Goal: Task Accomplishment & Management: Complete application form

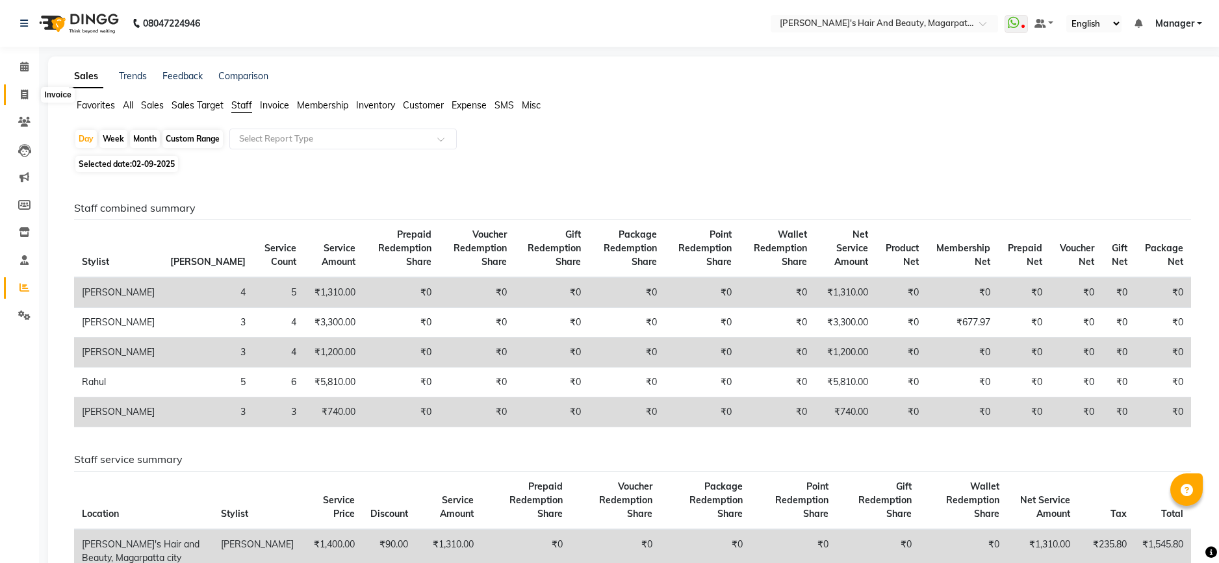
click at [26, 97] on icon at bounding box center [24, 95] width 7 height 10
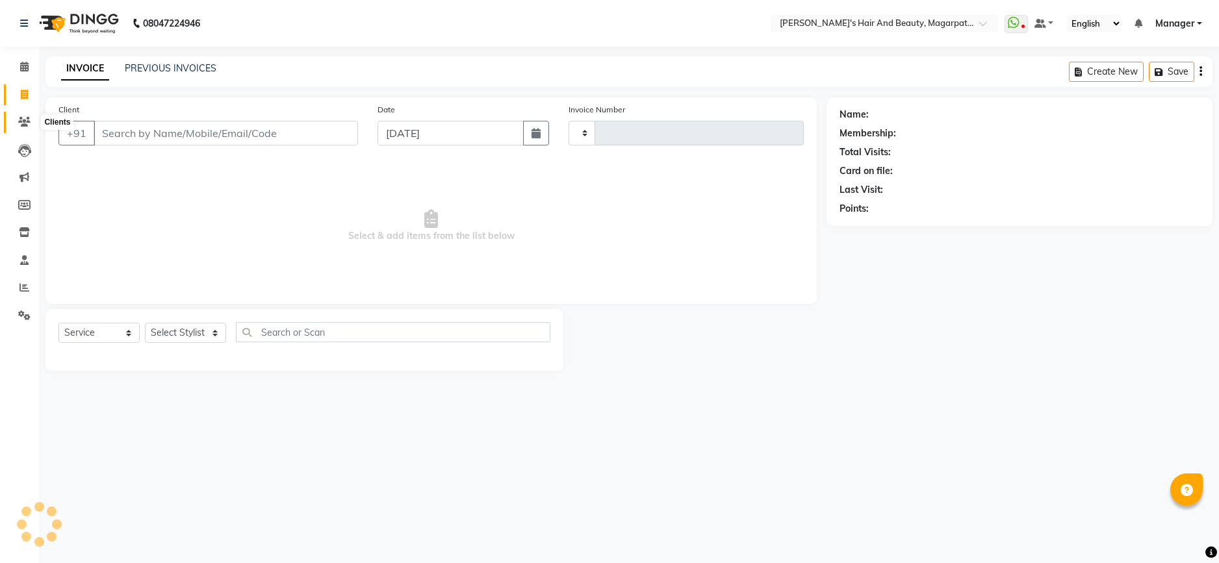
click at [26, 117] on icon at bounding box center [24, 122] width 12 height 10
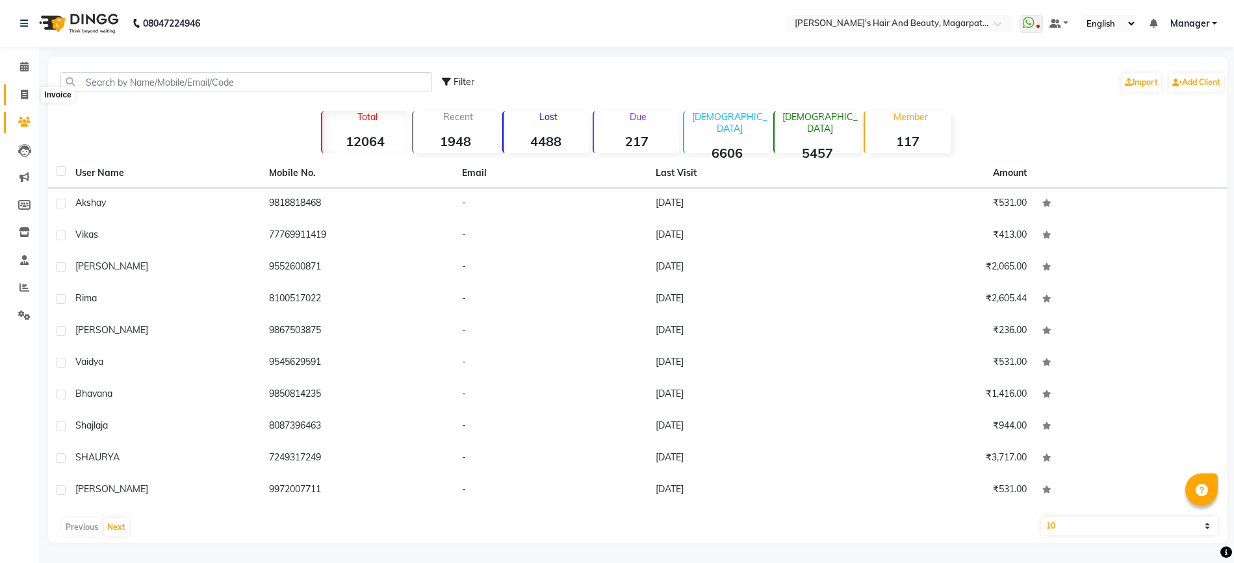
click at [25, 95] on icon at bounding box center [24, 95] width 7 height 10
select select "service"
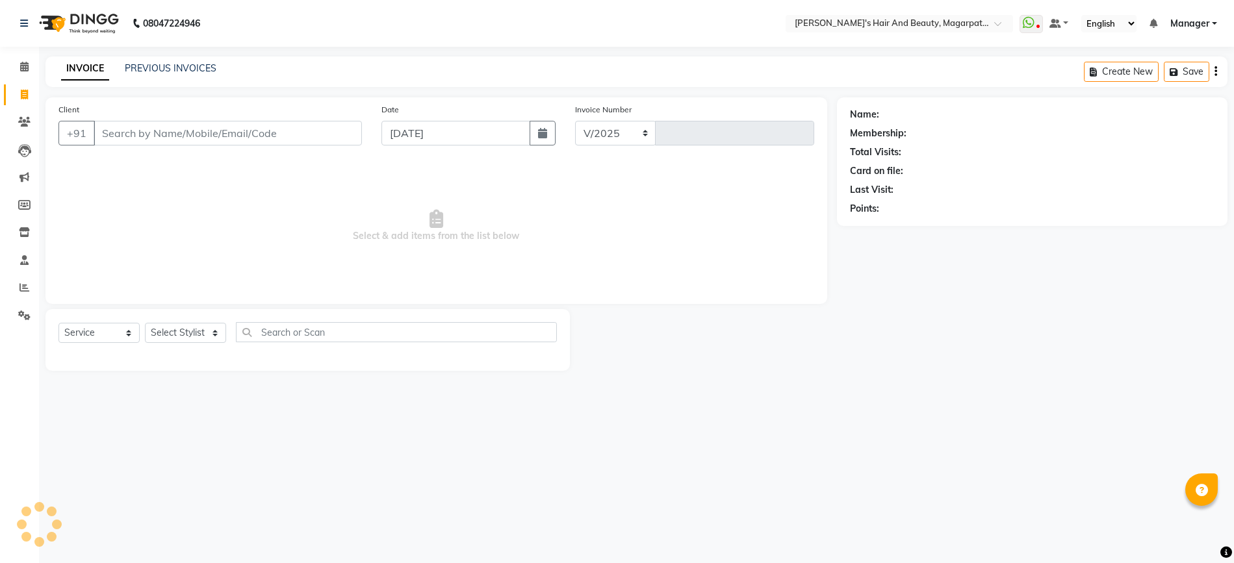
select select "4517"
type input "2726"
click at [125, 123] on input "Client" at bounding box center [228, 133] width 268 height 25
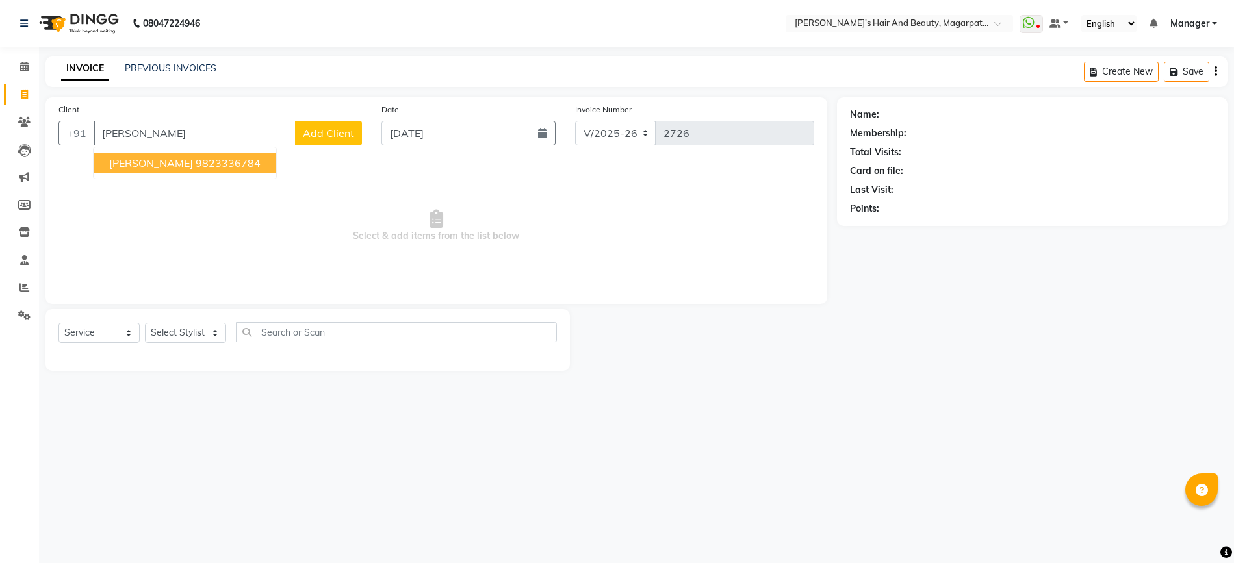
click at [127, 164] on span "[PERSON_NAME]" at bounding box center [151, 163] width 84 height 13
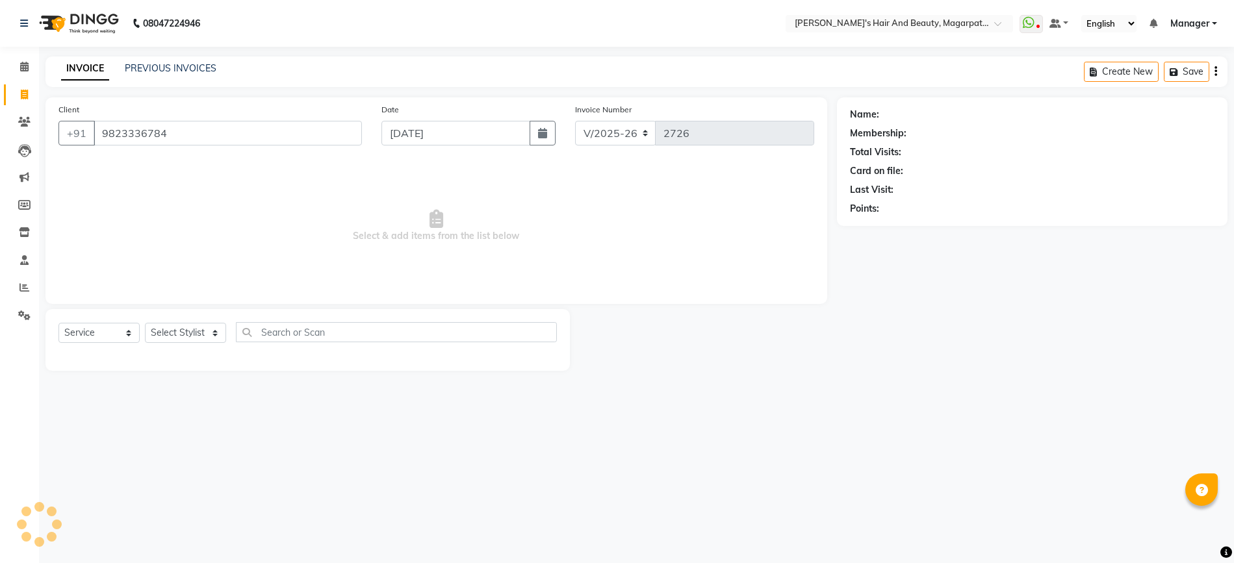
type input "9823336784"
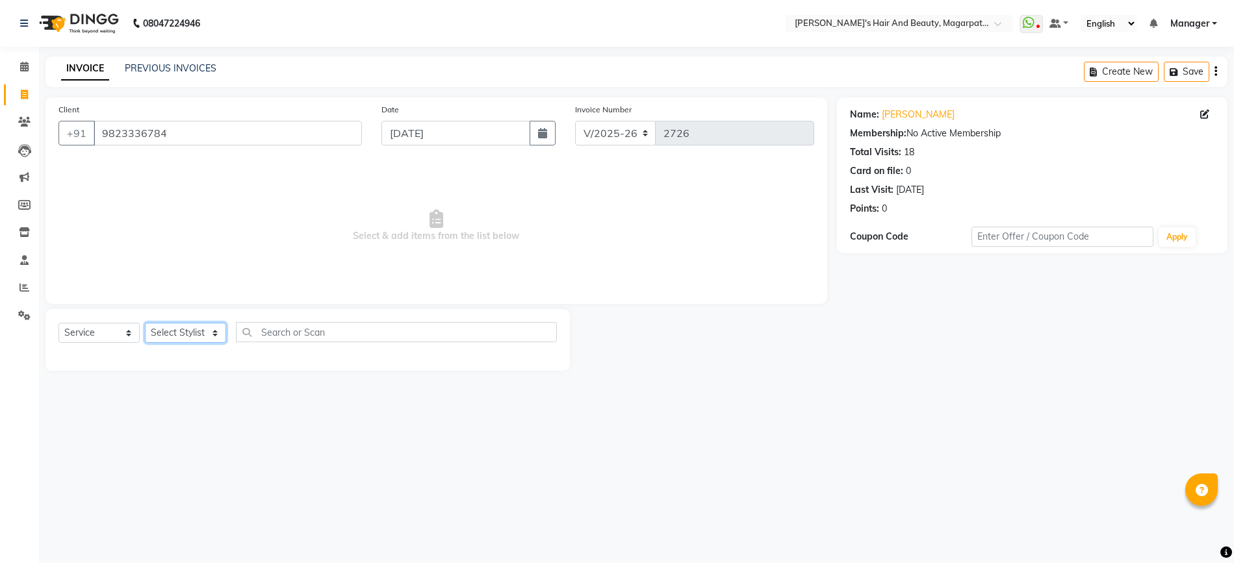
click at [183, 328] on select "Select Stylist [PERSON_NAME] Manager [PERSON_NAME] [PERSON_NAME] [PERSON_NAME]" at bounding box center [185, 333] width 81 height 20
select select "67454"
click at [145, 323] on select "Select Stylist [PERSON_NAME] Manager [PERSON_NAME] [PERSON_NAME] [PERSON_NAME]" at bounding box center [185, 333] width 81 height 20
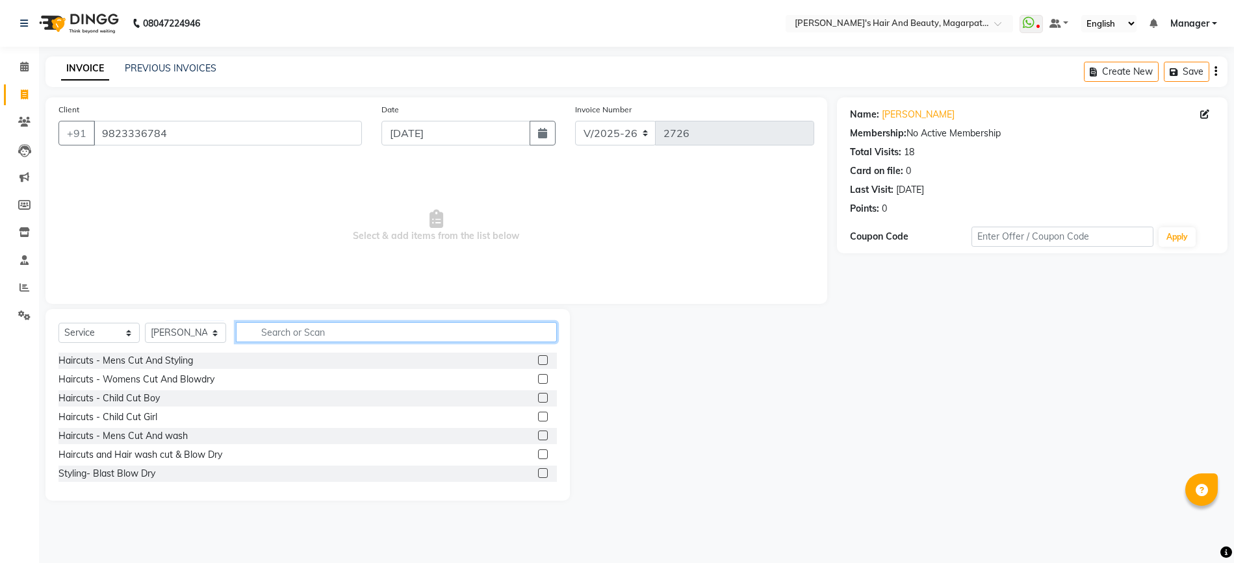
click at [299, 329] on input "text" at bounding box center [396, 332] width 321 height 20
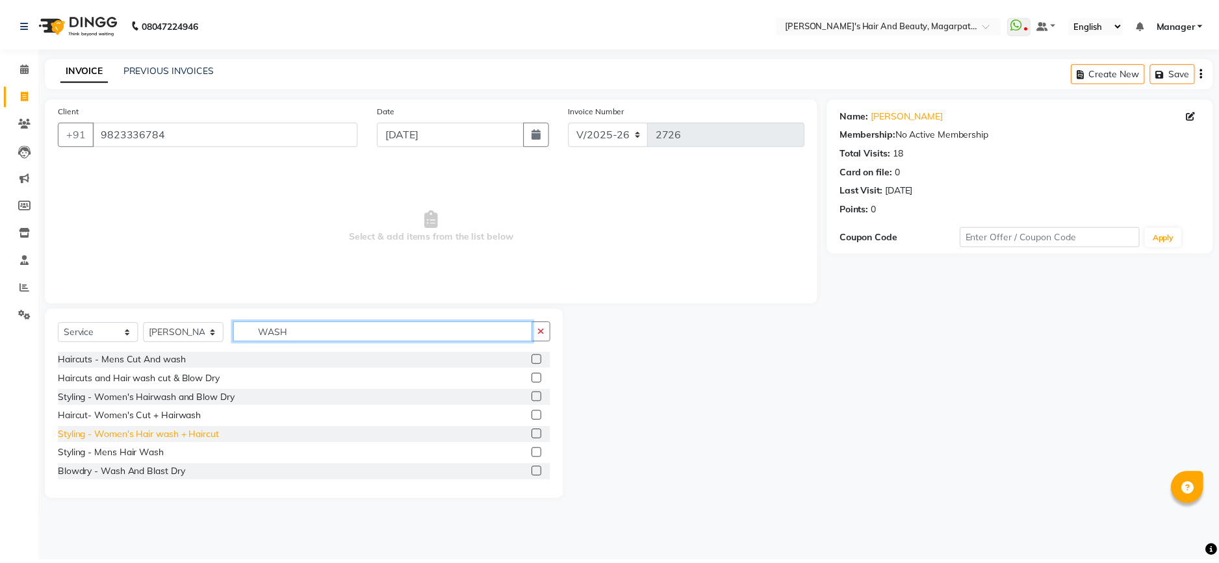
scroll to position [21, 0]
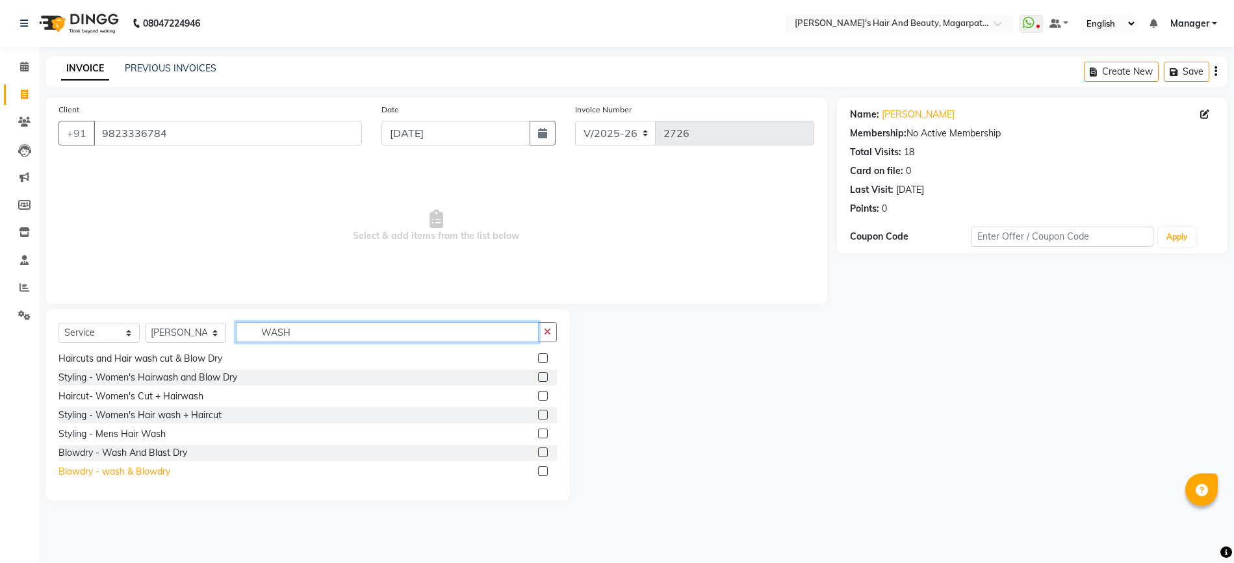
type input "WASH"
click at [143, 477] on div "Blowdry - wash & Blowdry" at bounding box center [114, 472] width 112 height 14
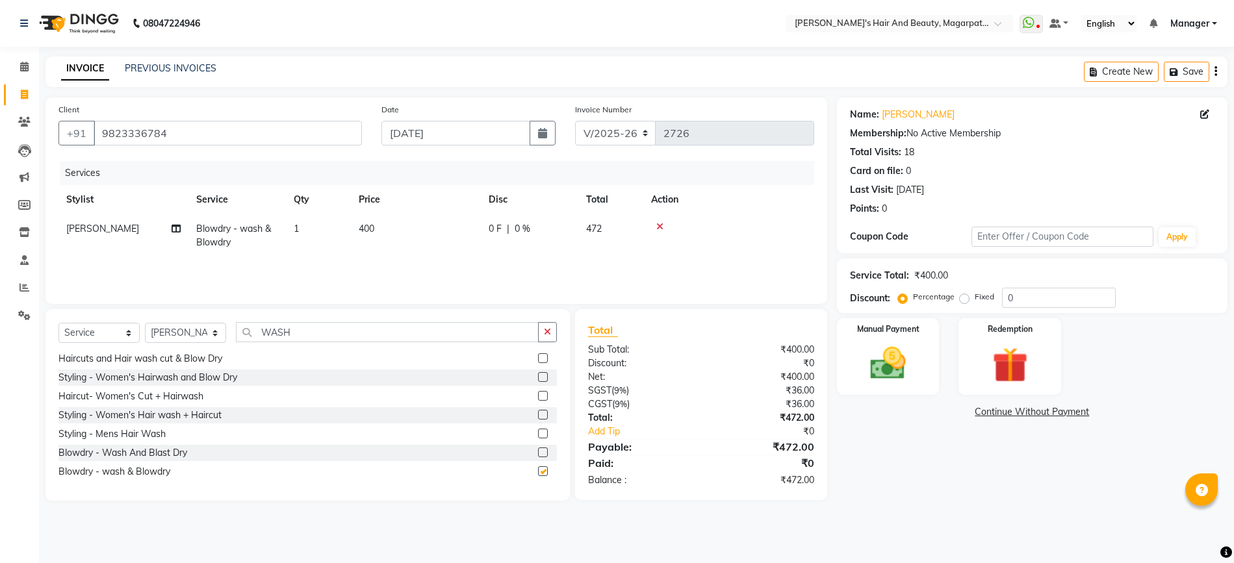
checkbox input "false"
click at [518, 229] on span "0 %" at bounding box center [522, 229] width 16 height 14
select select "67454"
click at [624, 233] on input "0" at bounding box center [626, 232] width 39 height 20
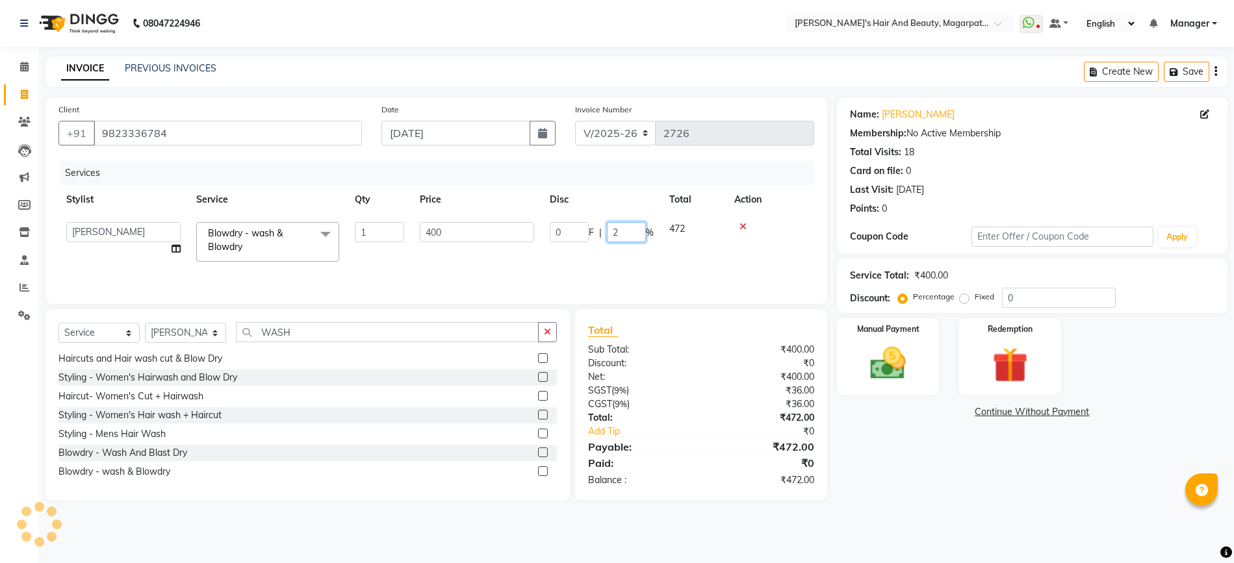
type input "20"
click at [623, 257] on tr "[PERSON_NAME] Manager [PERSON_NAME] [PERSON_NAME] [PERSON_NAME] Blowdry - wash …" at bounding box center [435, 241] width 755 height 55
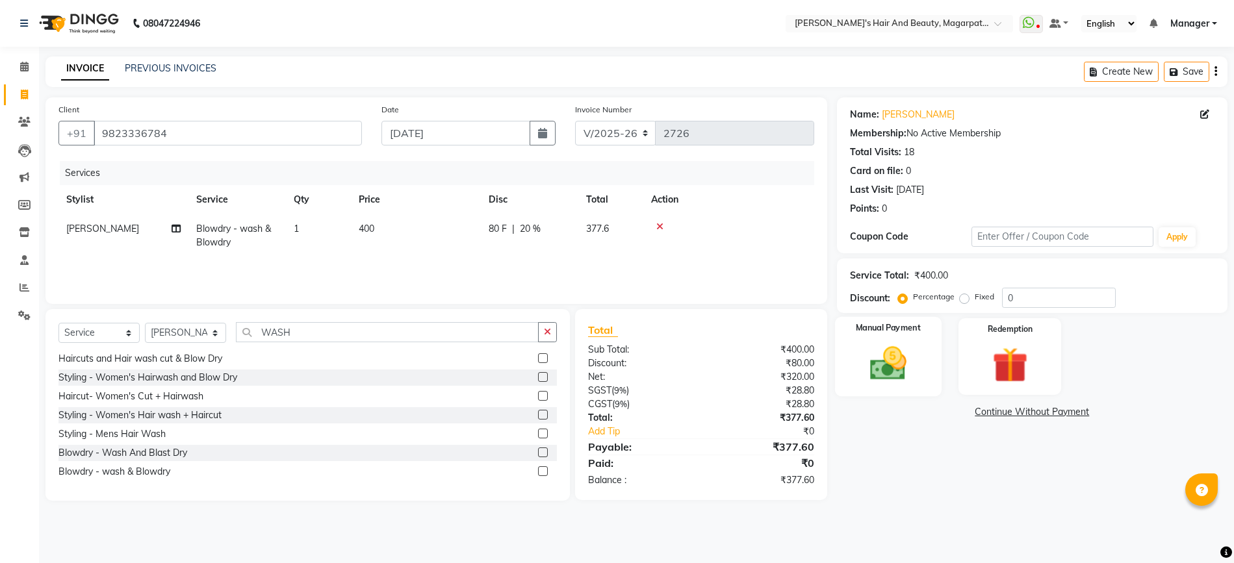
click at [917, 372] on img at bounding box center [888, 363] width 60 height 42
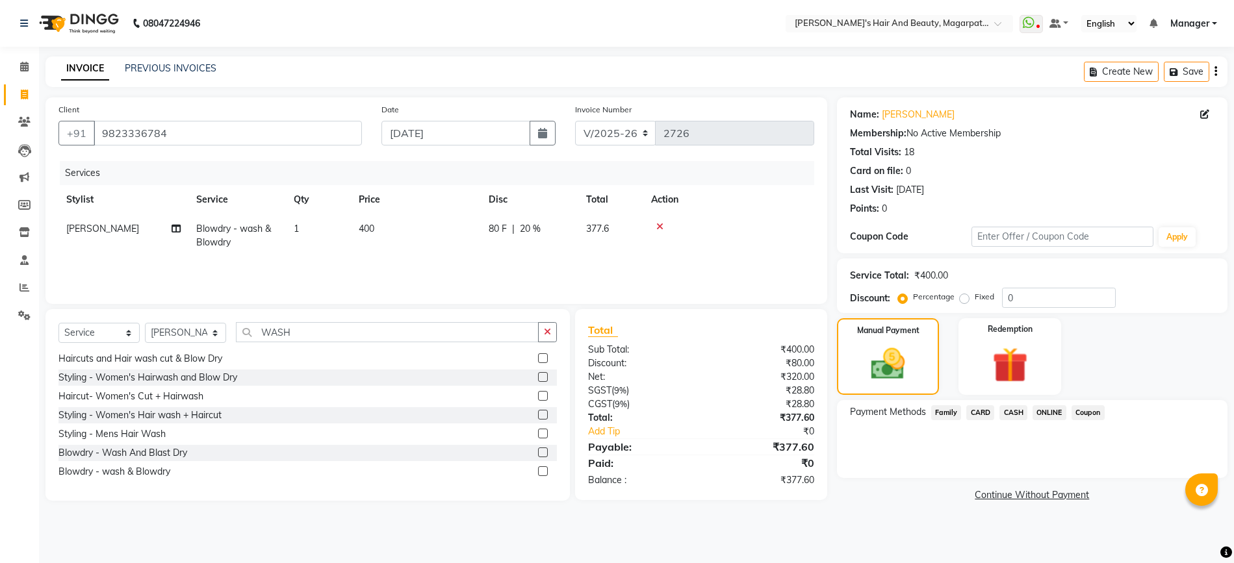
click at [1043, 409] on span "ONLINE" at bounding box center [1049, 412] width 34 height 15
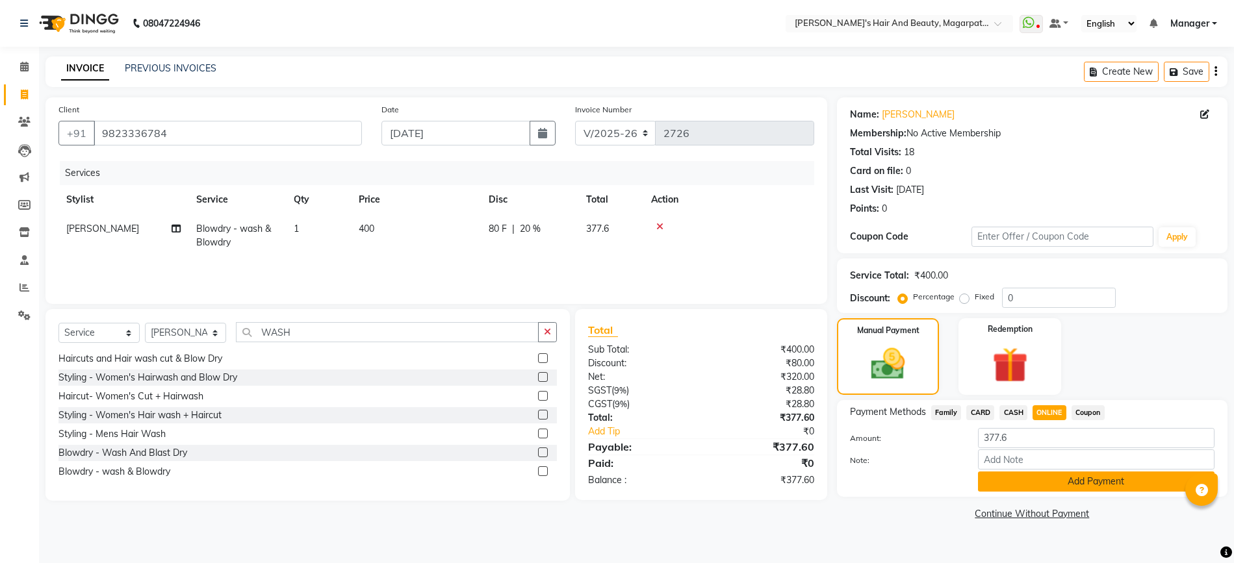
click at [1035, 482] on button "Add Payment" at bounding box center [1096, 482] width 236 height 20
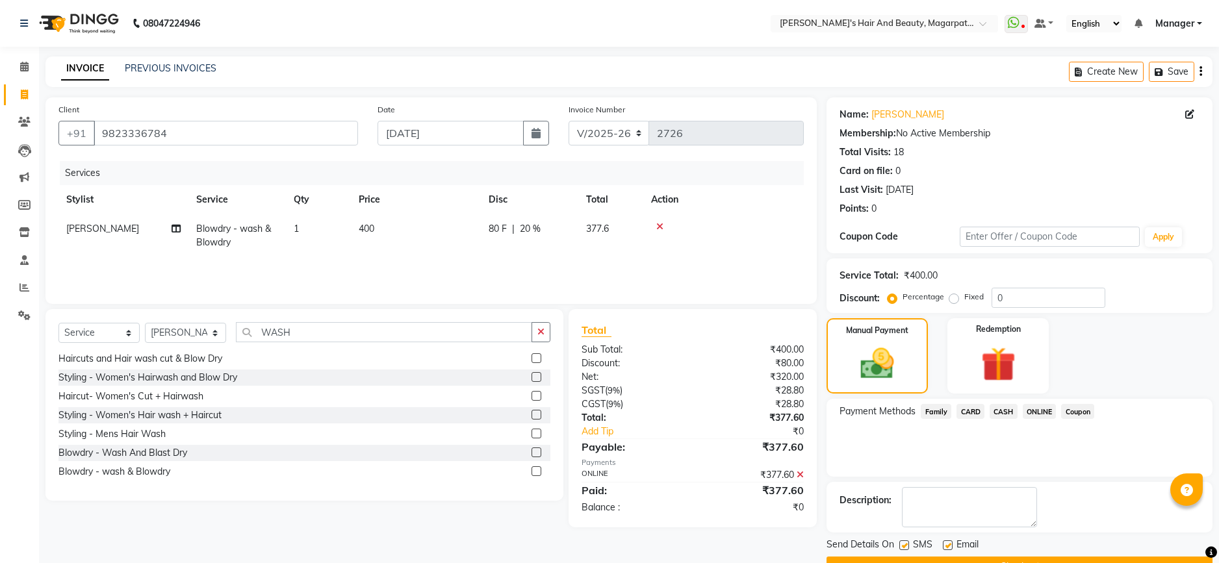
scroll to position [33, 0]
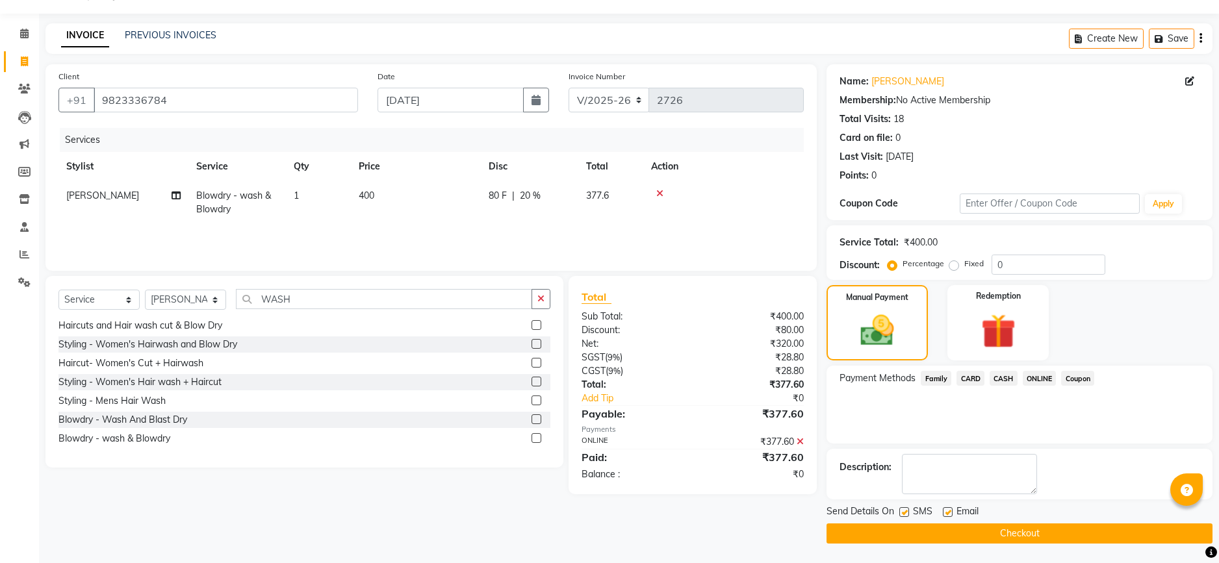
click at [1013, 537] on button "Checkout" at bounding box center [1019, 534] width 386 height 20
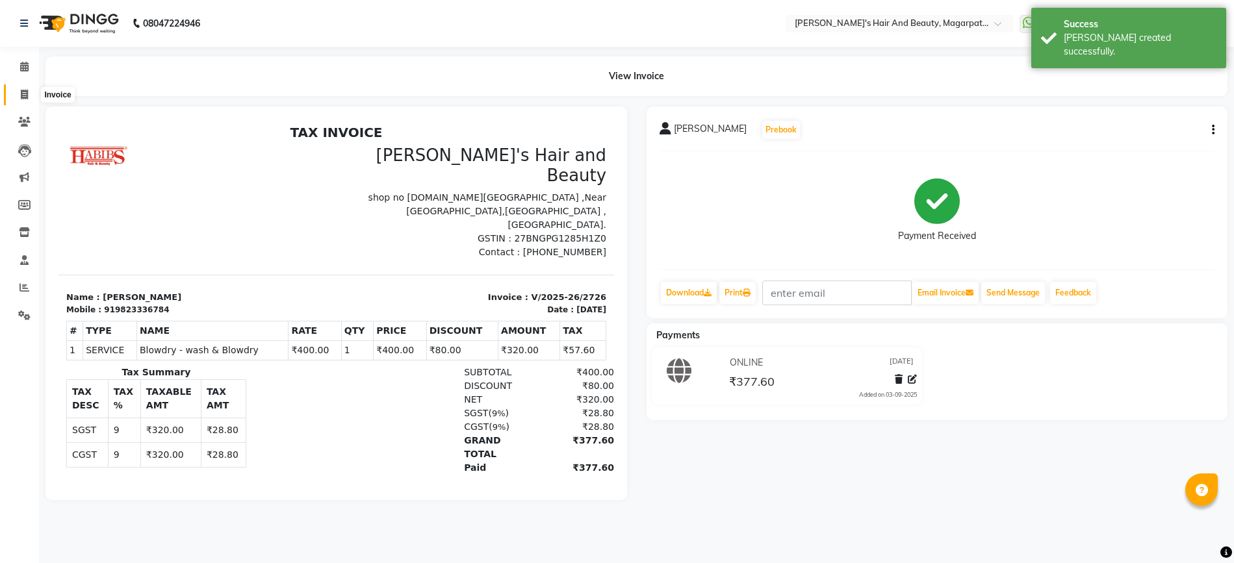
click at [26, 93] on icon at bounding box center [24, 95] width 7 height 10
select select "service"
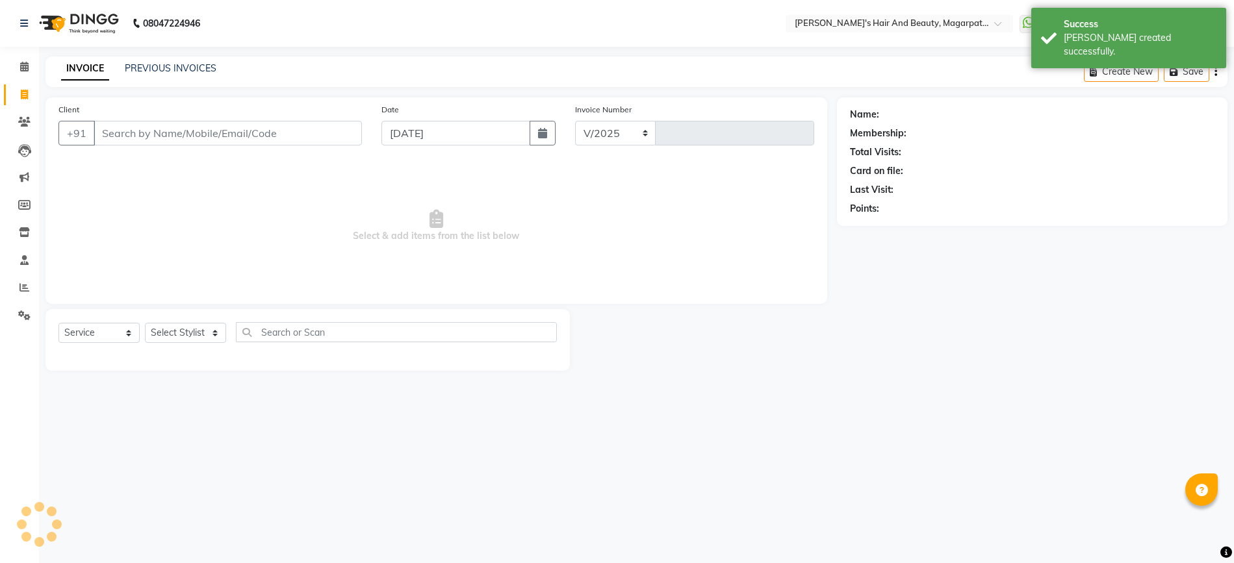
select select "4517"
type input "2727"
click at [144, 140] on input "Client" at bounding box center [228, 133] width 268 height 25
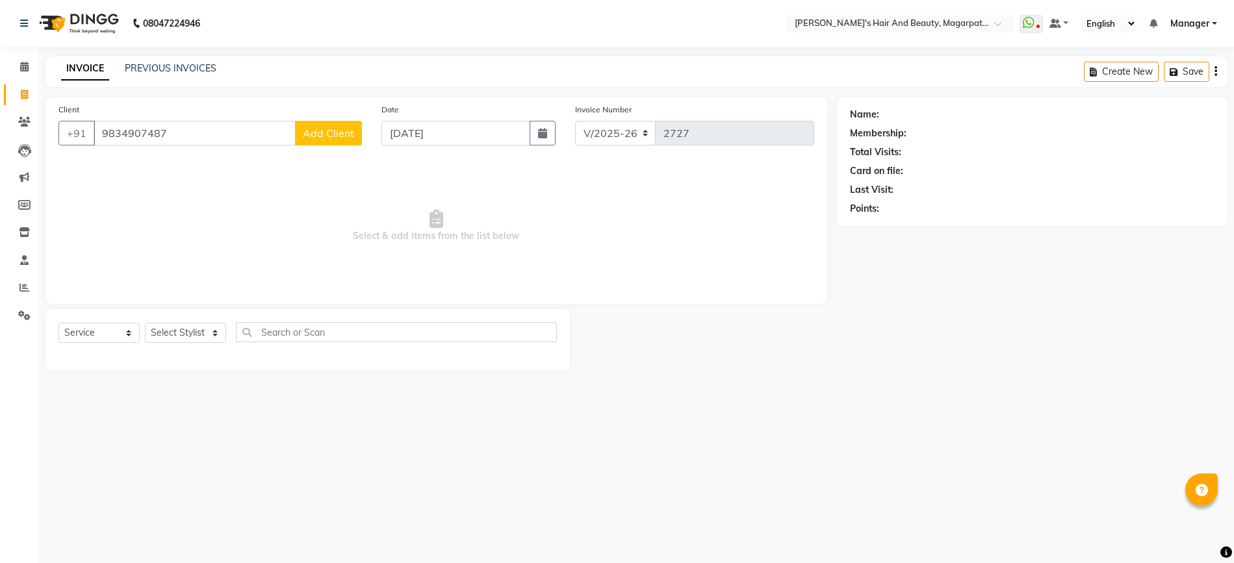
type input "9834907487"
click at [318, 130] on span "Add Client" at bounding box center [328, 133] width 51 height 13
select select "22"
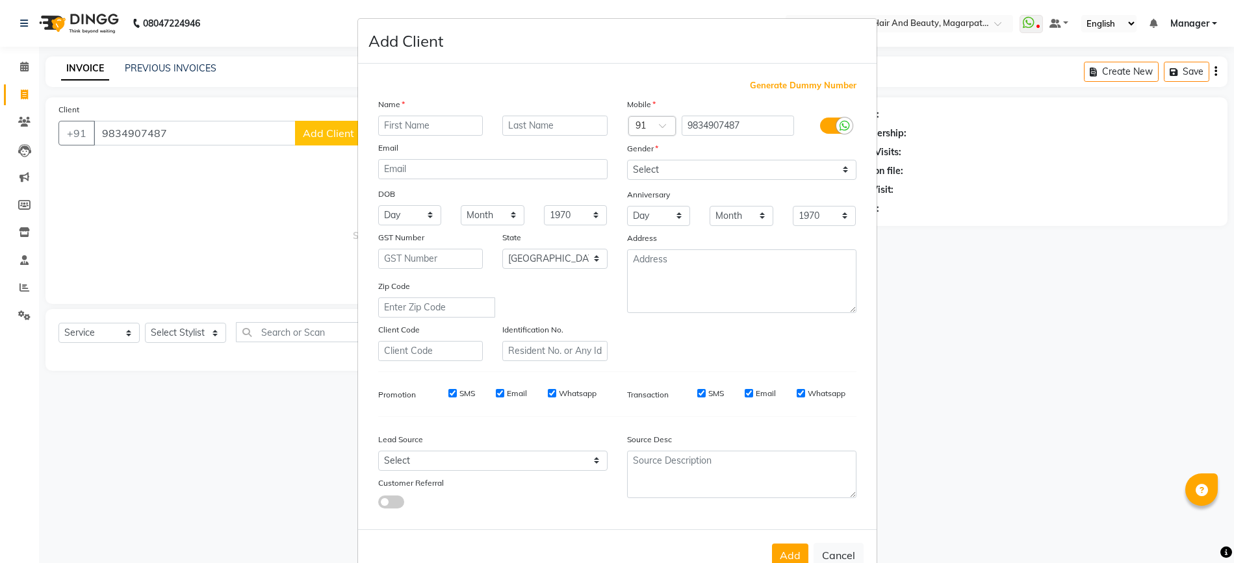
click at [393, 118] on input "text" at bounding box center [430, 126] width 105 height 20
type input "Deepak"
click at [757, 168] on select "Select [DEMOGRAPHIC_DATA] [DEMOGRAPHIC_DATA] Other Prefer Not To Say" at bounding box center [741, 170] width 229 height 20
select select "[DEMOGRAPHIC_DATA]"
click at [627, 160] on select "Select [DEMOGRAPHIC_DATA] [DEMOGRAPHIC_DATA] Other Prefer Not To Say" at bounding box center [741, 170] width 229 height 20
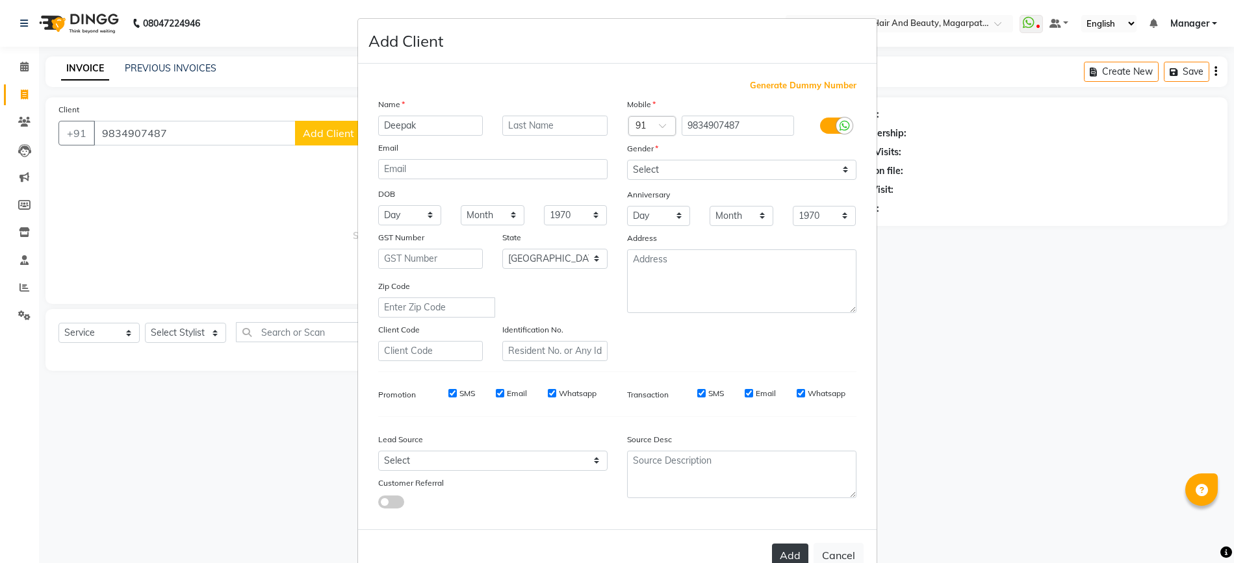
click at [779, 554] on button "Add" at bounding box center [790, 555] width 36 height 23
select select
select select "null"
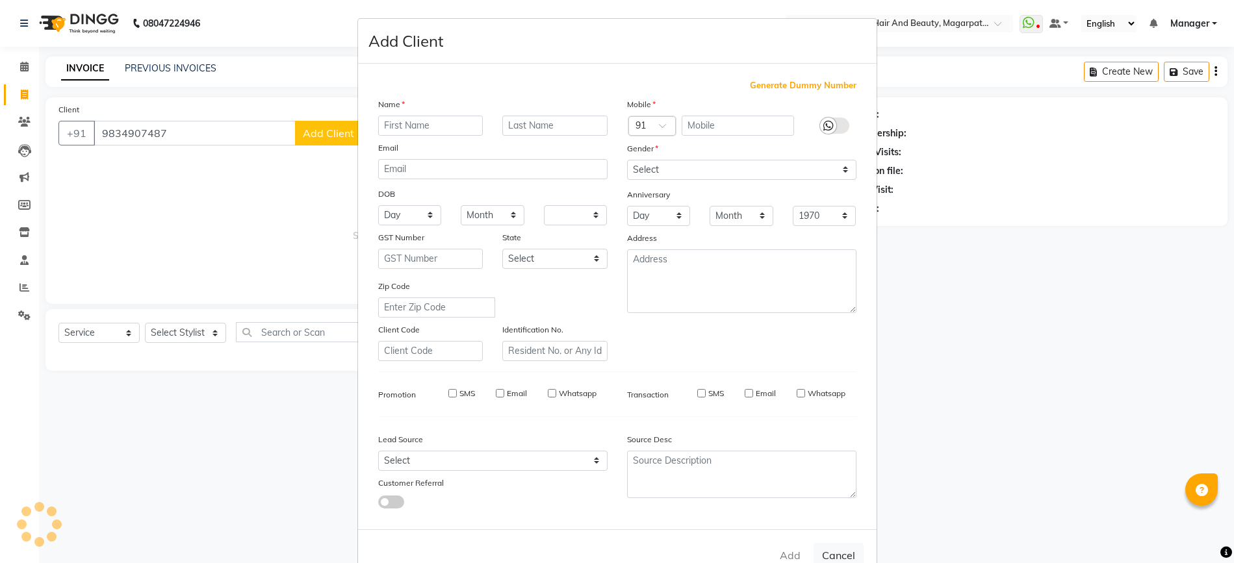
select select
checkbox input "false"
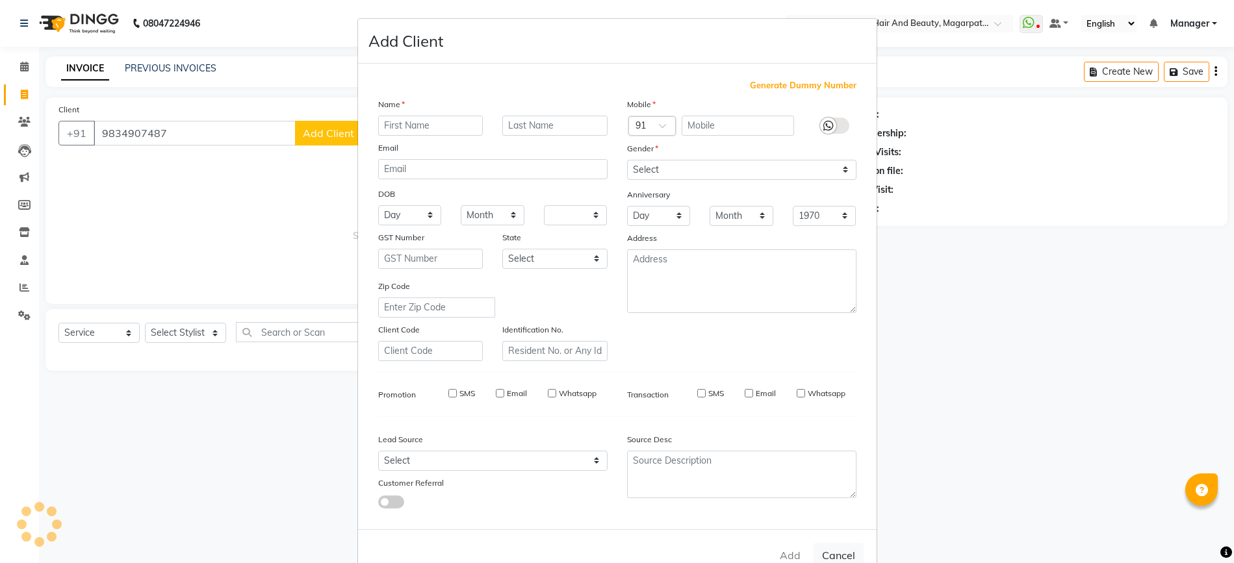
checkbox input "false"
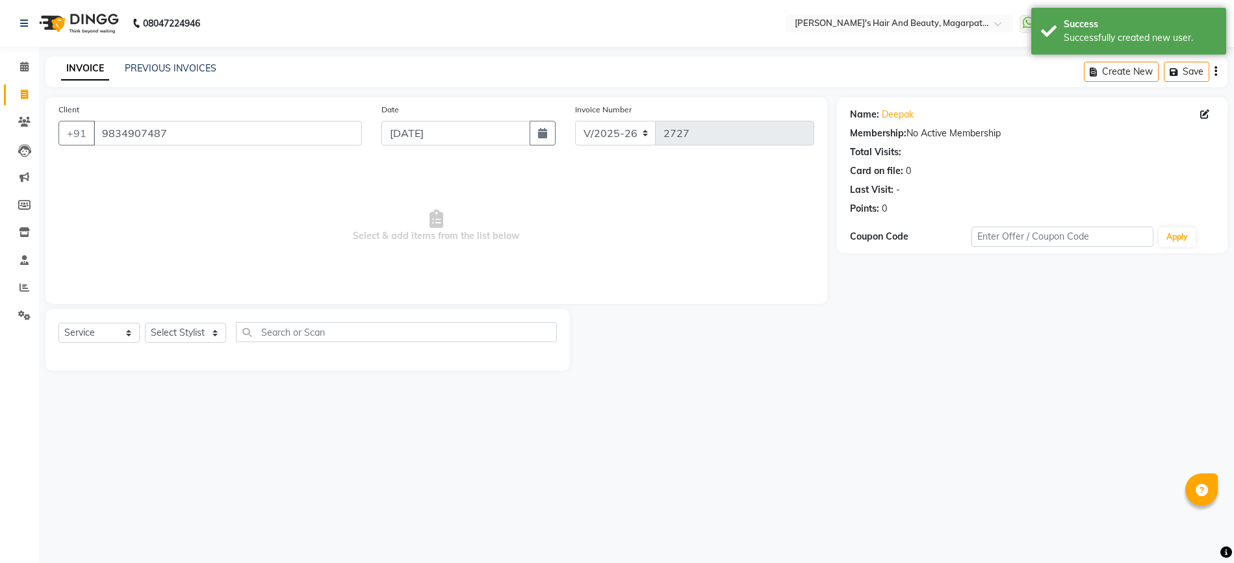
click at [248, 241] on span "Select & add items from the list below" at bounding box center [435, 226] width 755 height 130
click at [199, 332] on select "Select Stylist [PERSON_NAME] Manager [PERSON_NAME] [PERSON_NAME] [PERSON_NAME]" at bounding box center [185, 333] width 81 height 20
select select "67444"
click at [145, 323] on select "Select Stylist [PERSON_NAME] Manager [PERSON_NAME] [PERSON_NAME] [PERSON_NAME]" at bounding box center [185, 333] width 81 height 20
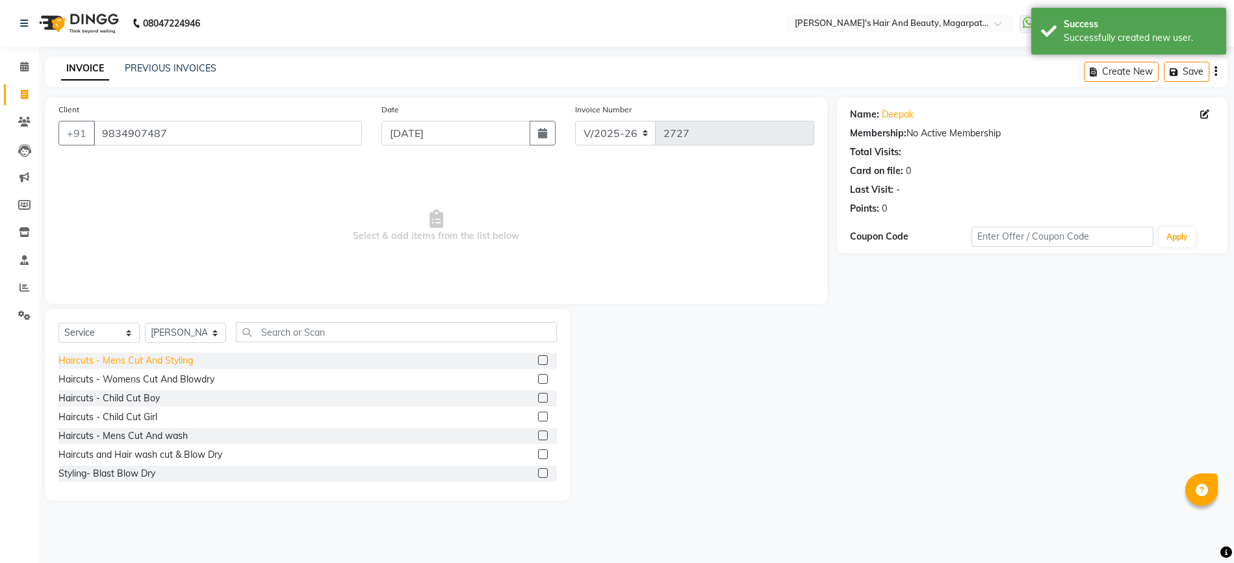
click at [179, 361] on div "Haircuts - Mens Cut And Styling" at bounding box center [125, 361] width 134 height 14
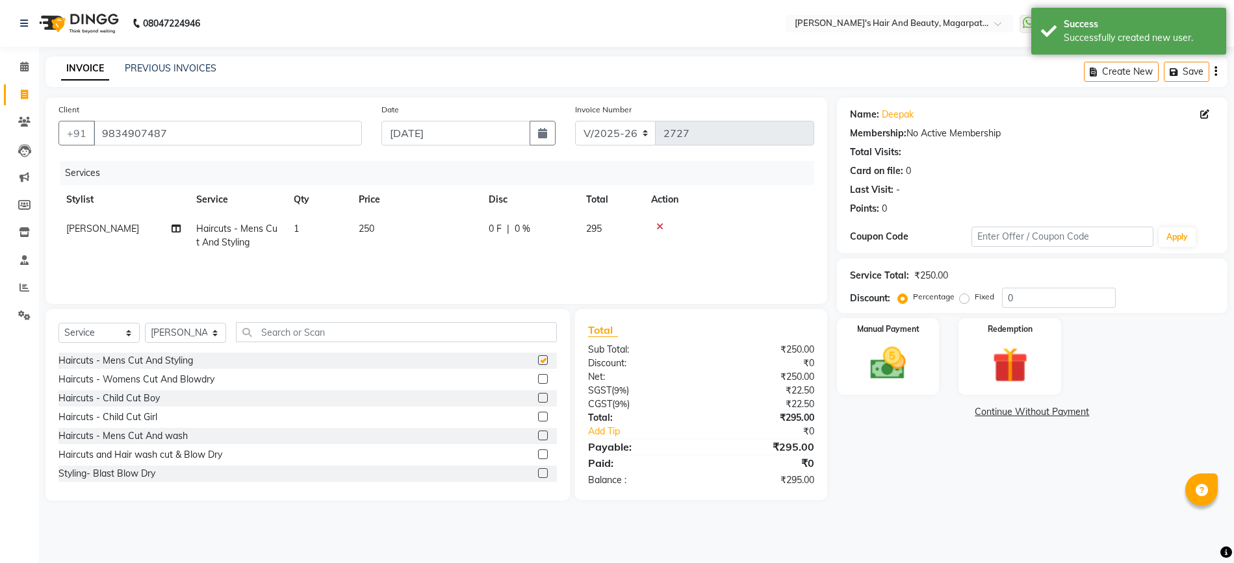
checkbox input "false"
click at [911, 369] on img at bounding box center [888, 363] width 60 height 42
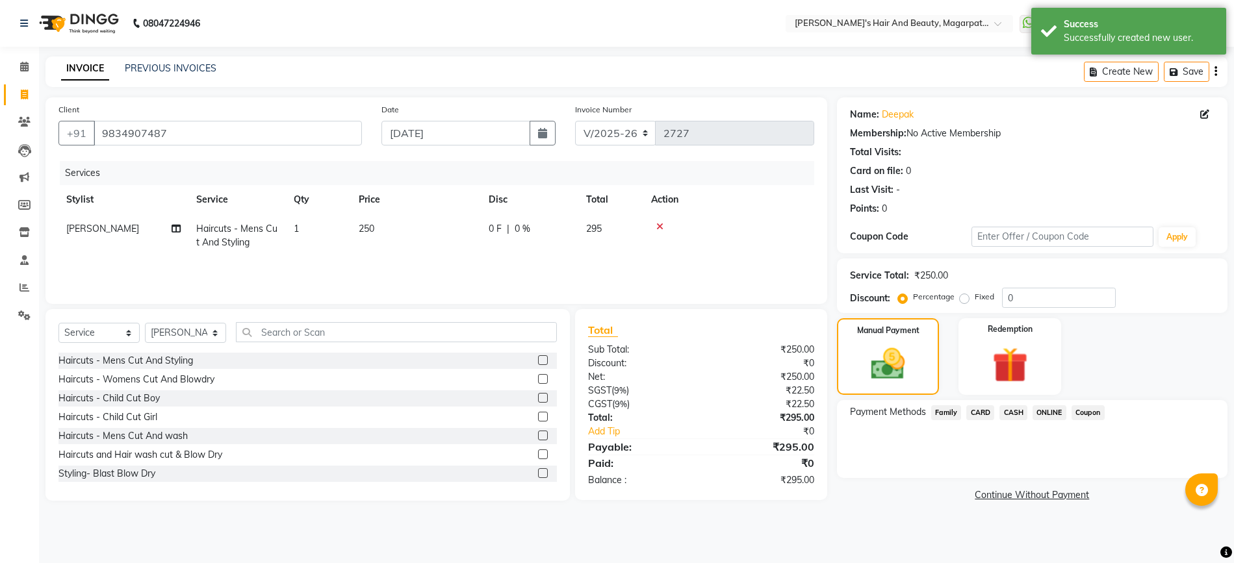
click at [1047, 411] on span "ONLINE" at bounding box center [1049, 412] width 34 height 15
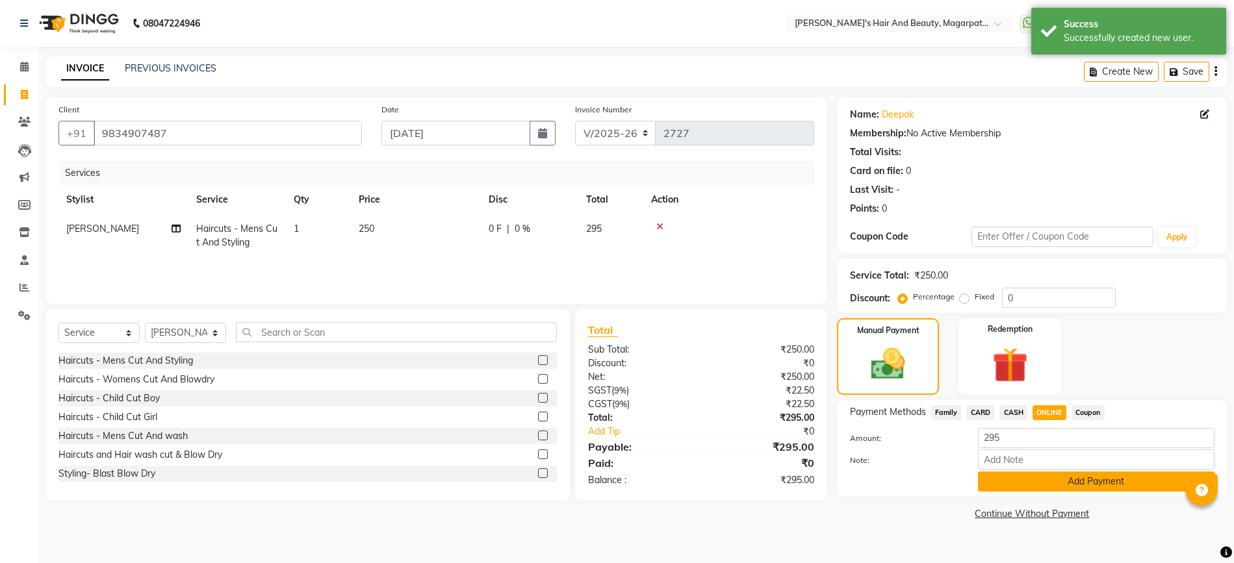
click at [1050, 483] on button "Add Payment" at bounding box center [1096, 482] width 236 height 20
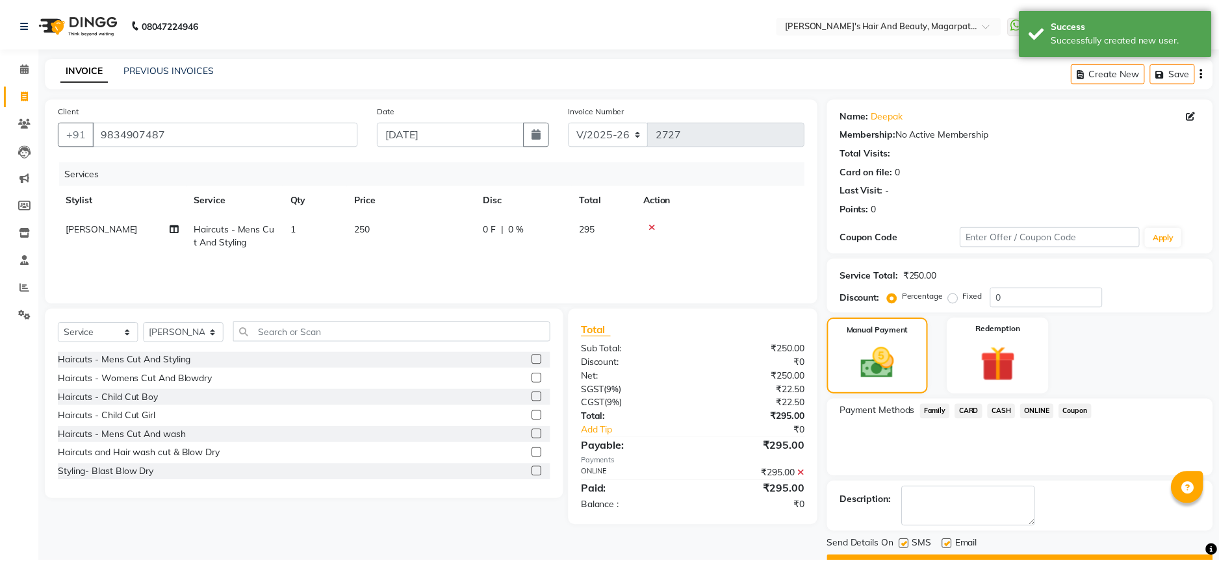
scroll to position [33, 0]
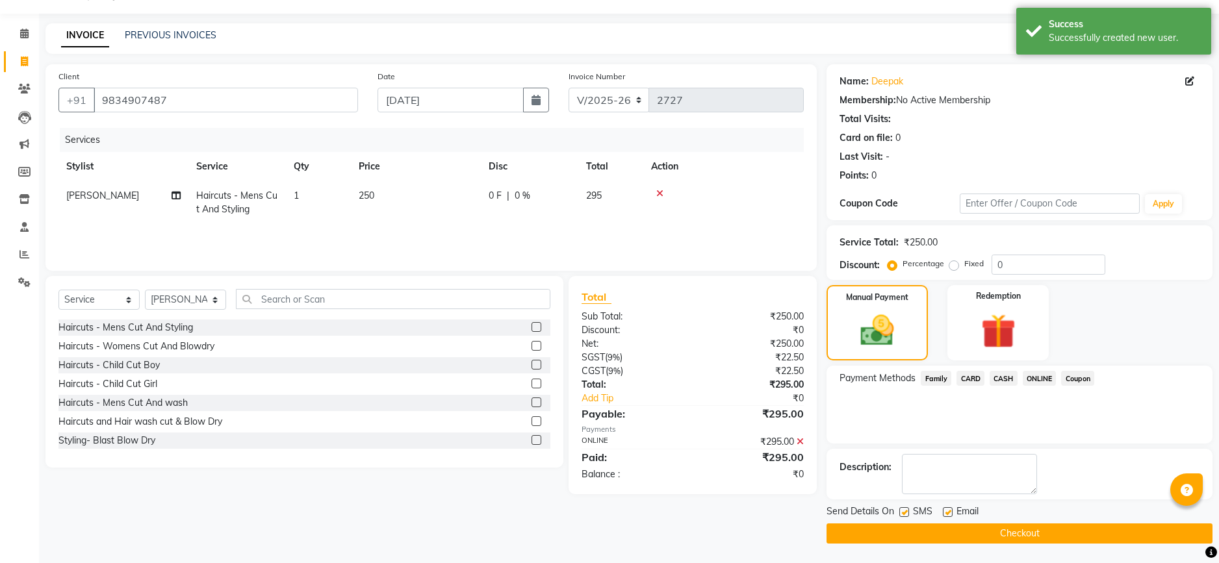
click at [1011, 531] on button "Checkout" at bounding box center [1019, 534] width 386 height 20
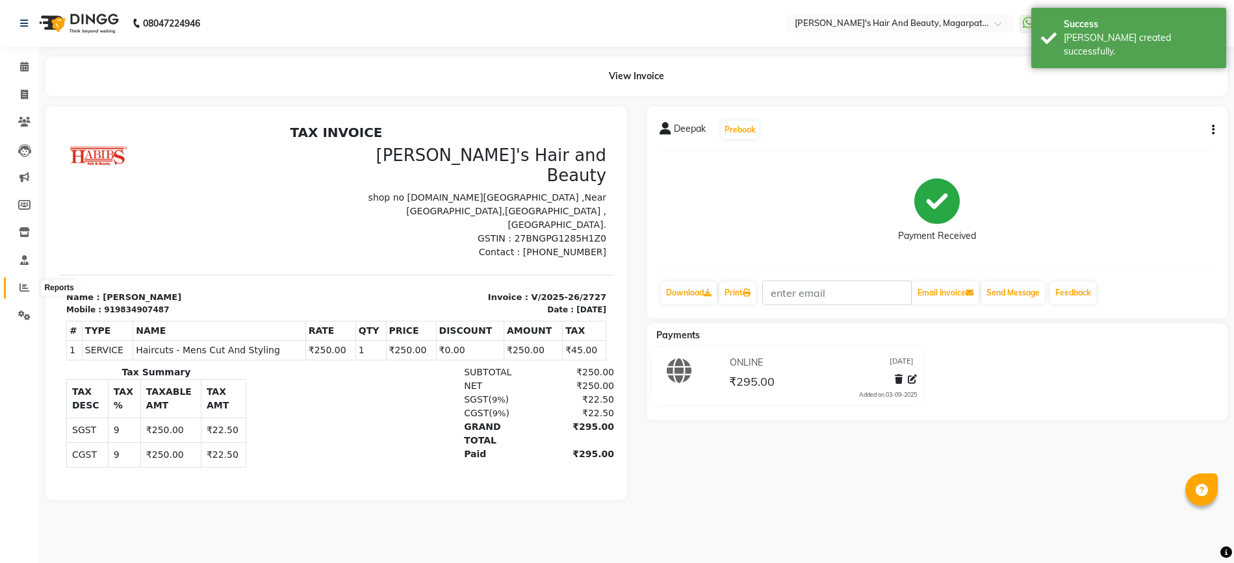
click at [24, 285] on icon at bounding box center [24, 288] width 10 height 10
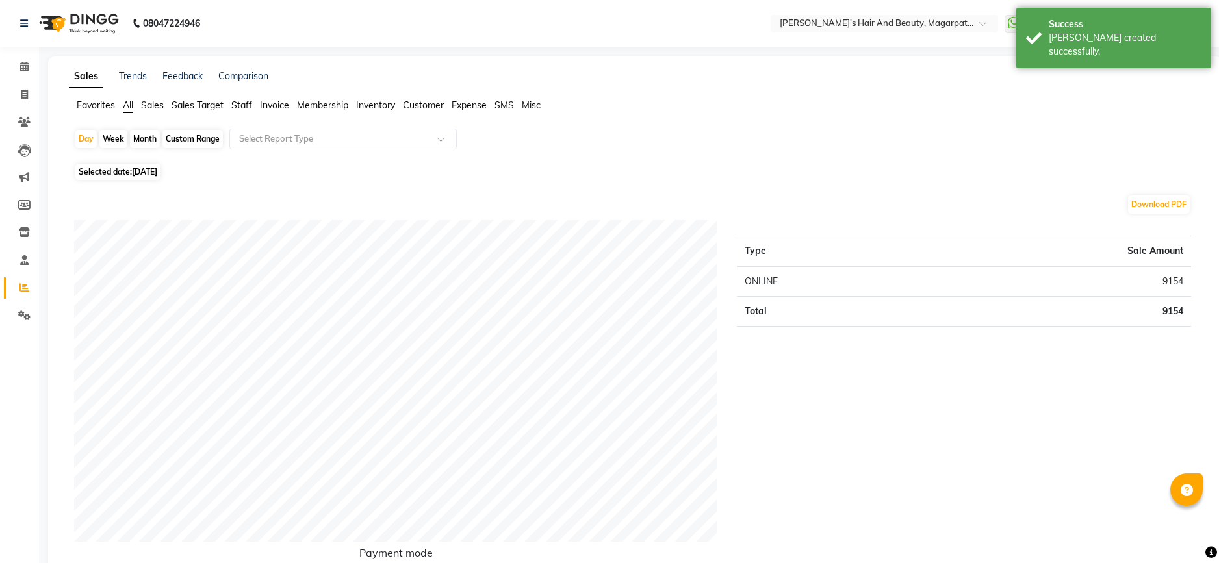
click at [237, 108] on span "Staff" at bounding box center [241, 105] width 21 height 12
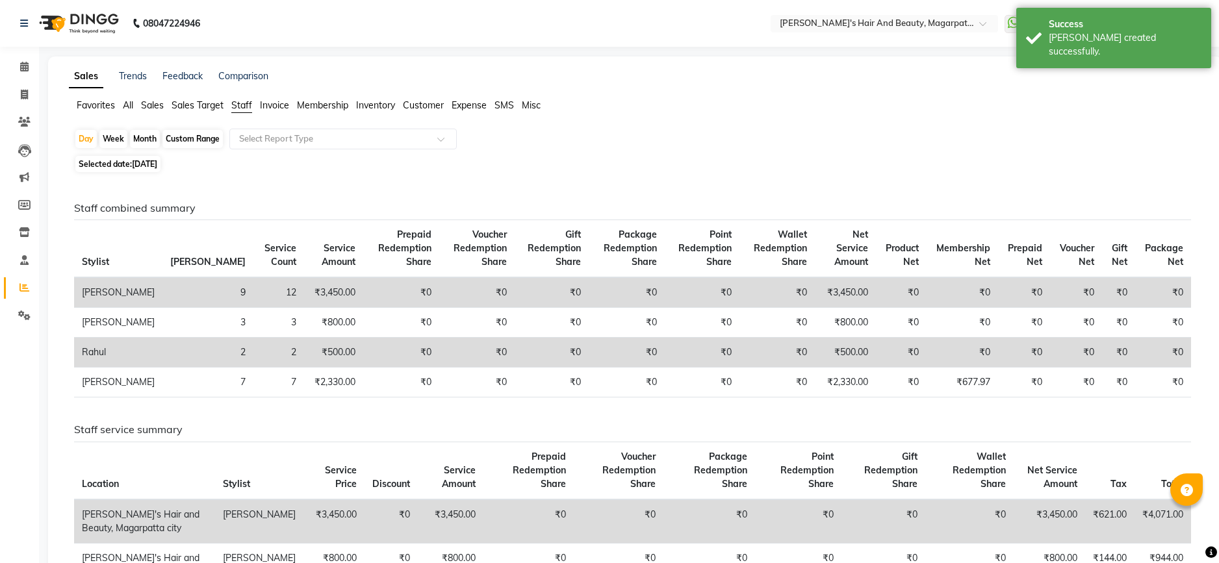
click at [247, 189] on div "Staff combined summary Stylist Bill Count Service Count Service Amount Prepaid …" at bounding box center [632, 527] width 1137 height 702
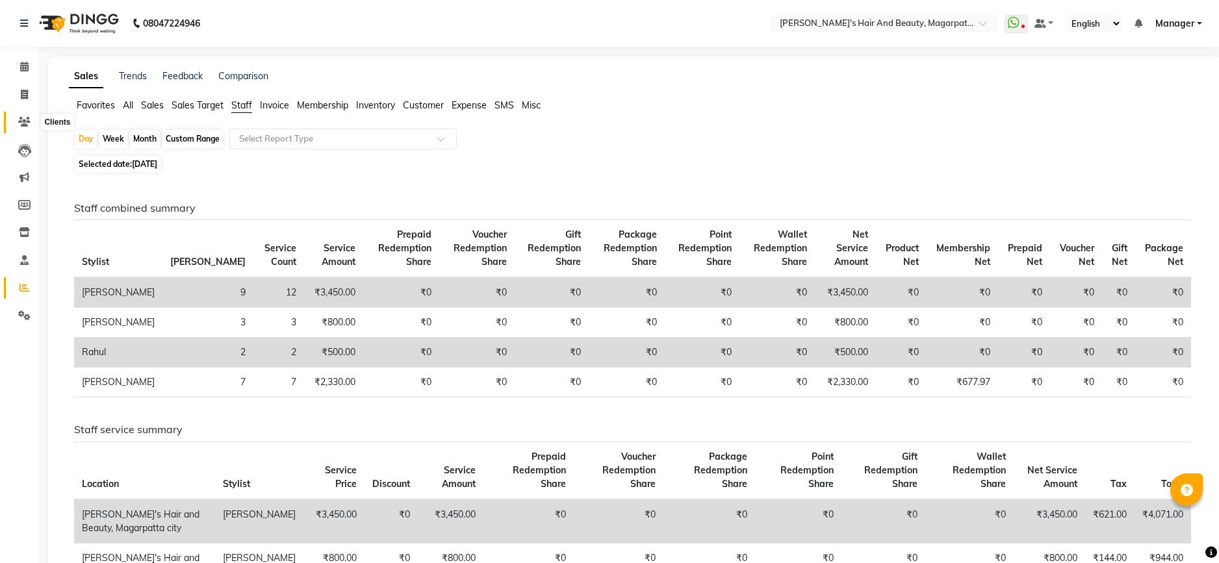
click at [29, 125] on icon at bounding box center [24, 122] width 12 height 10
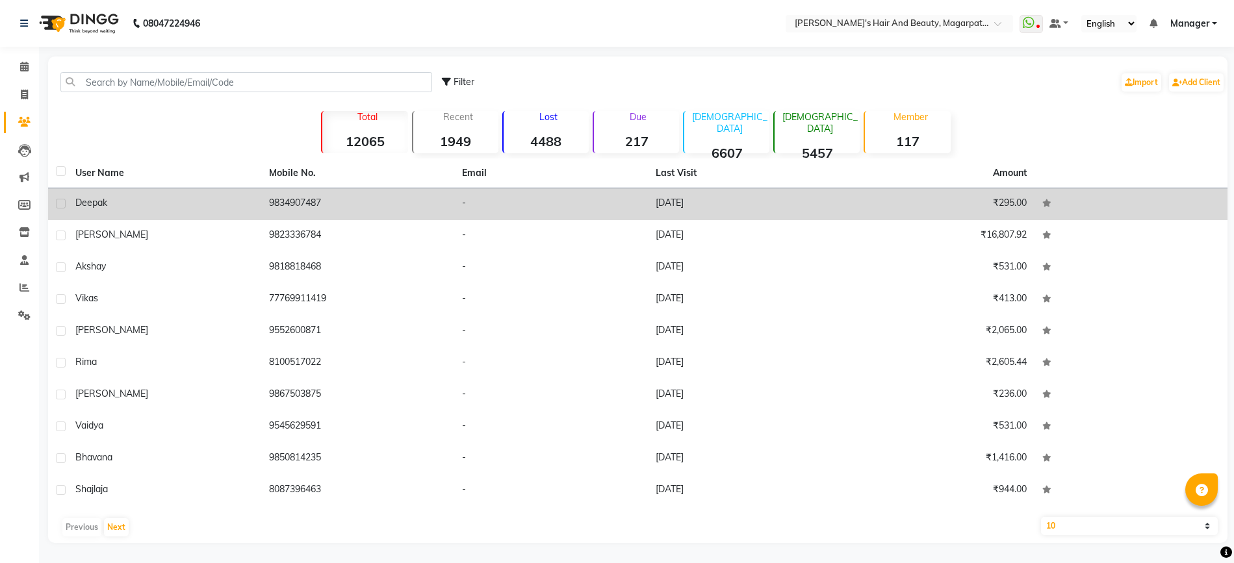
click at [197, 200] on div "Deepak" at bounding box center [164, 203] width 178 height 14
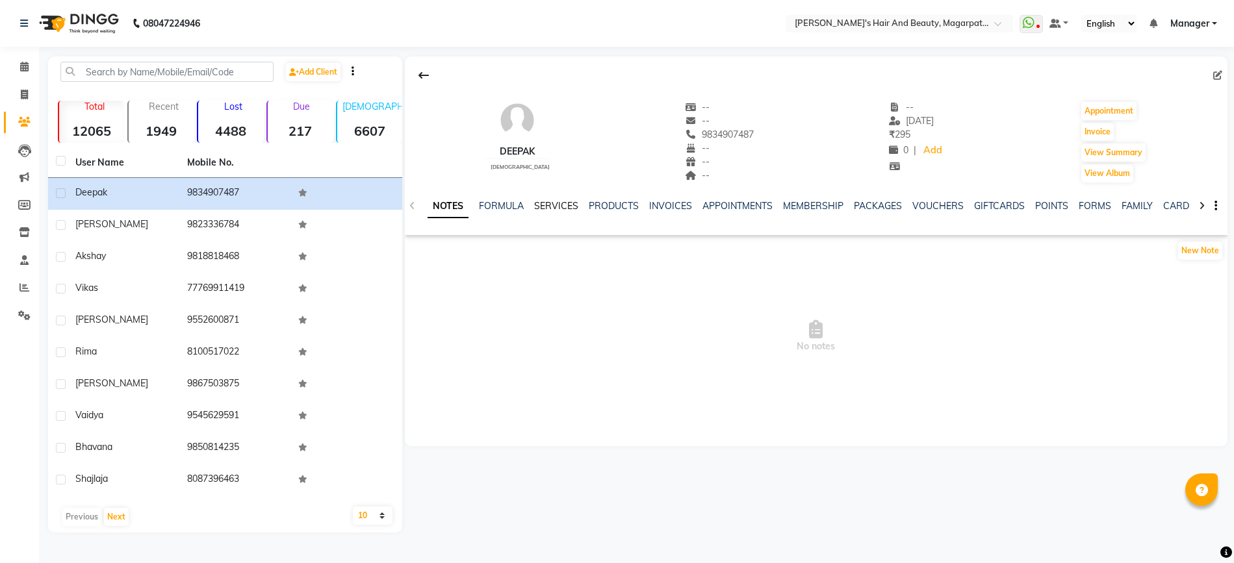
click at [557, 204] on link "SERVICES" at bounding box center [556, 206] width 44 height 12
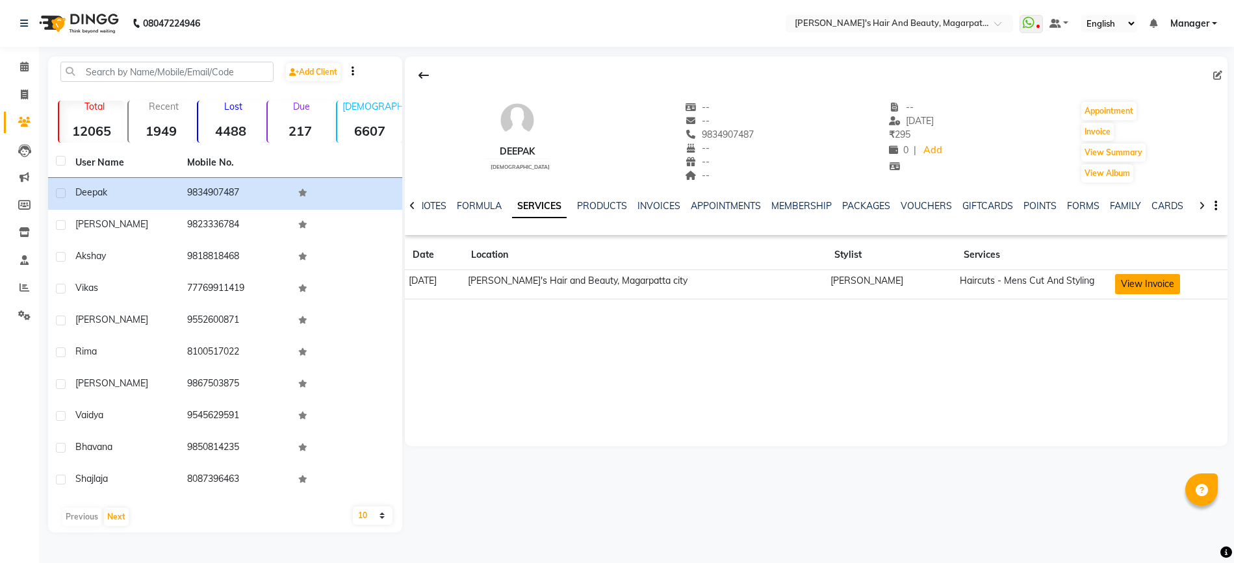
click at [1115, 281] on button "View Invoice" at bounding box center [1147, 284] width 65 height 20
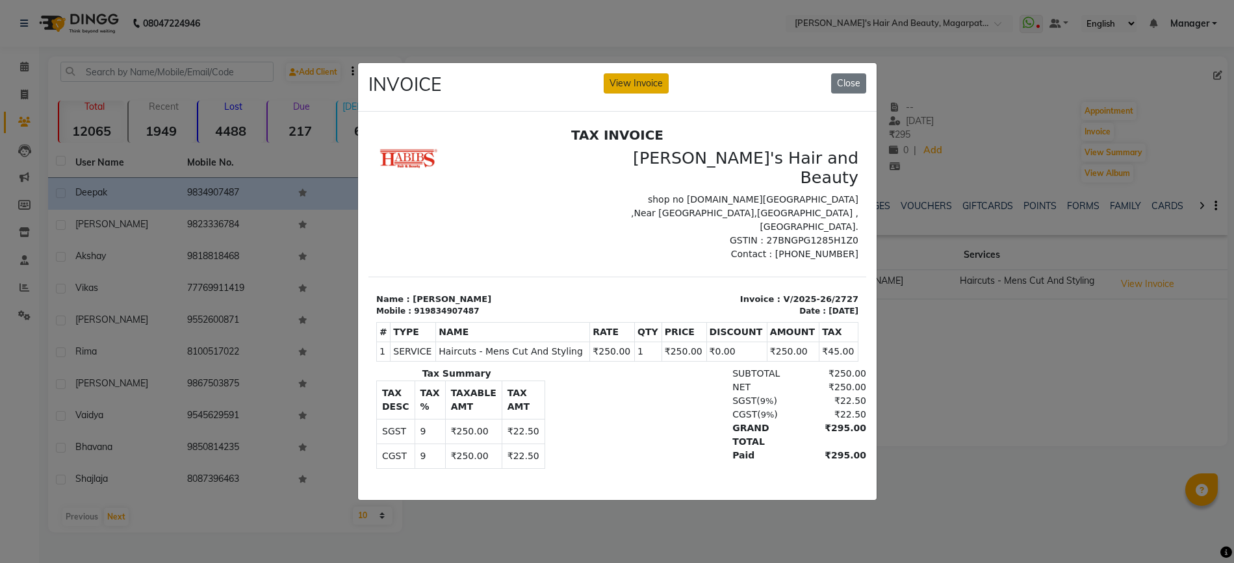
click at [630, 77] on button "View Invoice" at bounding box center [635, 83] width 65 height 20
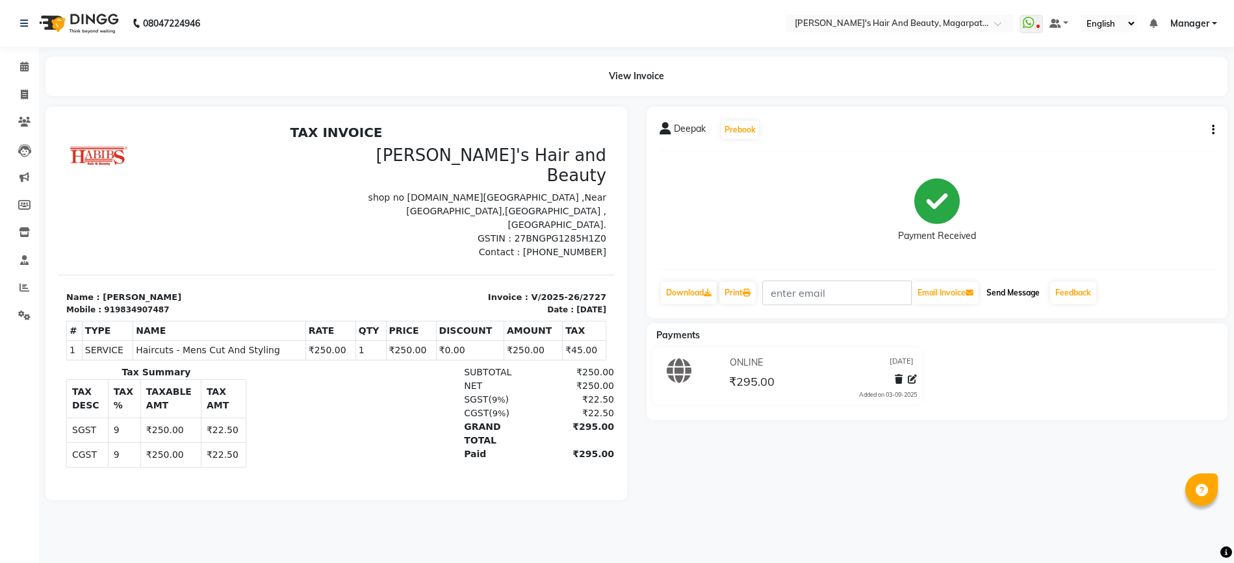
click at [1011, 298] on button "Send Message" at bounding box center [1013, 293] width 64 height 22
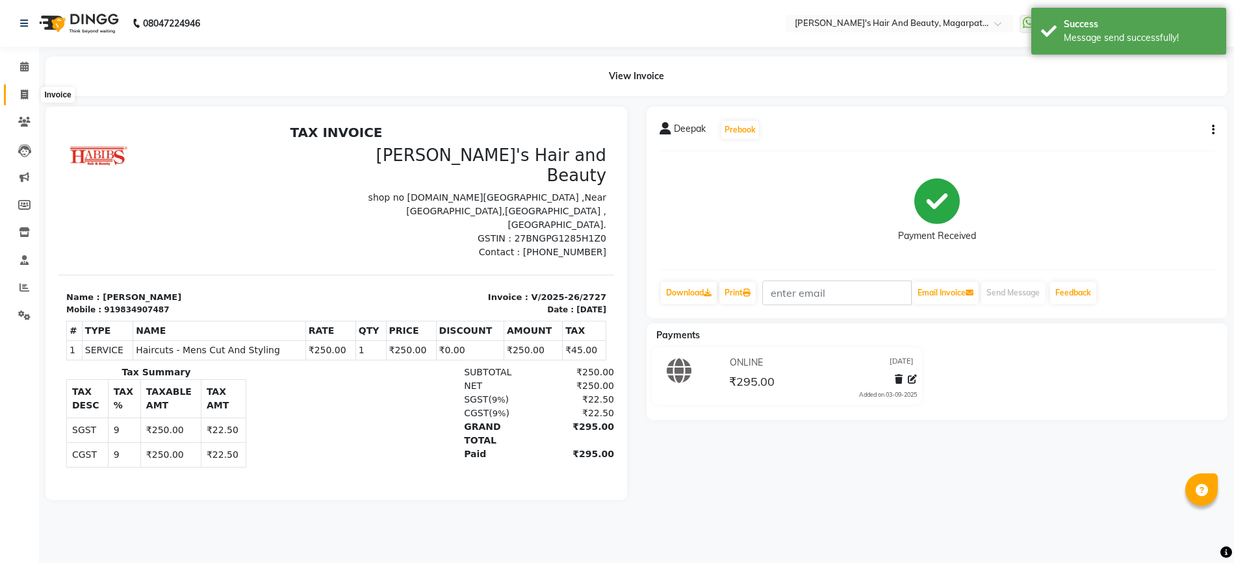
click at [24, 96] on icon at bounding box center [24, 95] width 7 height 10
select select "service"
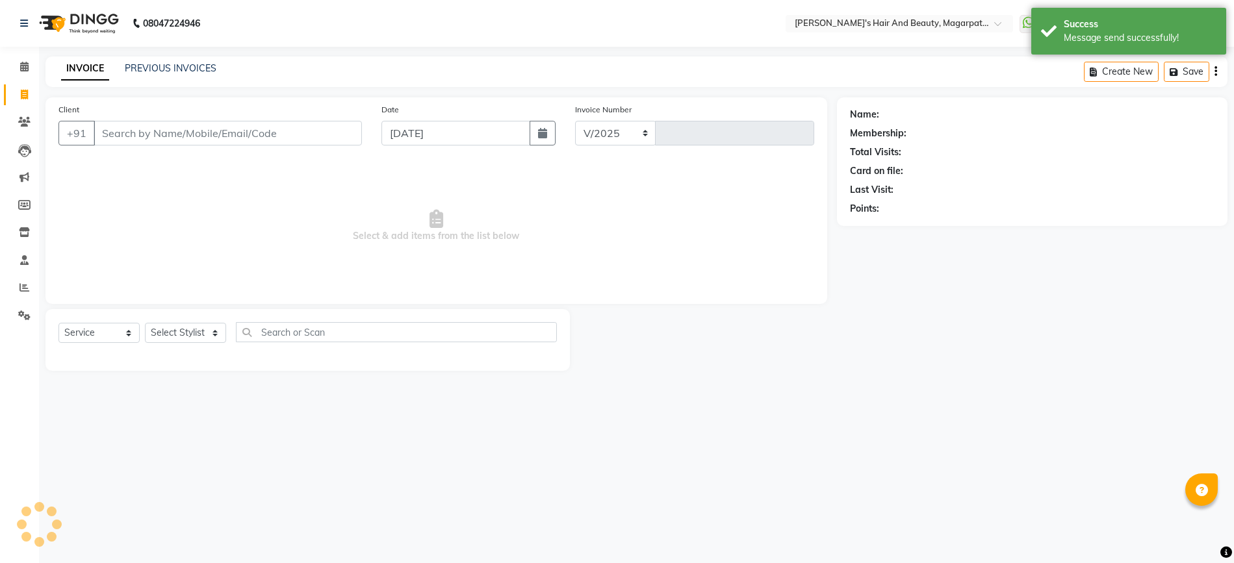
select select "4517"
type input "2728"
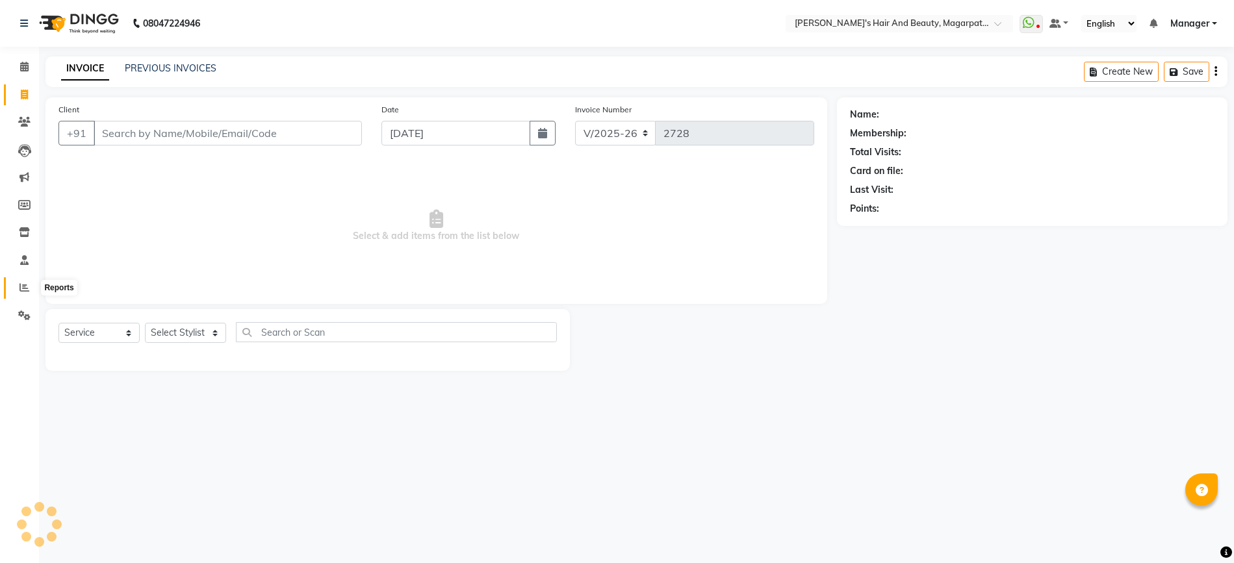
drag, startPoint x: 24, startPoint y: 294, endPoint x: 30, endPoint y: 280, distance: 15.4
click at [24, 294] on span at bounding box center [24, 288] width 23 height 15
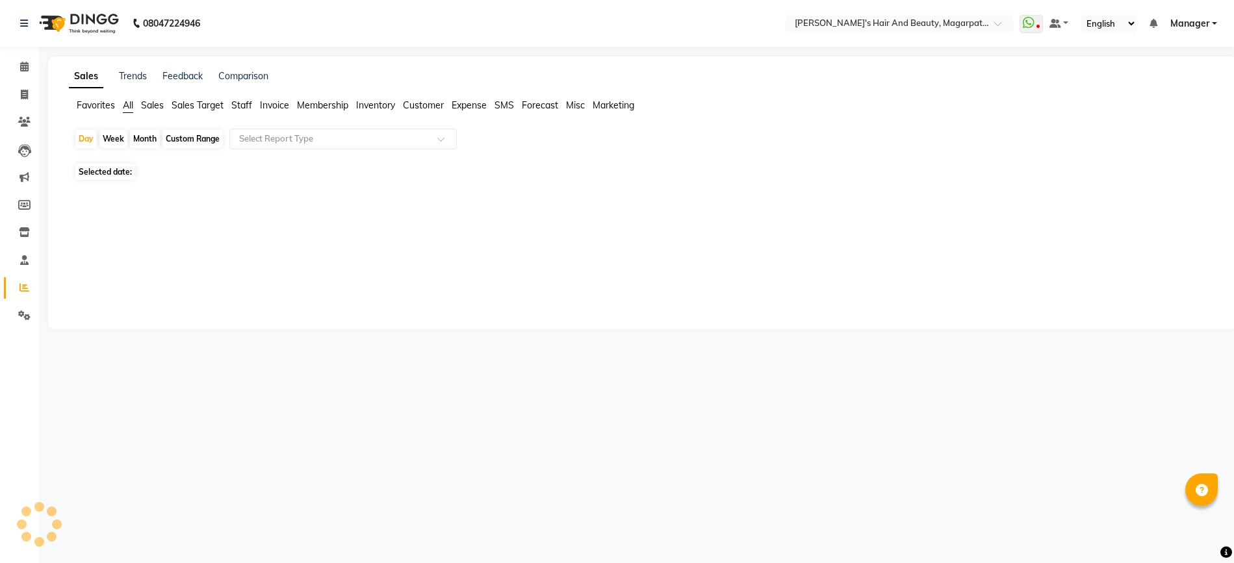
click at [250, 101] on span "Staff" at bounding box center [241, 105] width 21 height 12
click at [235, 197] on div "No reports" at bounding box center [640, 193] width 1132 height 14
click at [12, 107] on li "Invoice" at bounding box center [19, 95] width 39 height 28
click at [21, 94] on icon at bounding box center [24, 95] width 7 height 10
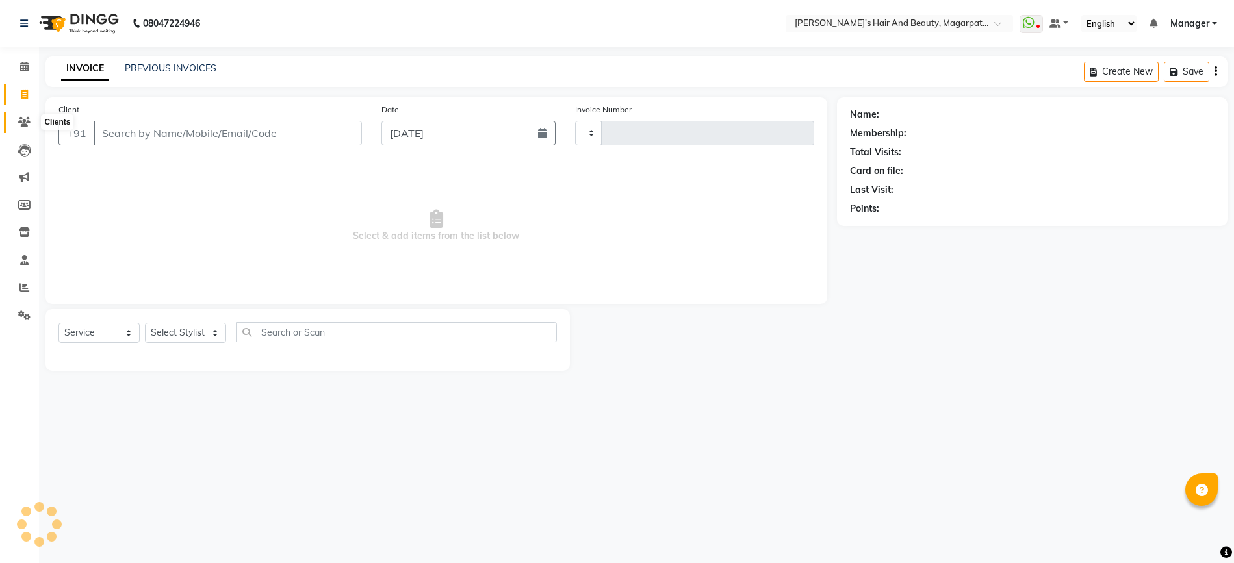
click at [23, 121] on icon at bounding box center [24, 122] width 12 height 10
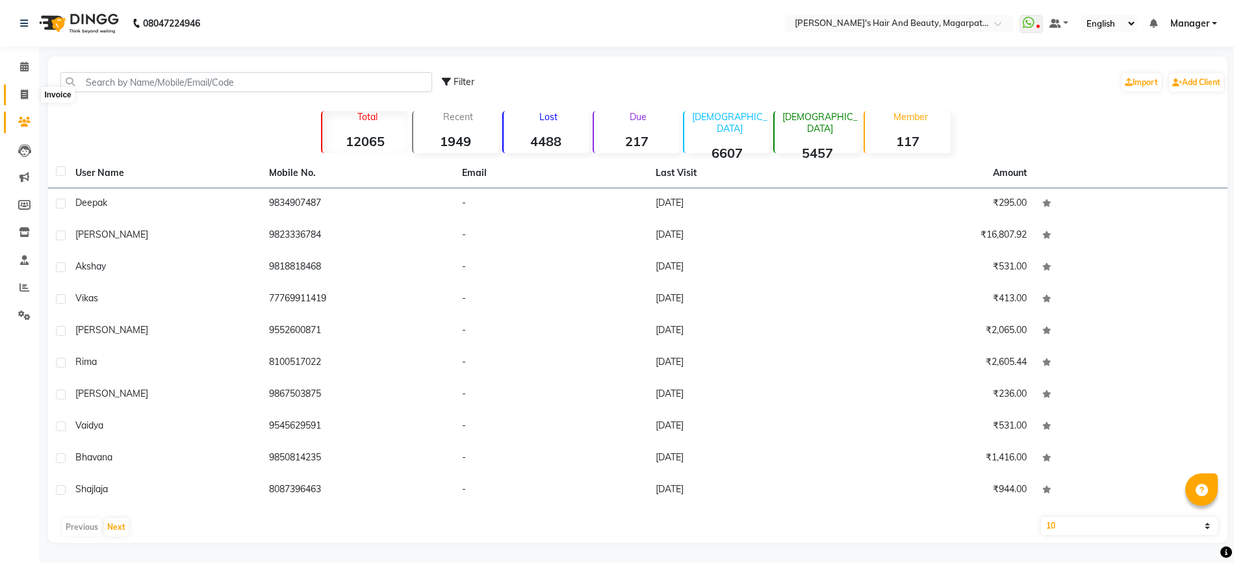
click at [21, 93] on icon at bounding box center [24, 95] width 7 height 10
select select "service"
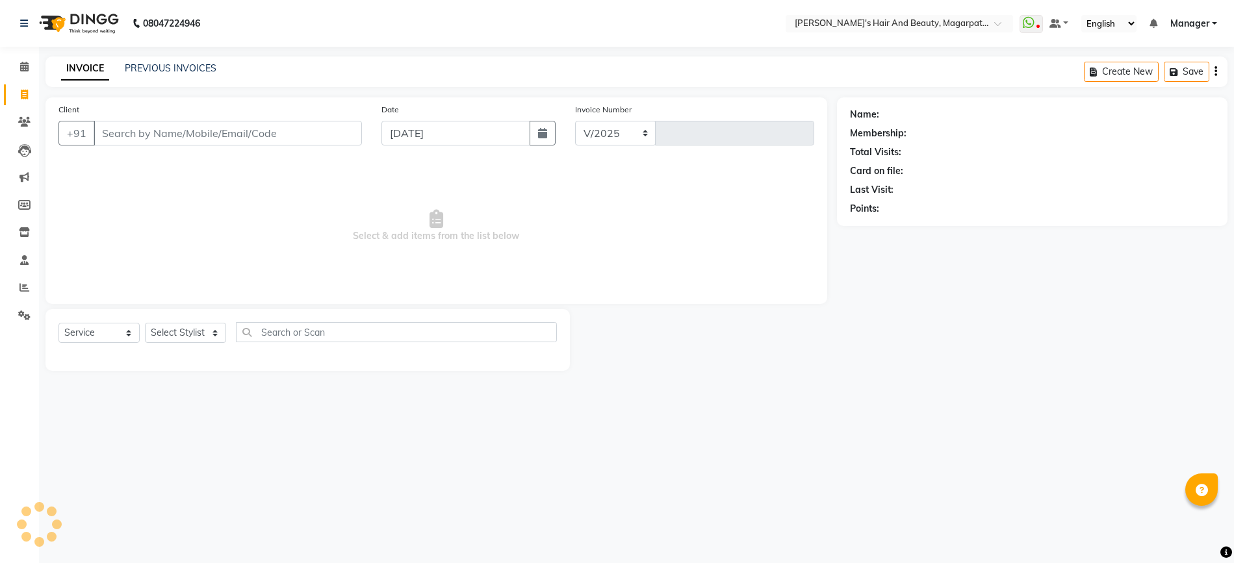
select select "4517"
type input "2728"
click at [135, 132] on input "Client" at bounding box center [228, 133] width 268 height 25
type input "9322828744"
click at [307, 136] on span "Add Client" at bounding box center [328, 133] width 51 height 13
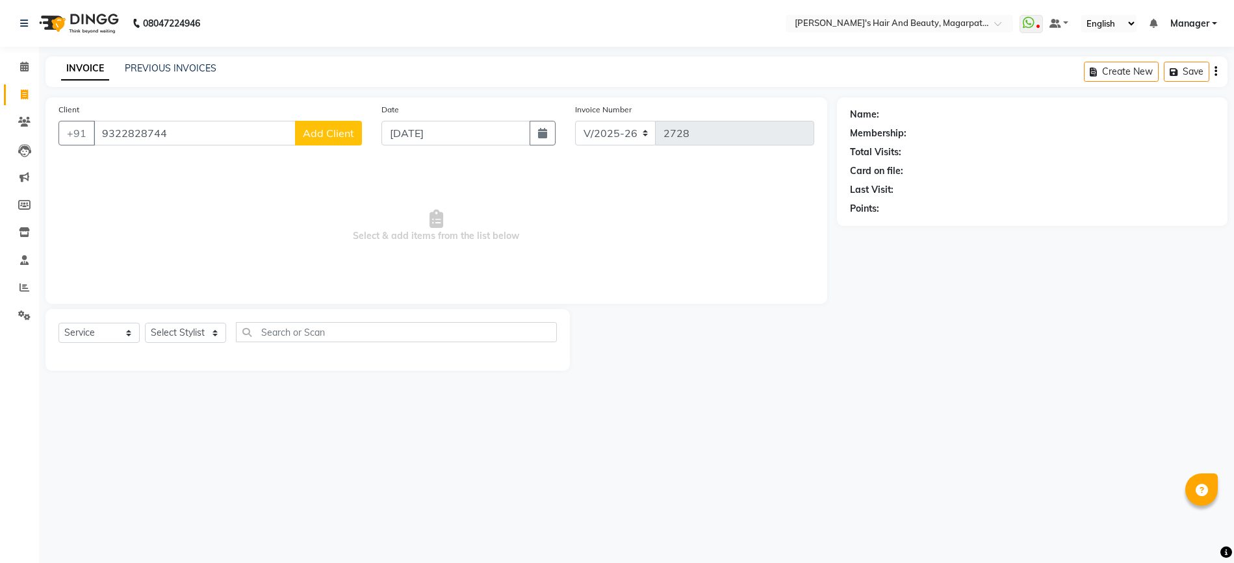
select select "22"
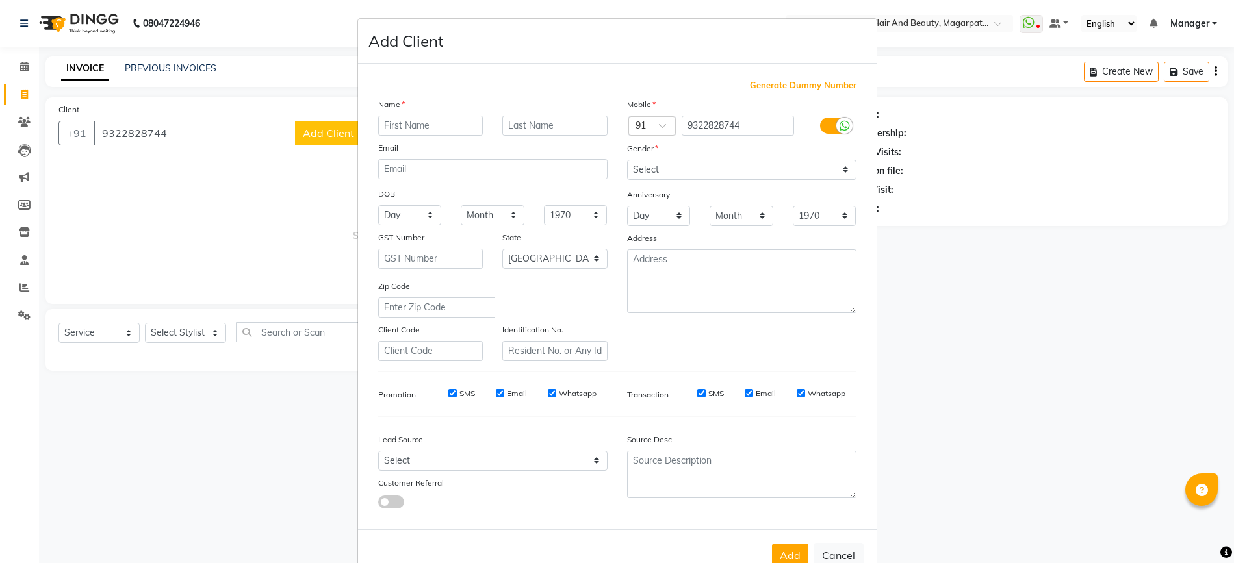
click at [400, 121] on input "text" at bounding box center [430, 126] width 105 height 20
type input "[PERSON_NAME]"
click at [675, 170] on select "Select [DEMOGRAPHIC_DATA] [DEMOGRAPHIC_DATA] Other Prefer Not To Say" at bounding box center [741, 170] width 229 height 20
select select "[DEMOGRAPHIC_DATA]"
click at [627, 160] on select "Select [DEMOGRAPHIC_DATA] [DEMOGRAPHIC_DATA] Other Prefer Not To Say" at bounding box center [741, 170] width 229 height 20
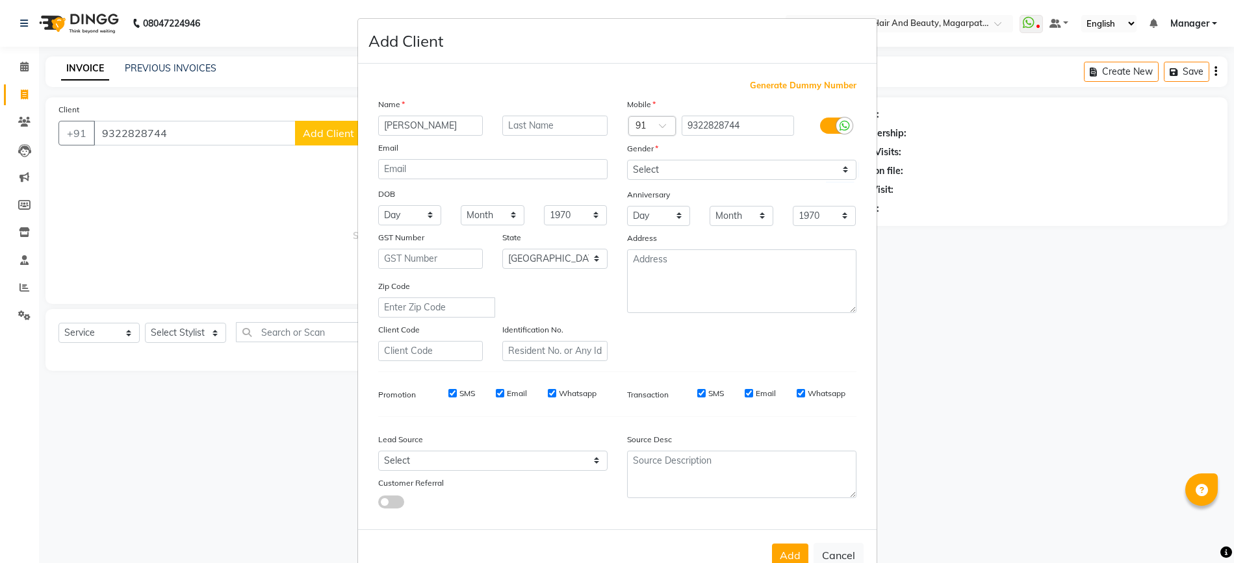
click at [774, 544] on button "Add" at bounding box center [790, 555] width 36 height 23
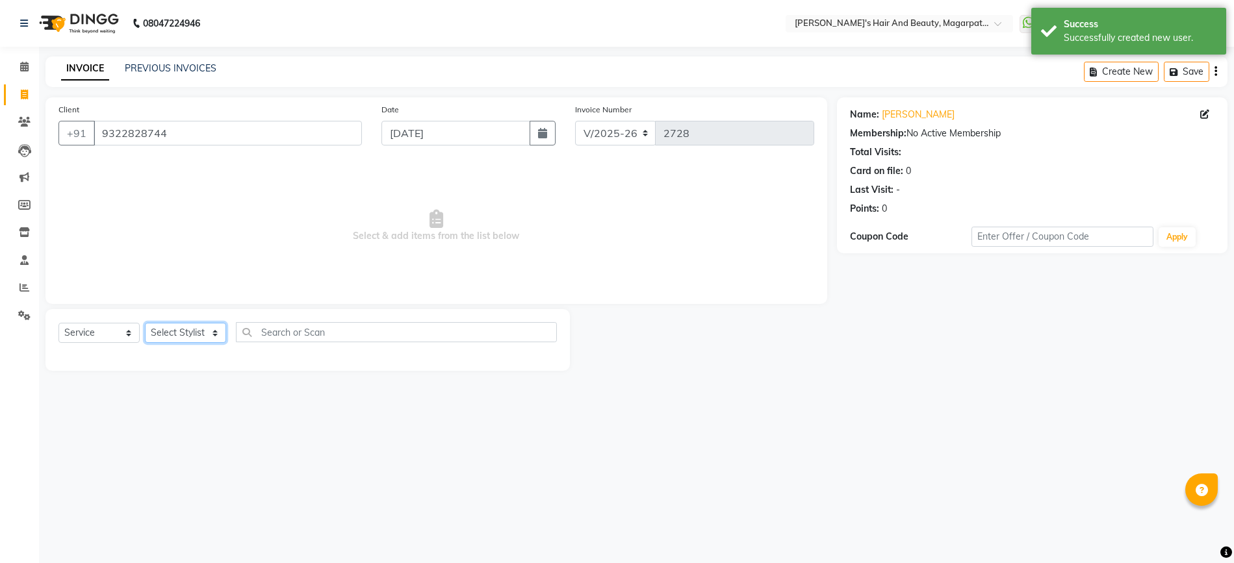
click at [188, 333] on select "Select Stylist [PERSON_NAME] Manager [PERSON_NAME] [PERSON_NAME] [PERSON_NAME]" at bounding box center [185, 333] width 81 height 20
select select "67454"
click at [145, 323] on select "Select Stylist [PERSON_NAME] Manager [PERSON_NAME] [PERSON_NAME] [PERSON_NAME]" at bounding box center [185, 333] width 81 height 20
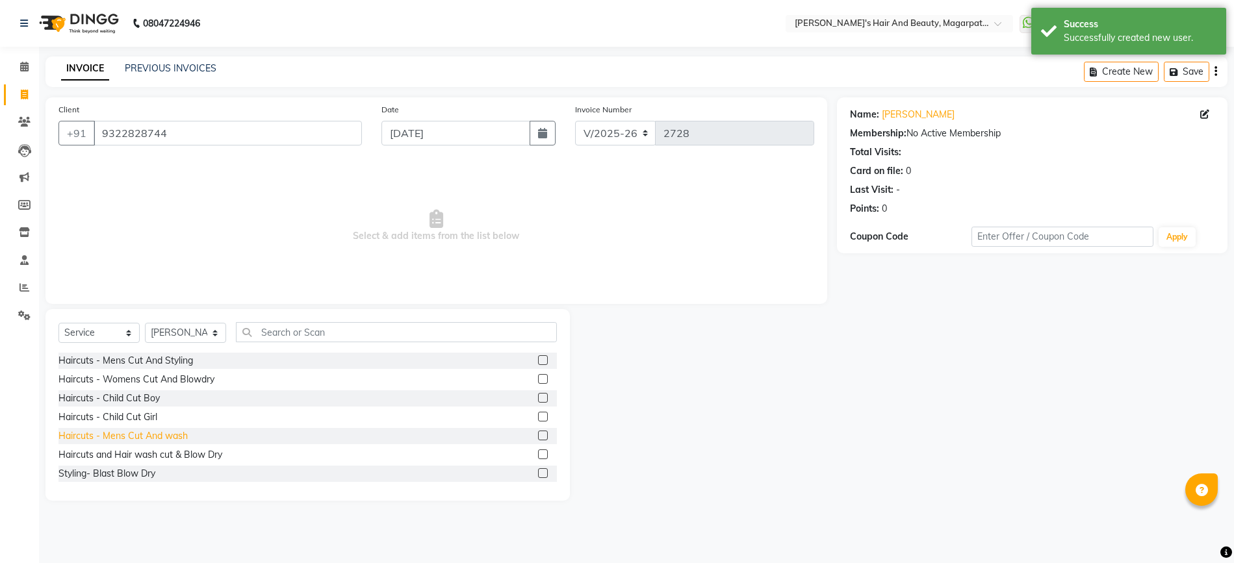
click at [168, 435] on div "Haircuts - Mens Cut And wash" at bounding box center [122, 436] width 129 height 14
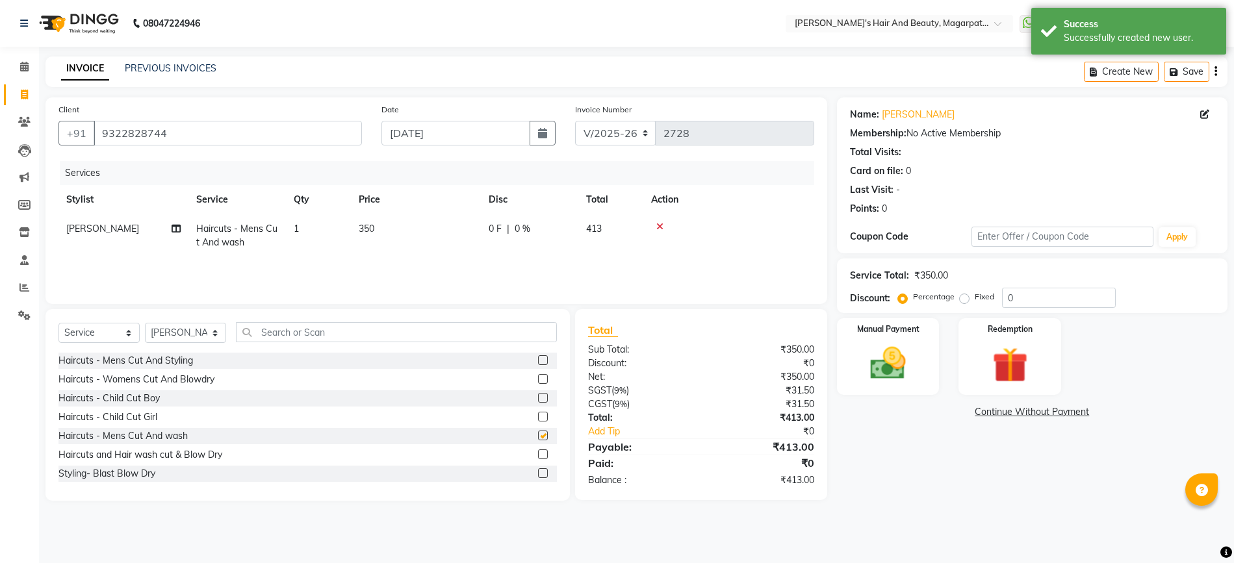
checkbox input "false"
click at [872, 363] on img at bounding box center [888, 363] width 60 height 42
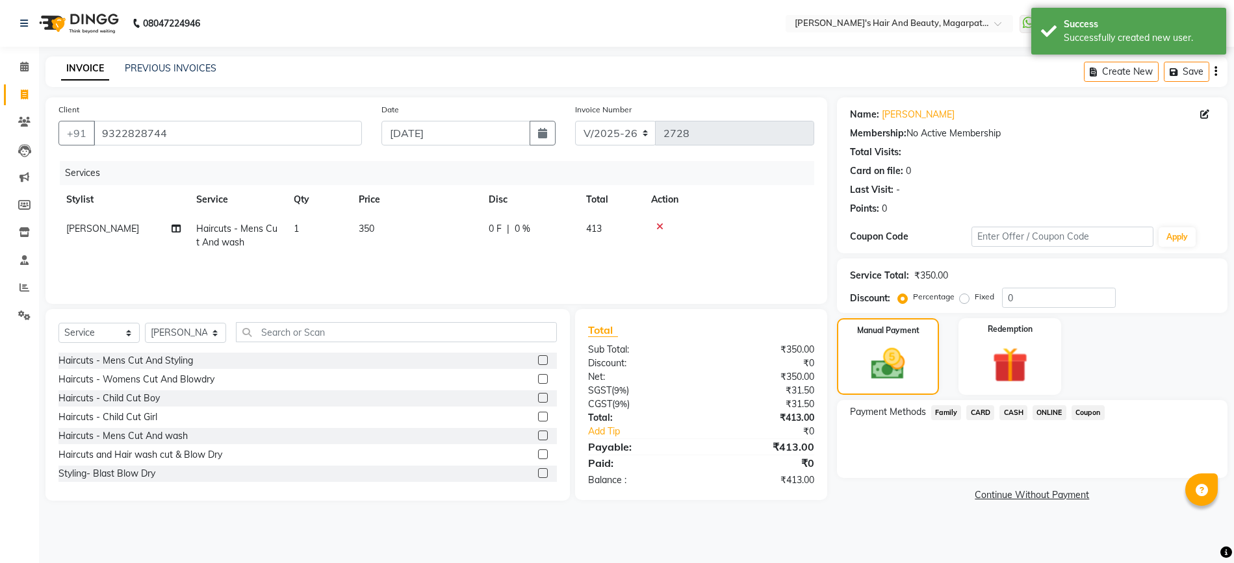
click at [1050, 412] on span "ONLINE" at bounding box center [1049, 412] width 34 height 15
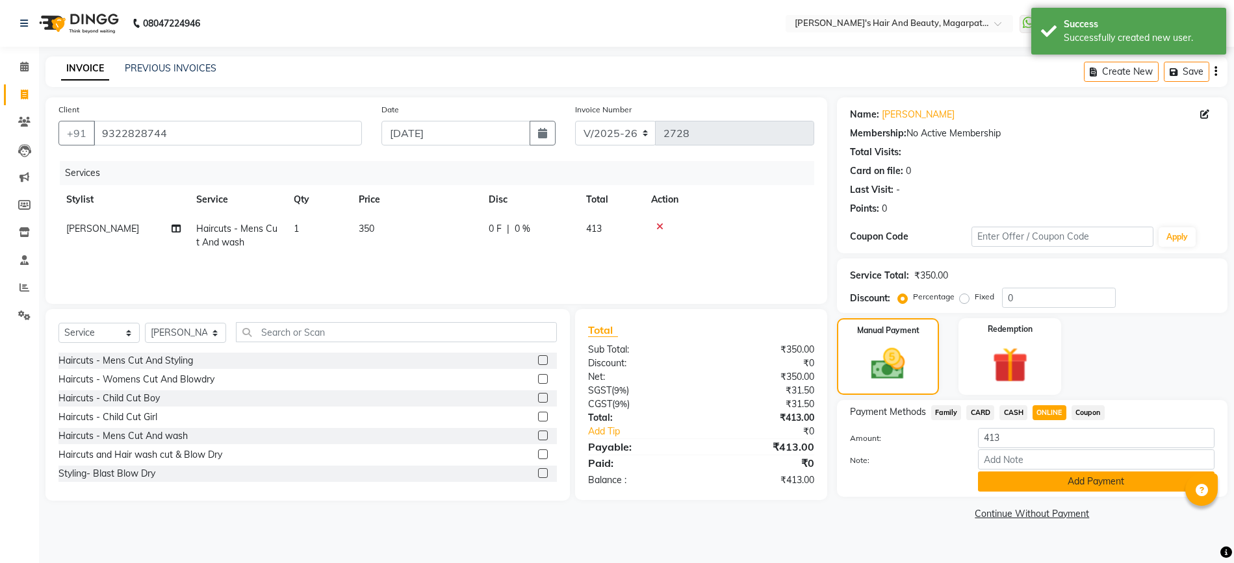
click at [1059, 477] on button "Add Payment" at bounding box center [1096, 482] width 236 height 20
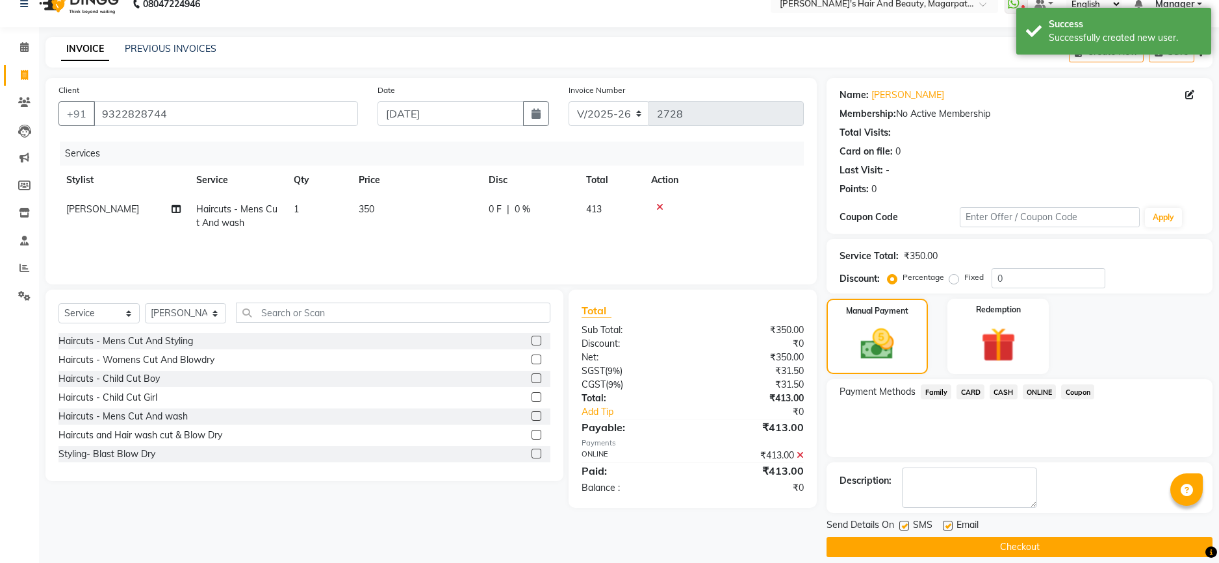
scroll to position [33, 0]
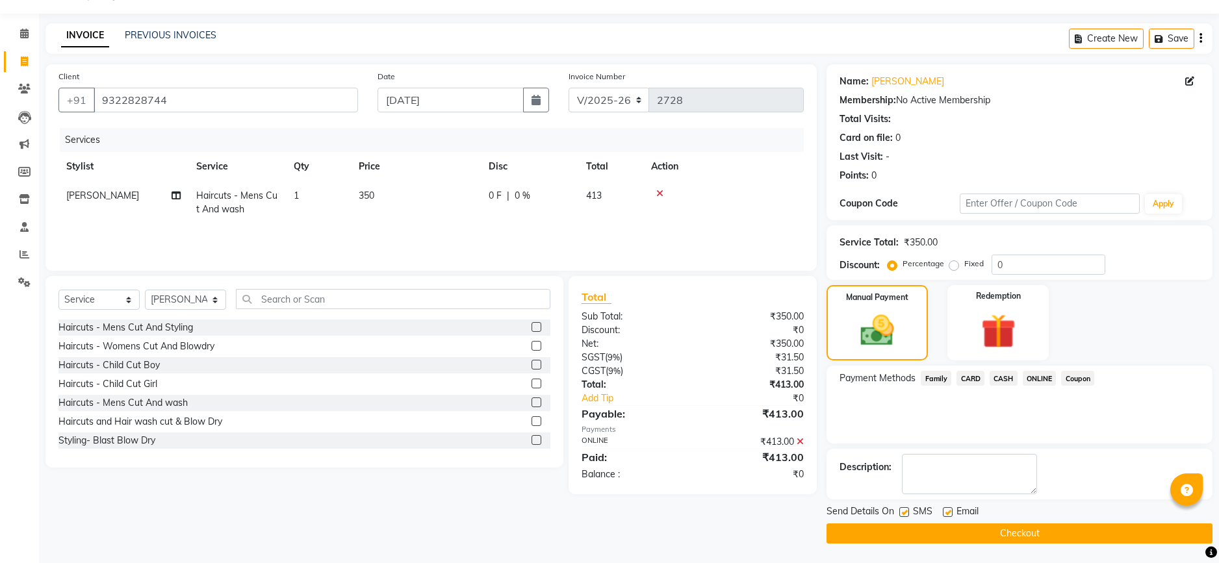
click at [1039, 531] on button "Checkout" at bounding box center [1019, 534] width 386 height 20
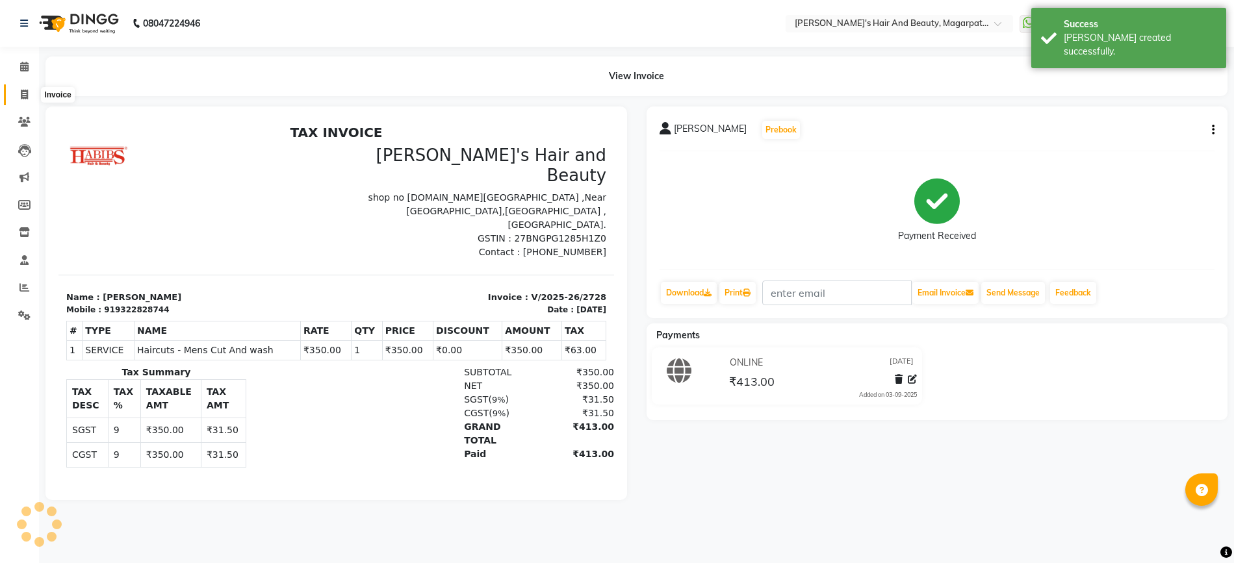
click at [26, 94] on icon at bounding box center [24, 95] width 7 height 10
select select "service"
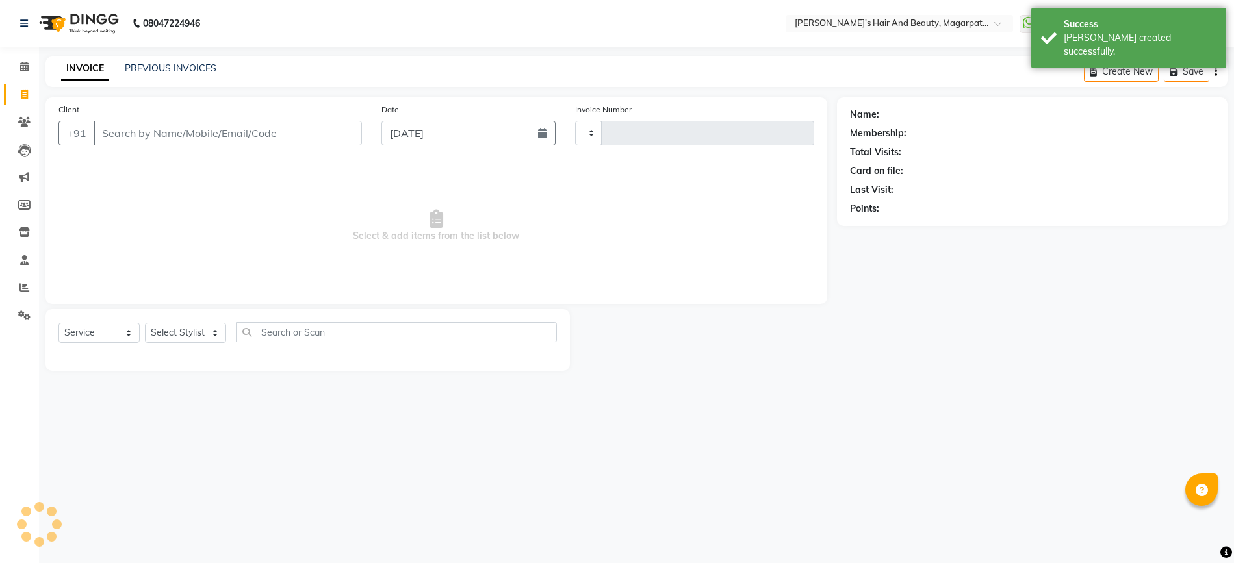
type input "2729"
select select "4517"
click at [142, 131] on input "Client" at bounding box center [228, 133] width 268 height 25
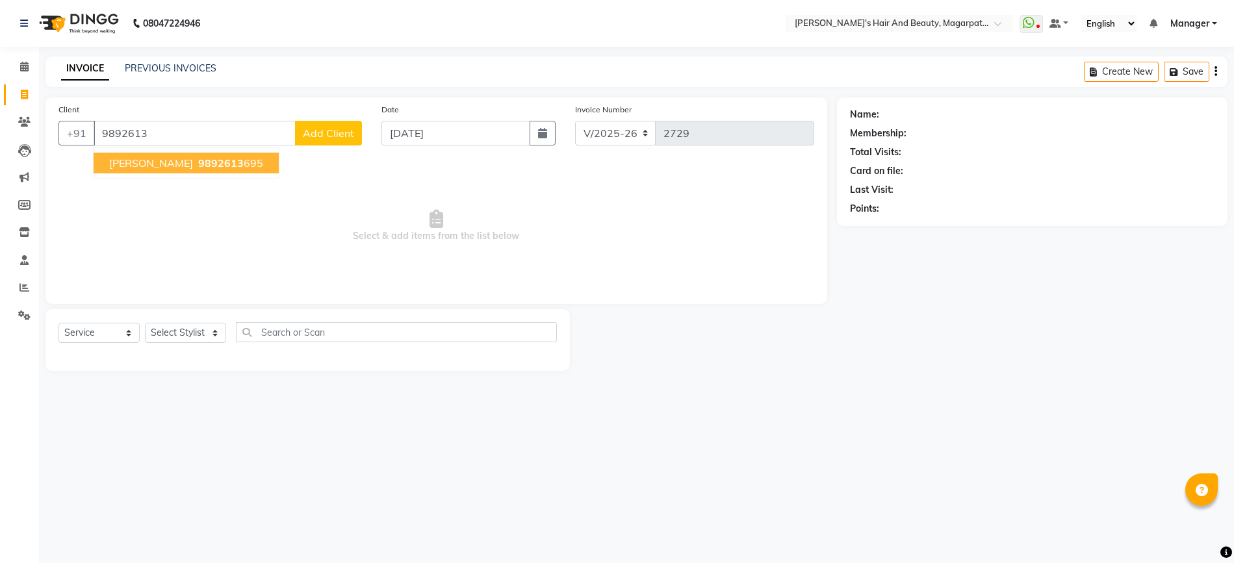
click at [198, 162] on span "9892613" at bounding box center [220, 163] width 45 height 13
type input "9892613695"
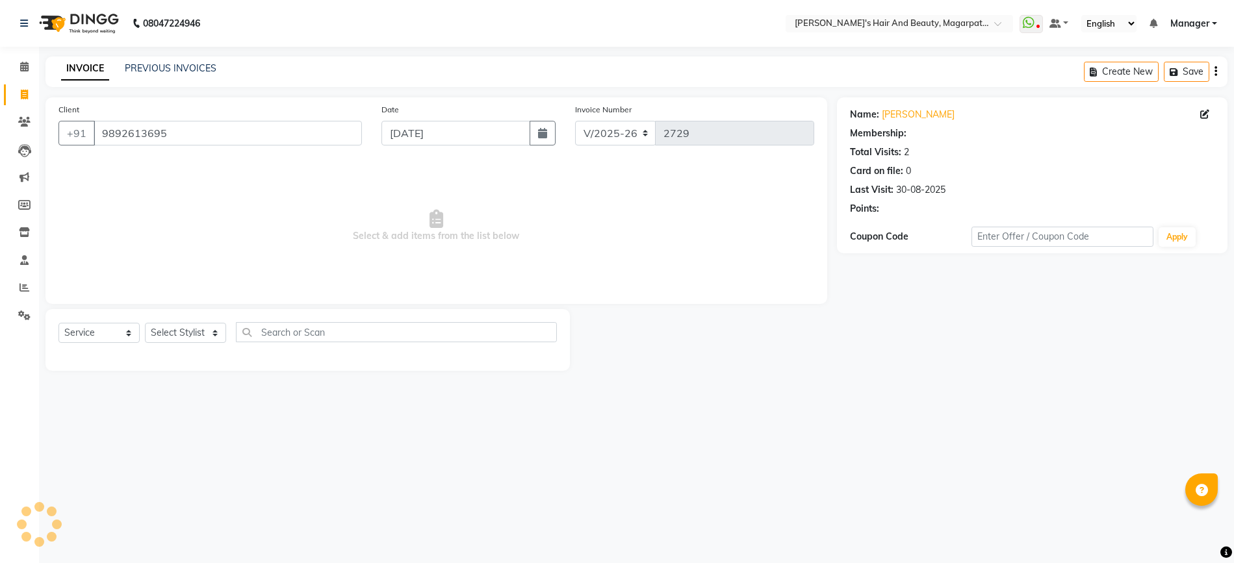
select select "1: Object"
click at [165, 325] on select "Select Stylist [PERSON_NAME] Manager [PERSON_NAME] [PERSON_NAME] [PERSON_NAME]" at bounding box center [185, 333] width 81 height 20
select select "67464"
click at [145, 323] on select "Select Stylist [PERSON_NAME] Manager [PERSON_NAME] [PERSON_NAME] [PERSON_NAME]" at bounding box center [185, 333] width 81 height 20
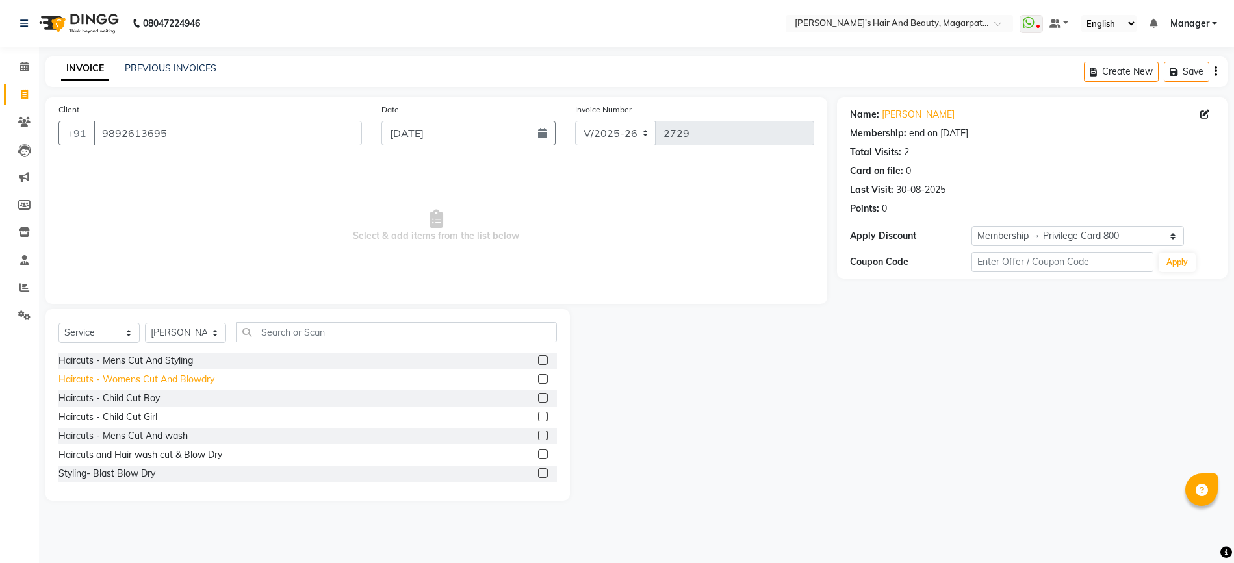
click at [164, 377] on div "Haircuts - Womens Cut And Blowdry" at bounding box center [136, 380] width 156 height 14
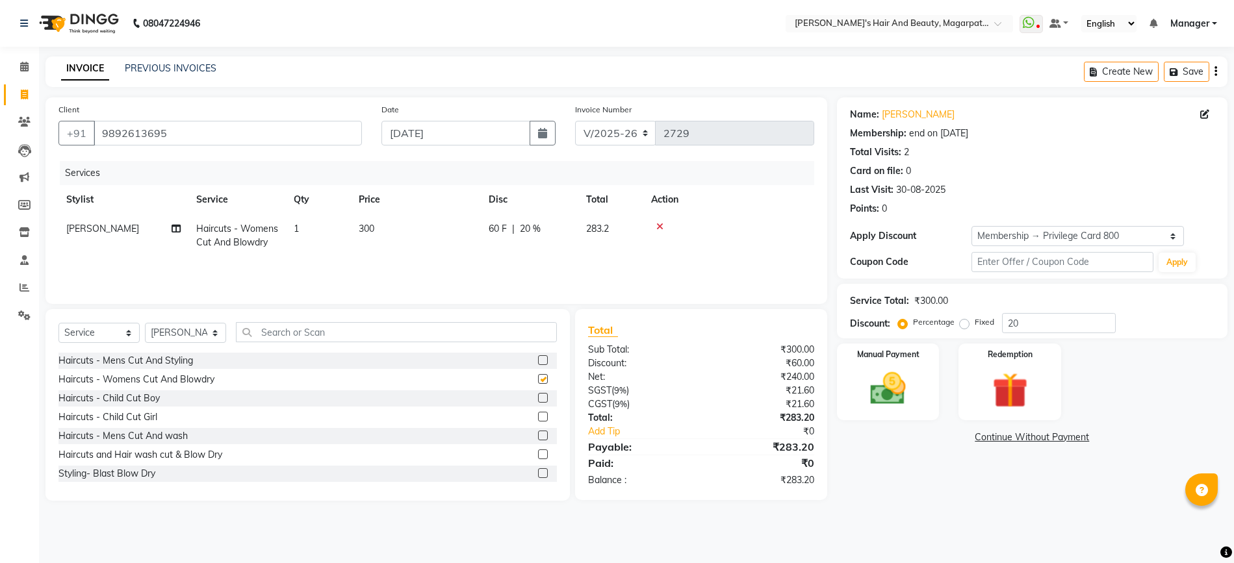
checkbox input "false"
click at [878, 401] on img at bounding box center [888, 389] width 60 height 42
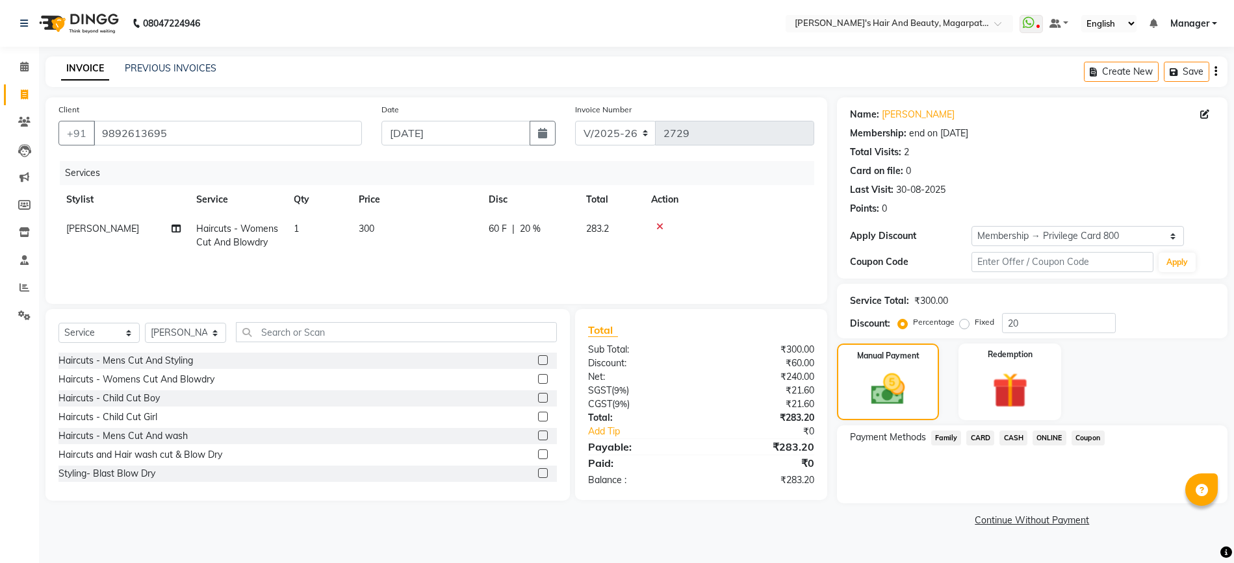
click at [1053, 435] on span "ONLINE" at bounding box center [1049, 438] width 34 height 15
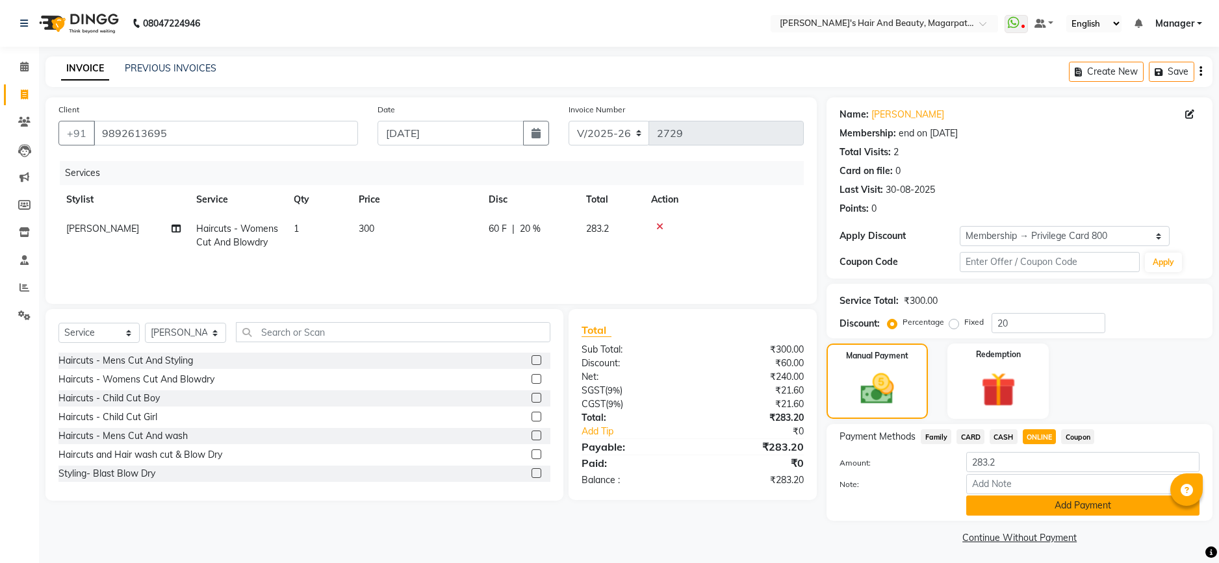
click at [1052, 508] on button "Add Payment" at bounding box center [1082, 506] width 233 height 20
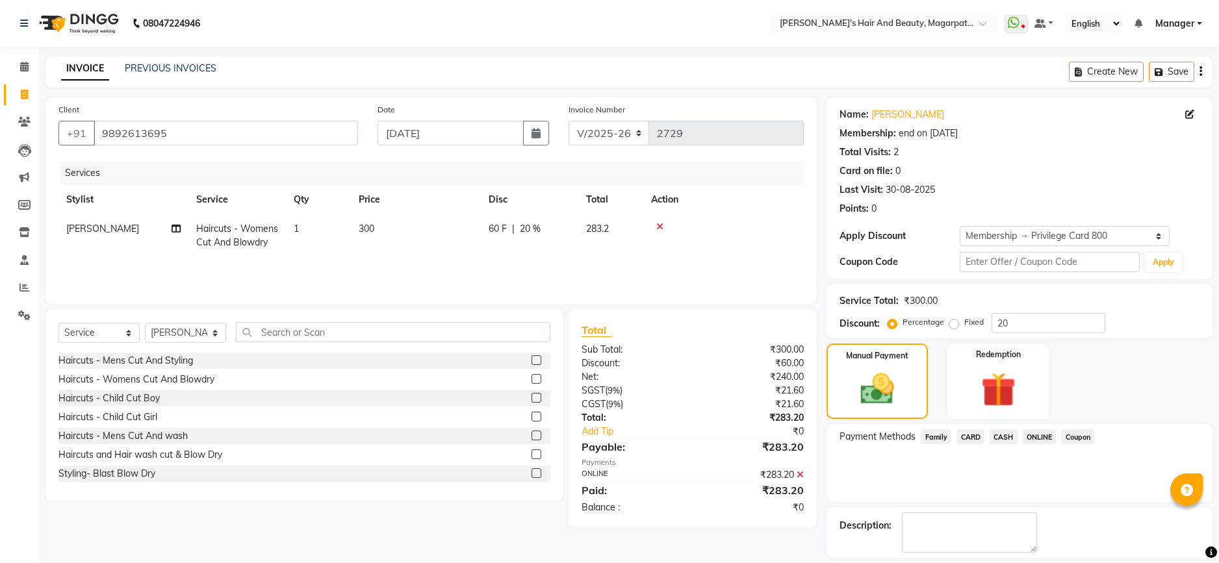
scroll to position [58, 0]
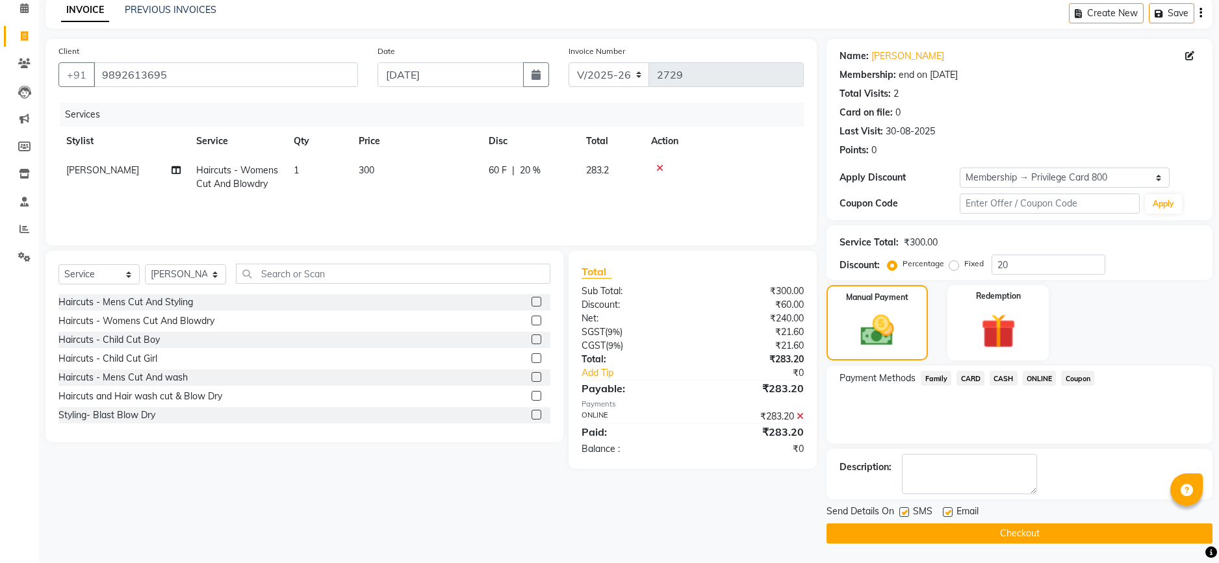
click at [1036, 532] on button "Checkout" at bounding box center [1019, 534] width 386 height 20
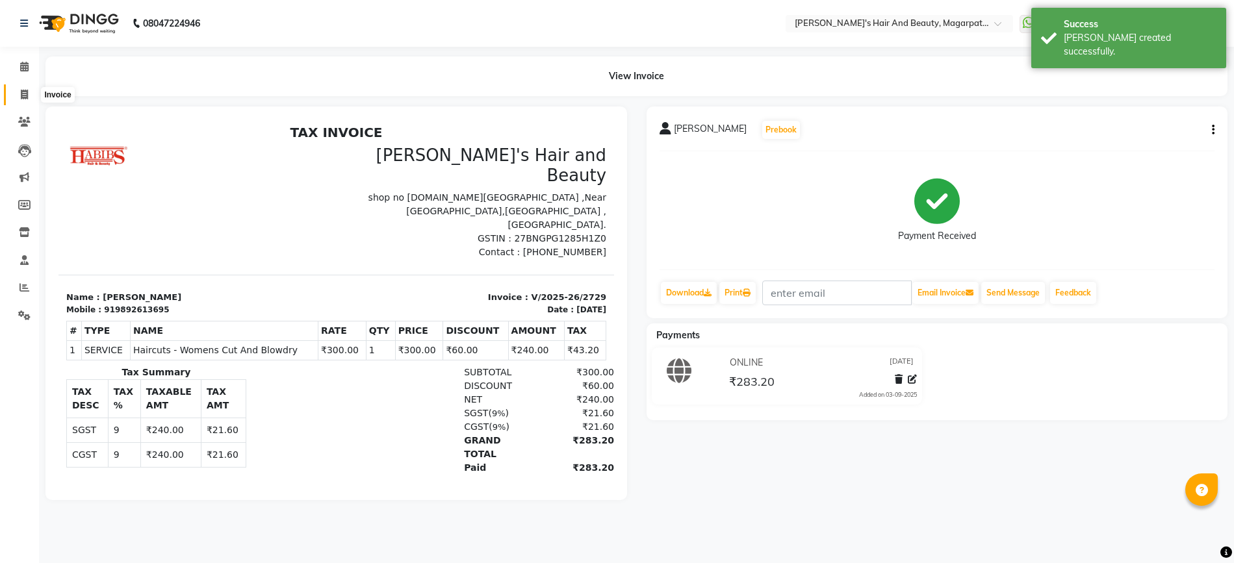
click at [19, 94] on span at bounding box center [24, 95] width 23 height 15
select select "service"
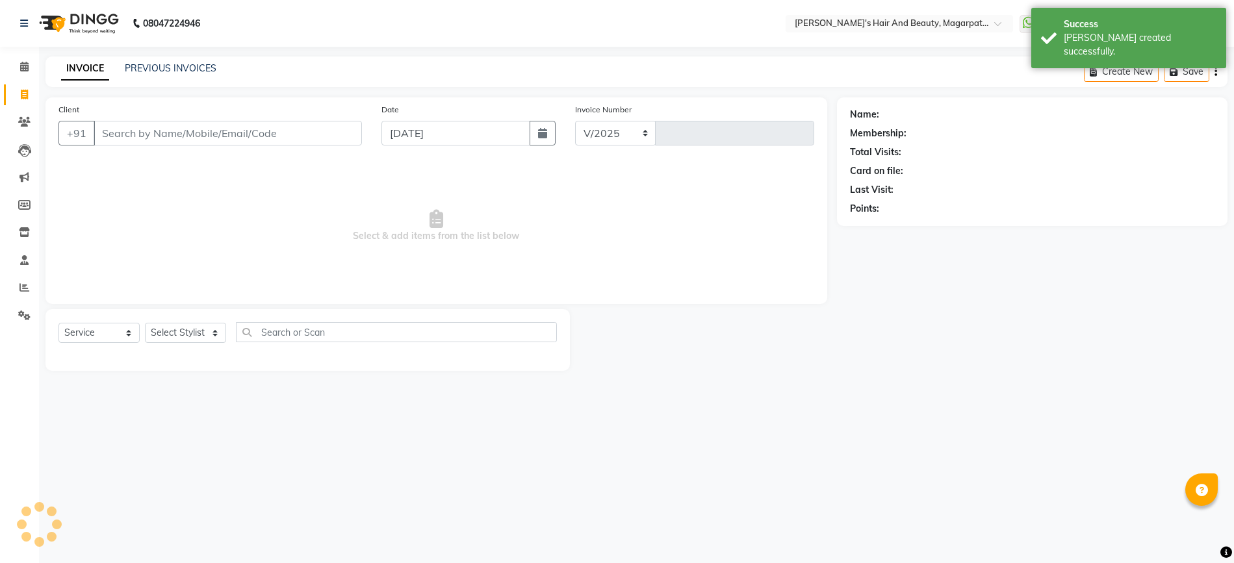
select select "4517"
type input "2730"
click at [118, 131] on input "Client" at bounding box center [228, 133] width 268 height 25
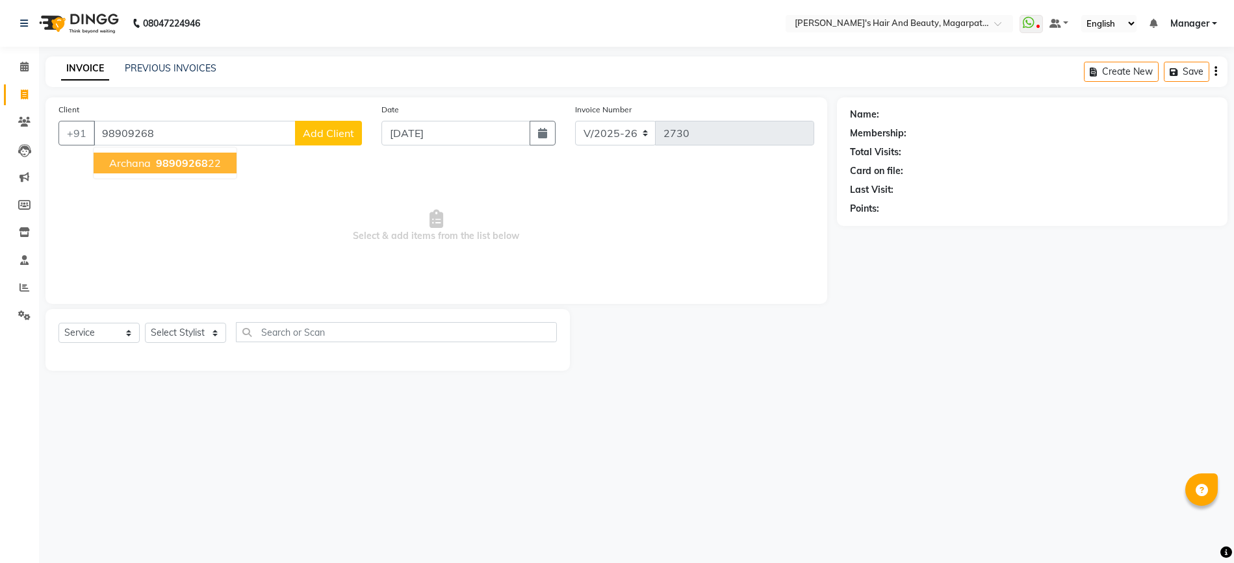
click at [131, 162] on span "Archana" at bounding box center [130, 163] width 42 height 13
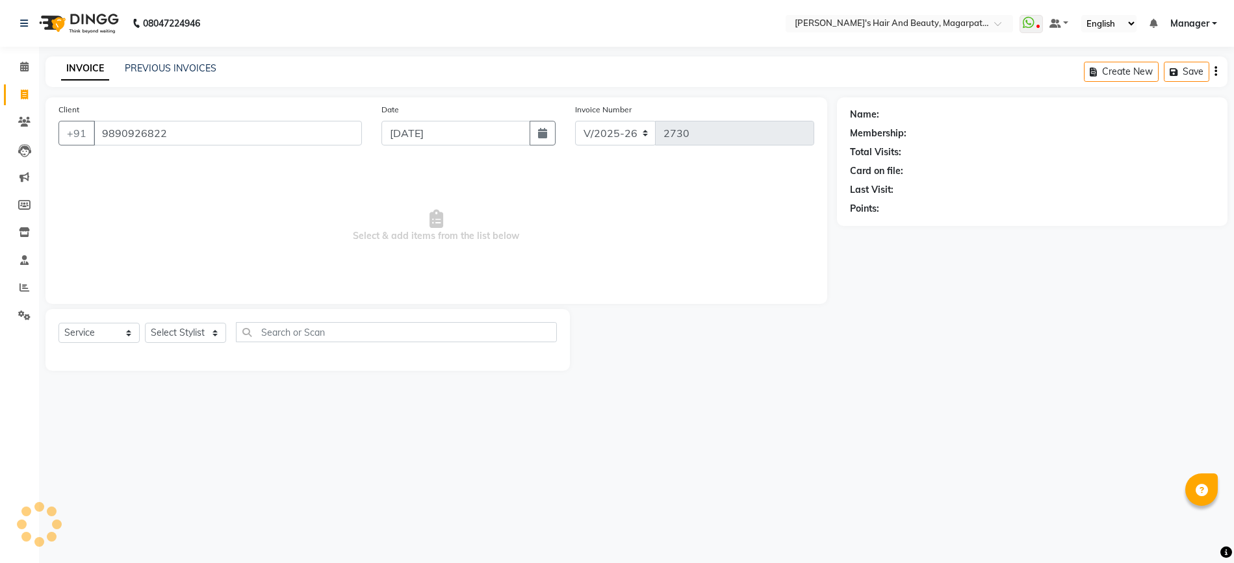
type input "9890926822"
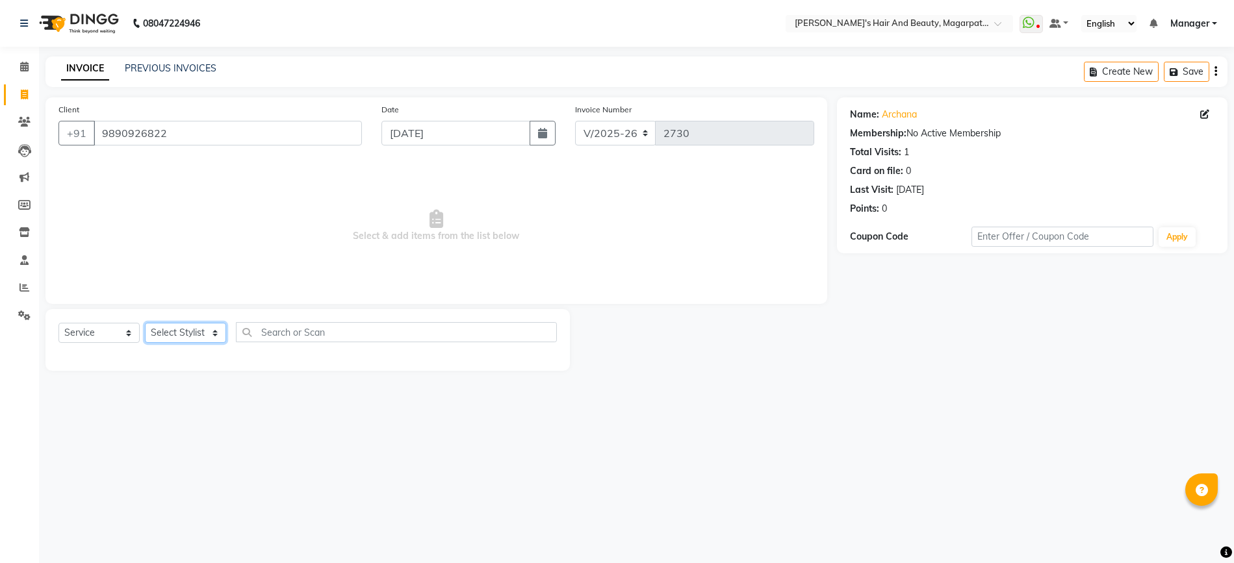
click at [165, 330] on select "Select Stylist [PERSON_NAME] Manager [PERSON_NAME] [PERSON_NAME] [PERSON_NAME]" at bounding box center [185, 333] width 81 height 20
select select "67454"
click at [145, 323] on select "Select Stylist [PERSON_NAME] Manager [PERSON_NAME] [PERSON_NAME] [PERSON_NAME]" at bounding box center [185, 333] width 81 height 20
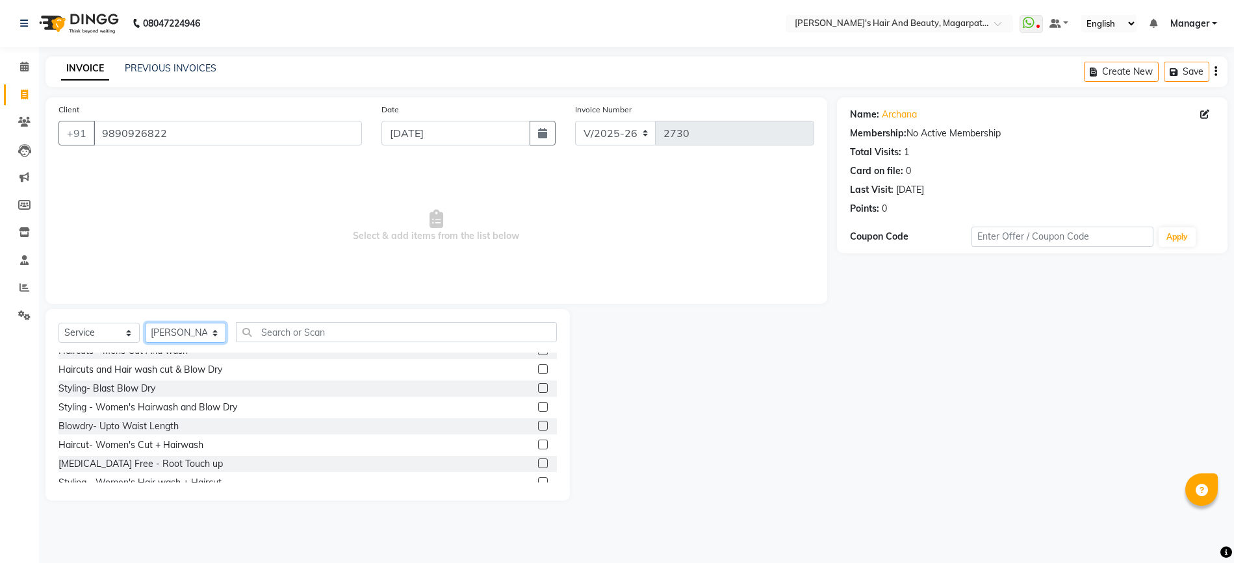
scroll to position [86, 0]
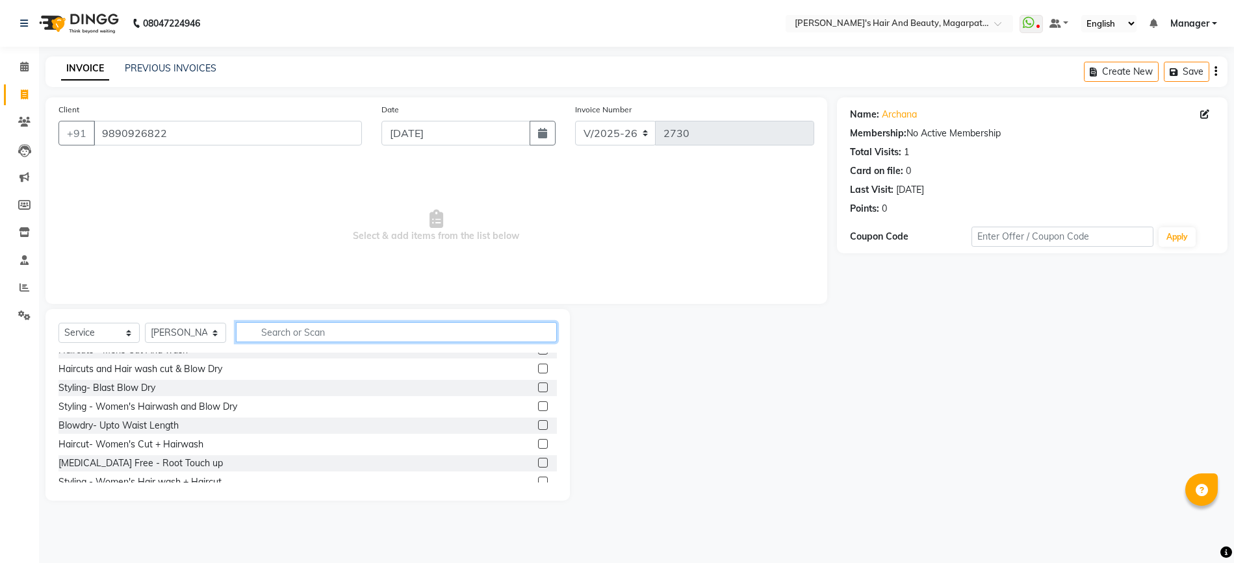
click at [322, 329] on input "text" at bounding box center [396, 332] width 321 height 20
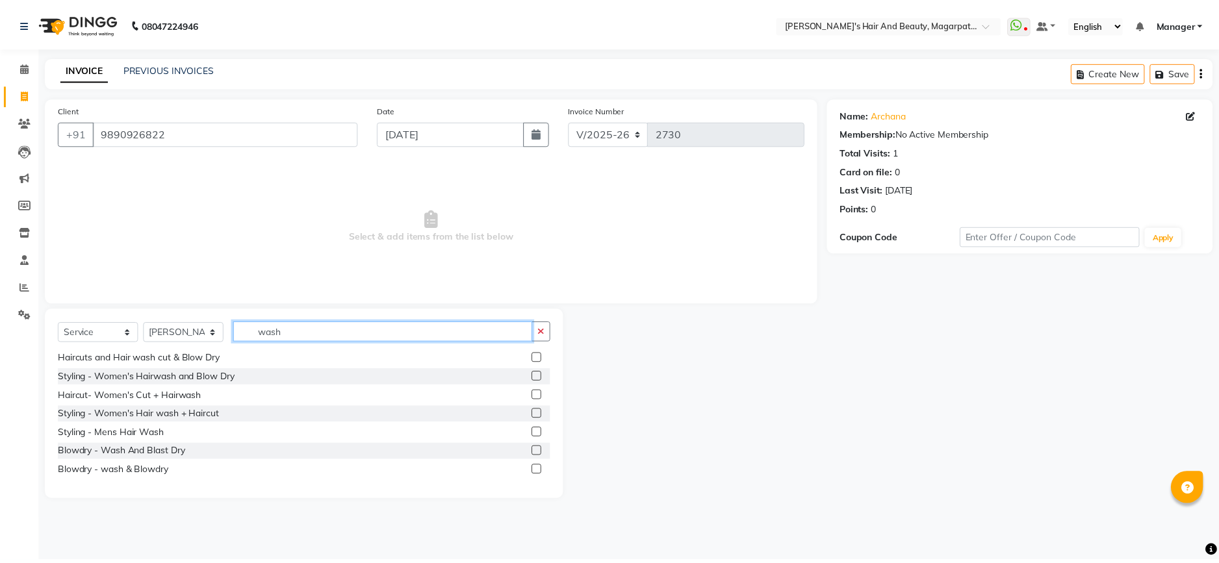
scroll to position [20, 0]
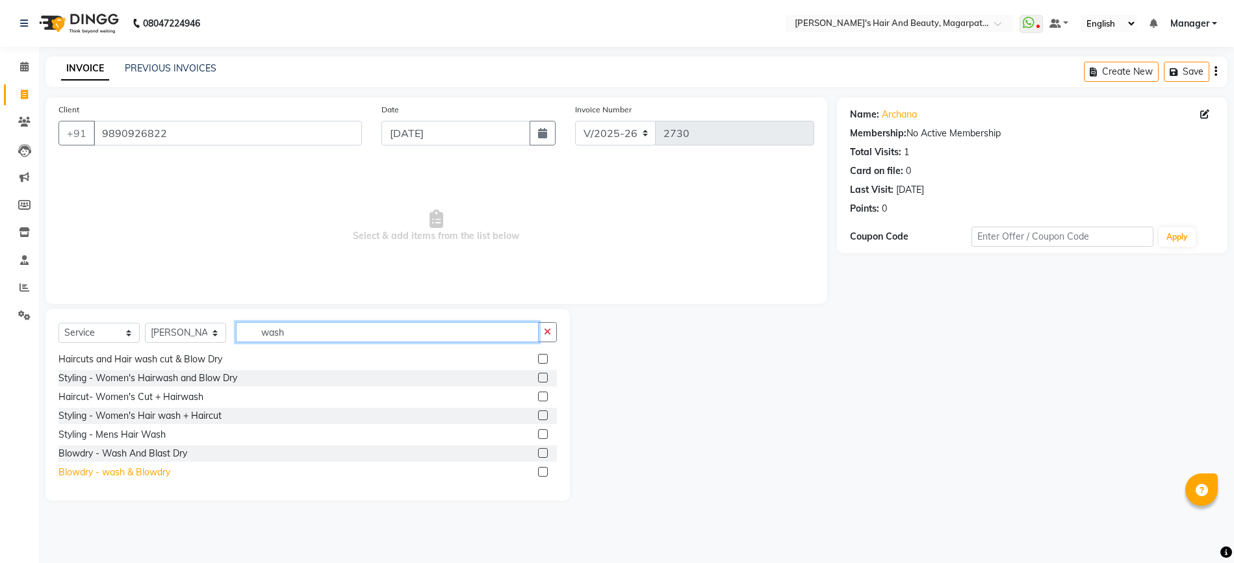
type input "wash"
click at [149, 474] on div "Blowdry - wash & Blowdry" at bounding box center [114, 473] width 112 height 14
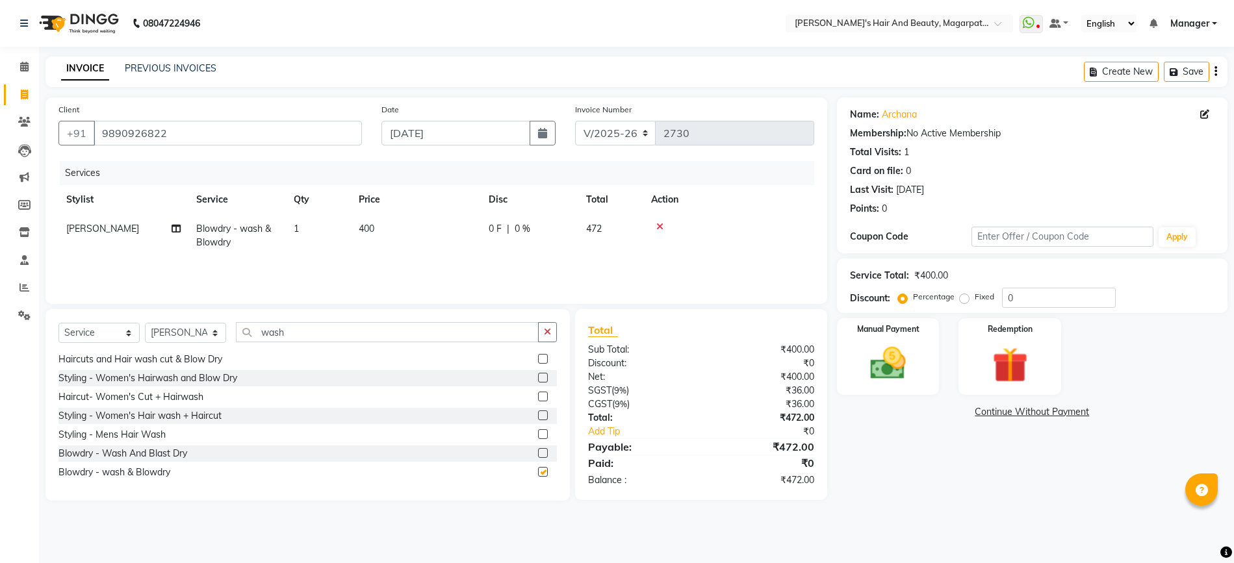
checkbox input "false"
click at [874, 333] on label "Manual Payment" at bounding box center [888, 328] width 65 height 12
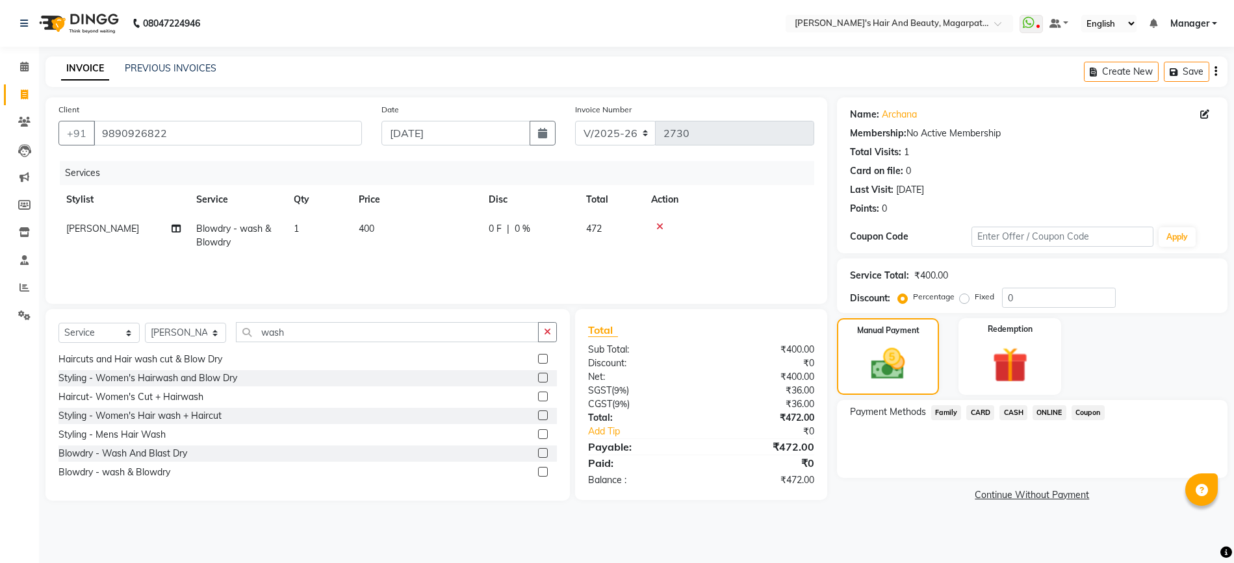
click at [979, 411] on span "CARD" at bounding box center [980, 412] width 28 height 15
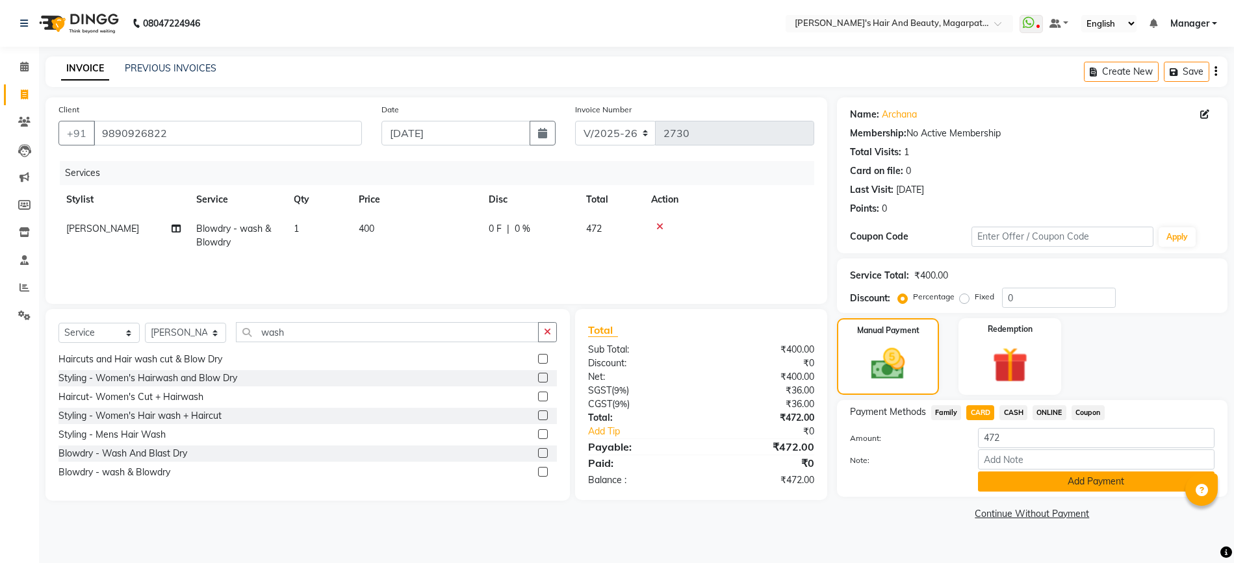
click at [1001, 480] on button "Add Payment" at bounding box center [1096, 482] width 236 height 20
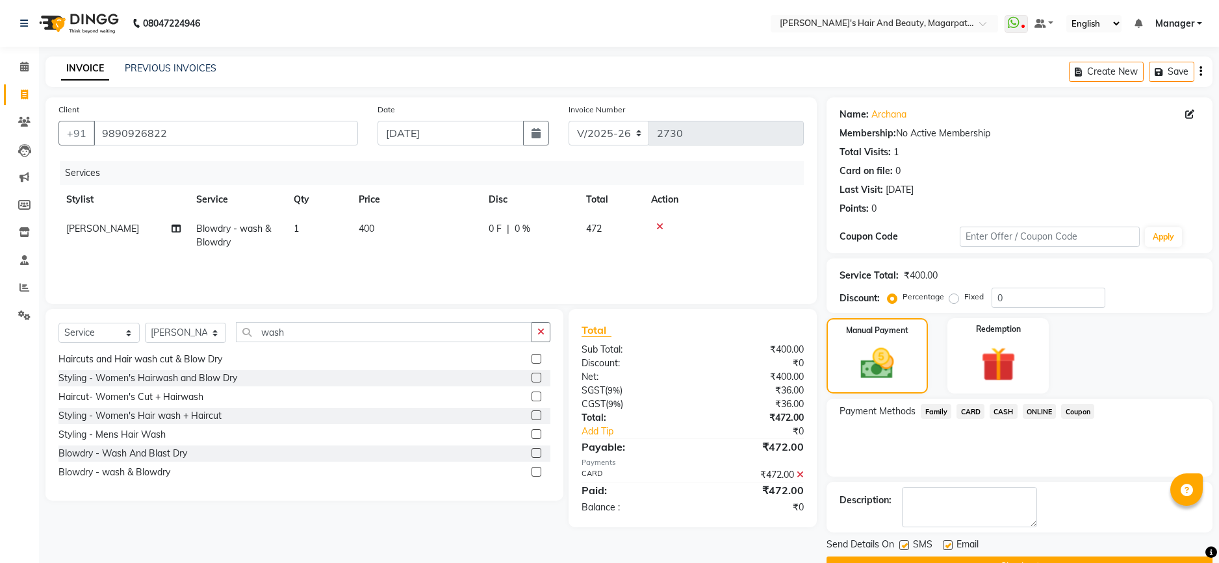
scroll to position [33, 0]
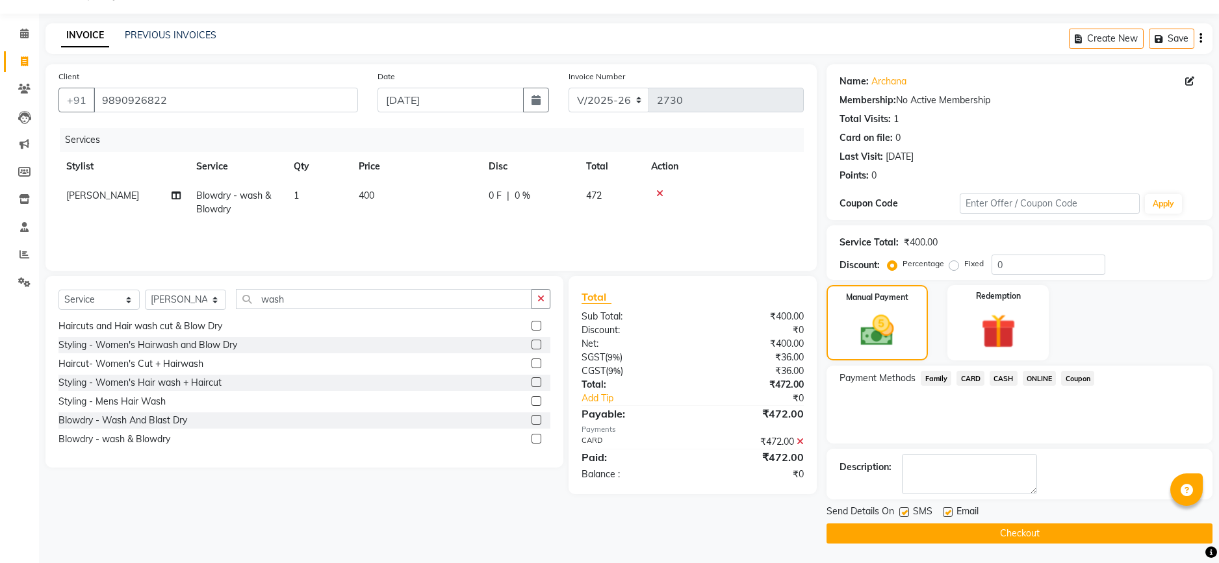
click at [992, 535] on button "Checkout" at bounding box center [1019, 534] width 386 height 20
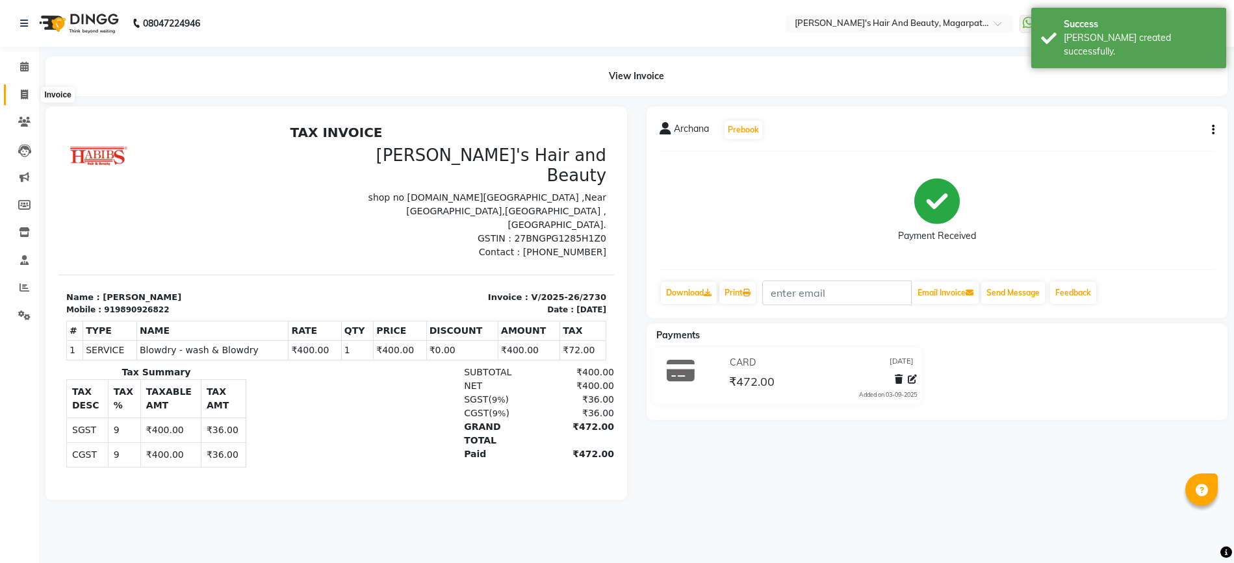
click at [28, 90] on icon at bounding box center [24, 95] width 7 height 10
select select "service"
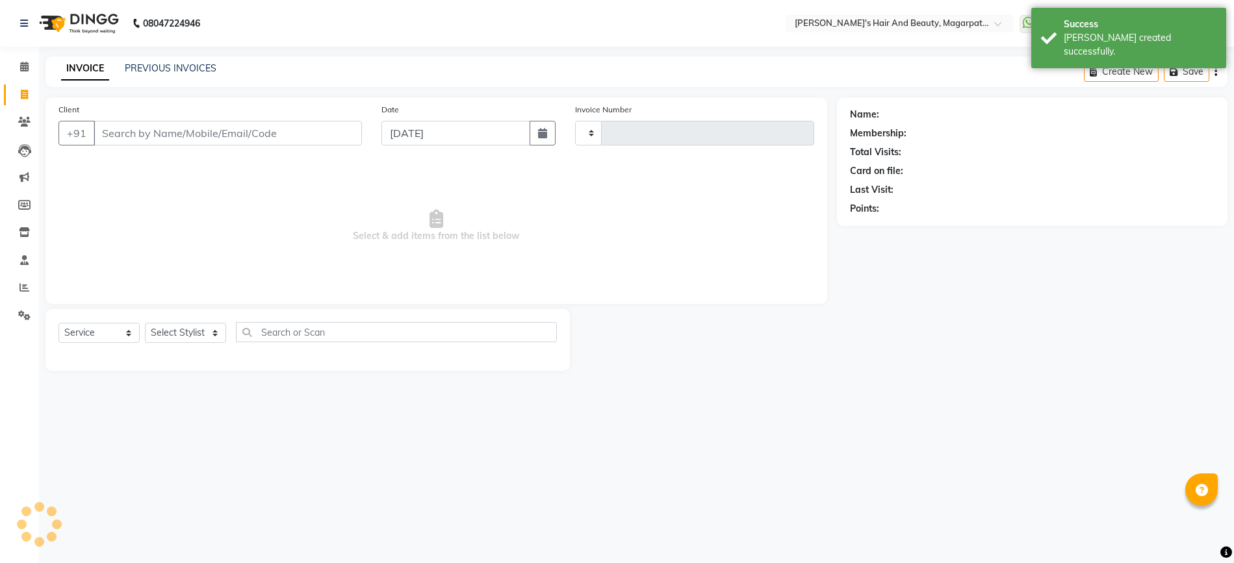
type input "2731"
select select "4517"
click at [131, 131] on input "Client" at bounding box center [228, 133] width 268 height 25
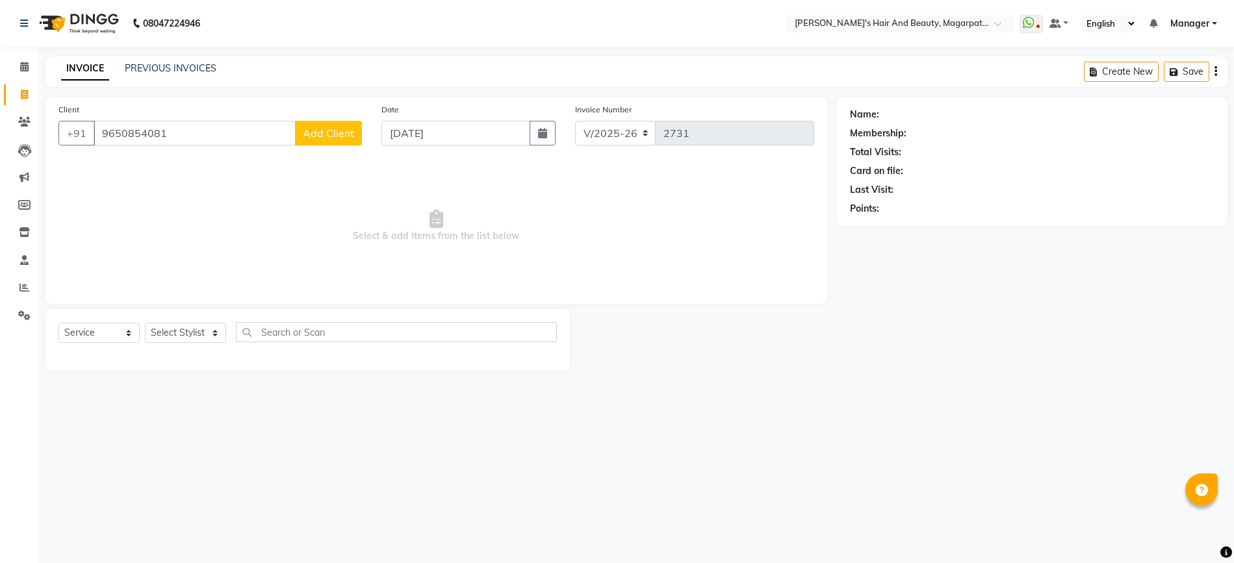
type input "9650854081"
click at [314, 135] on span "Add Client" at bounding box center [328, 133] width 51 height 13
select select "22"
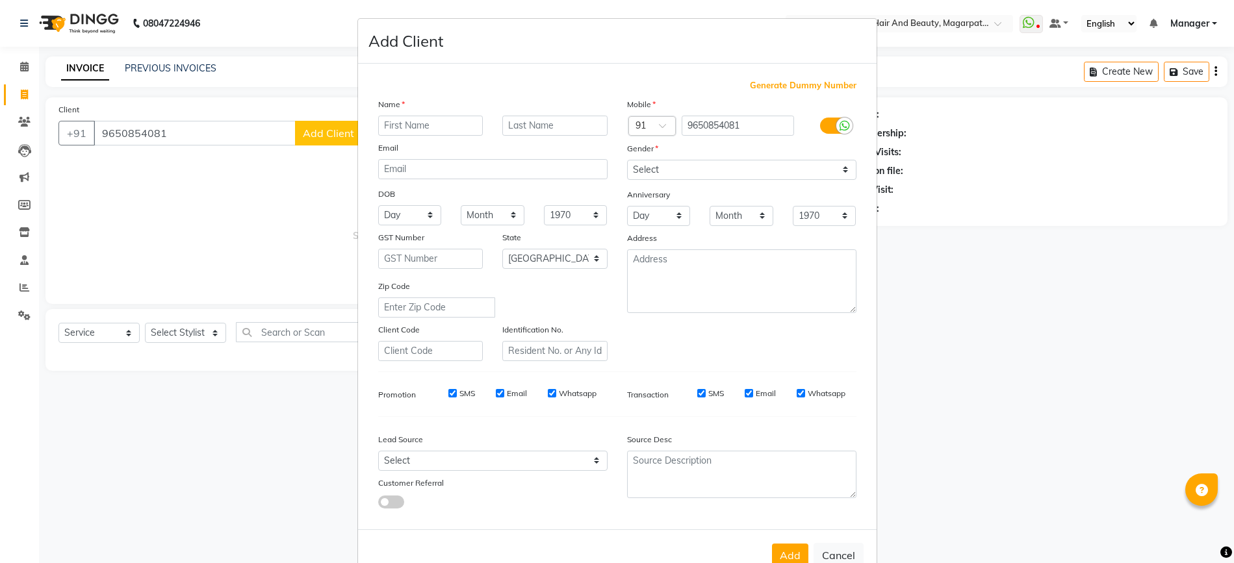
click at [398, 127] on input "text" at bounding box center [430, 126] width 105 height 20
type input "E"
click at [440, 127] on input "Raunt" at bounding box center [430, 126] width 105 height 20
type input "[PERSON_NAME]"
click at [636, 169] on select "Select [DEMOGRAPHIC_DATA] [DEMOGRAPHIC_DATA] Other Prefer Not To Say" at bounding box center [741, 170] width 229 height 20
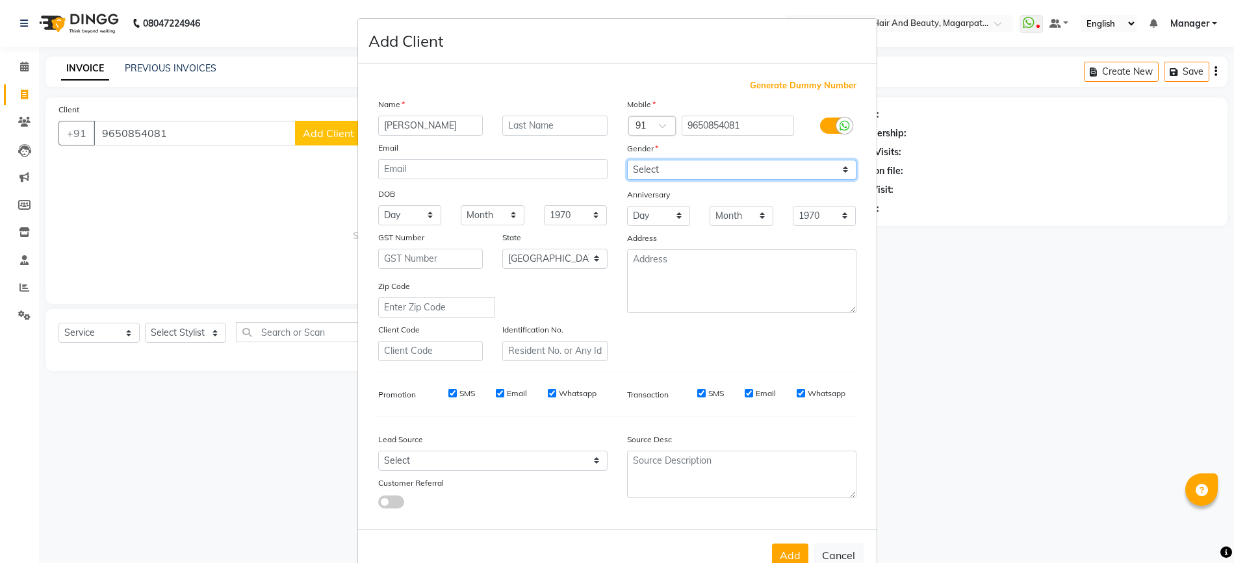
select select "[DEMOGRAPHIC_DATA]"
click at [627, 160] on select "Select [DEMOGRAPHIC_DATA] [DEMOGRAPHIC_DATA] Other Prefer Not To Say" at bounding box center [741, 170] width 229 height 20
click at [776, 546] on button "Add" at bounding box center [790, 555] width 36 height 23
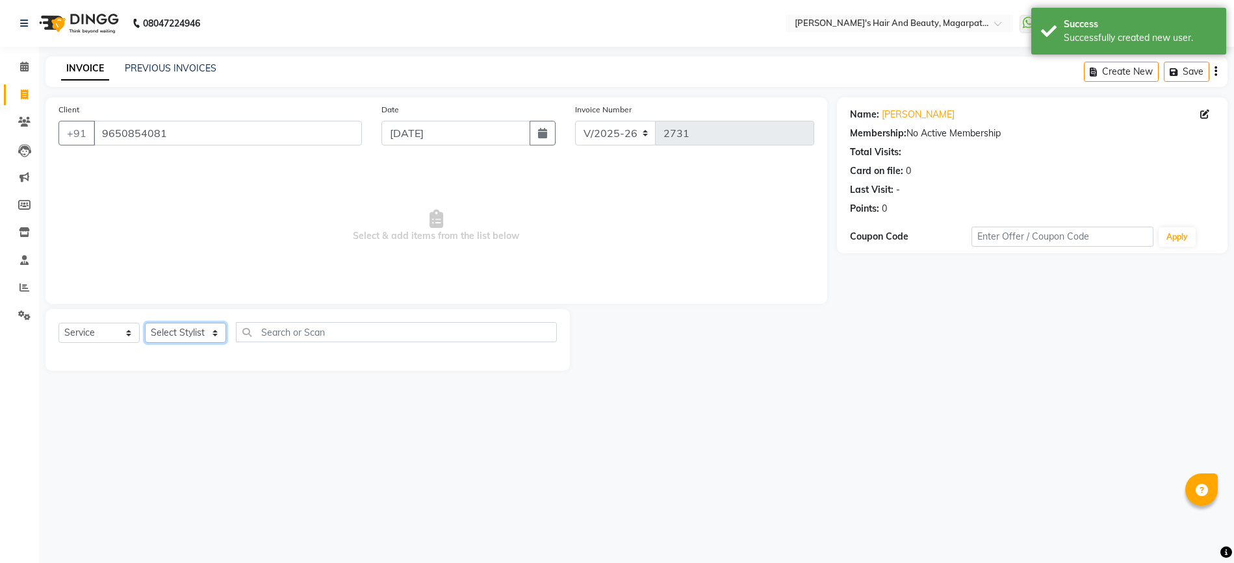
click at [186, 331] on select "Select Stylist [PERSON_NAME] Manager [PERSON_NAME] [PERSON_NAME] [PERSON_NAME]" at bounding box center [185, 333] width 81 height 20
select select "67464"
click at [145, 323] on select "Select Stylist [PERSON_NAME] Manager [PERSON_NAME] [PERSON_NAME] [PERSON_NAME]" at bounding box center [185, 333] width 81 height 20
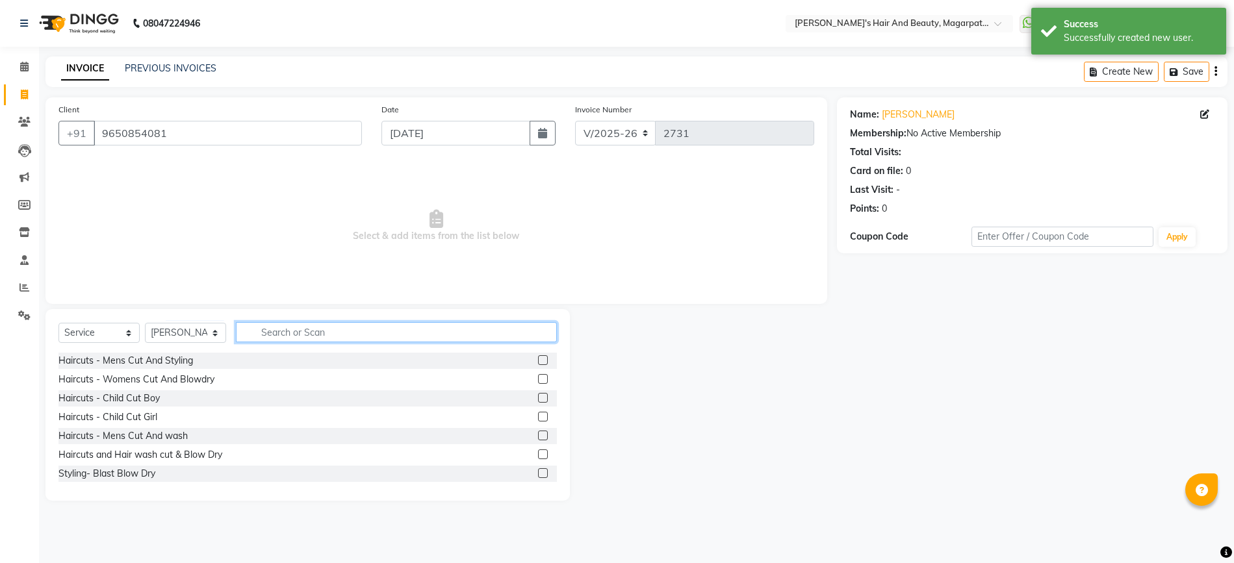
click at [299, 328] on input "text" at bounding box center [396, 332] width 321 height 20
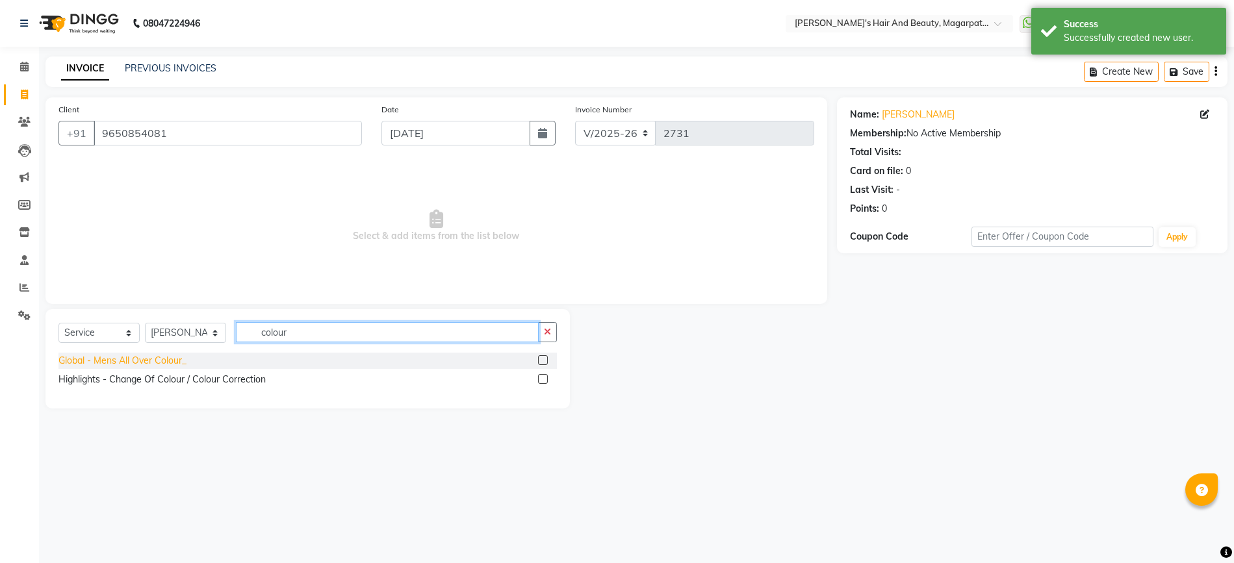
type input "colour"
click at [138, 359] on div "Global - Mens All Over Colour_" at bounding box center [122, 361] width 128 height 14
checkbox input "false"
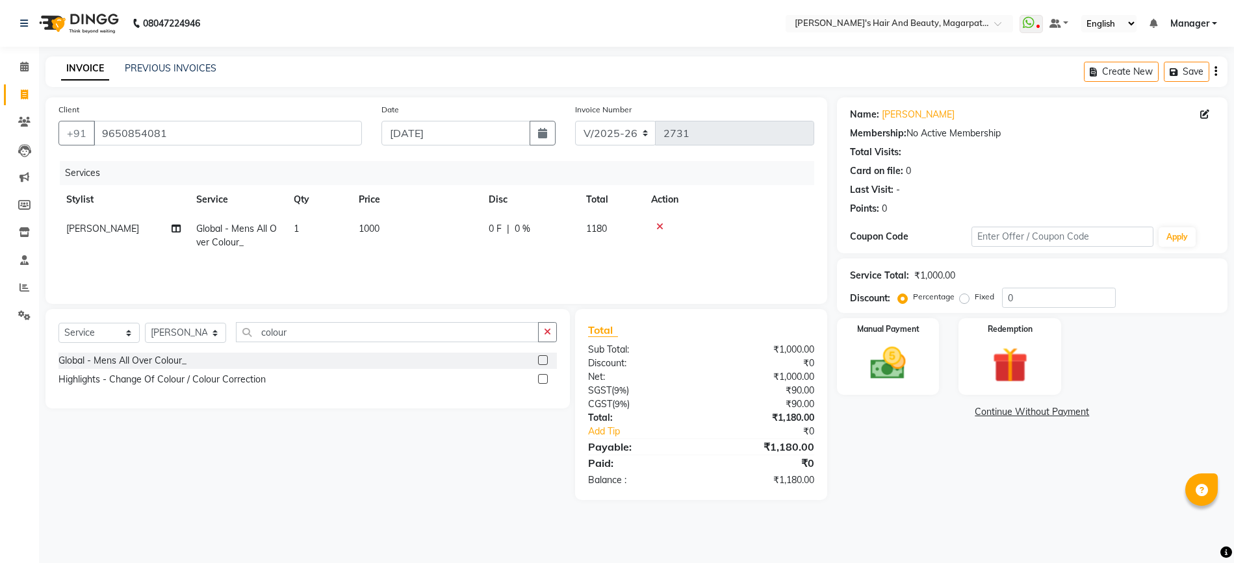
click at [371, 227] on span "1000" at bounding box center [369, 229] width 21 height 12
select select "67464"
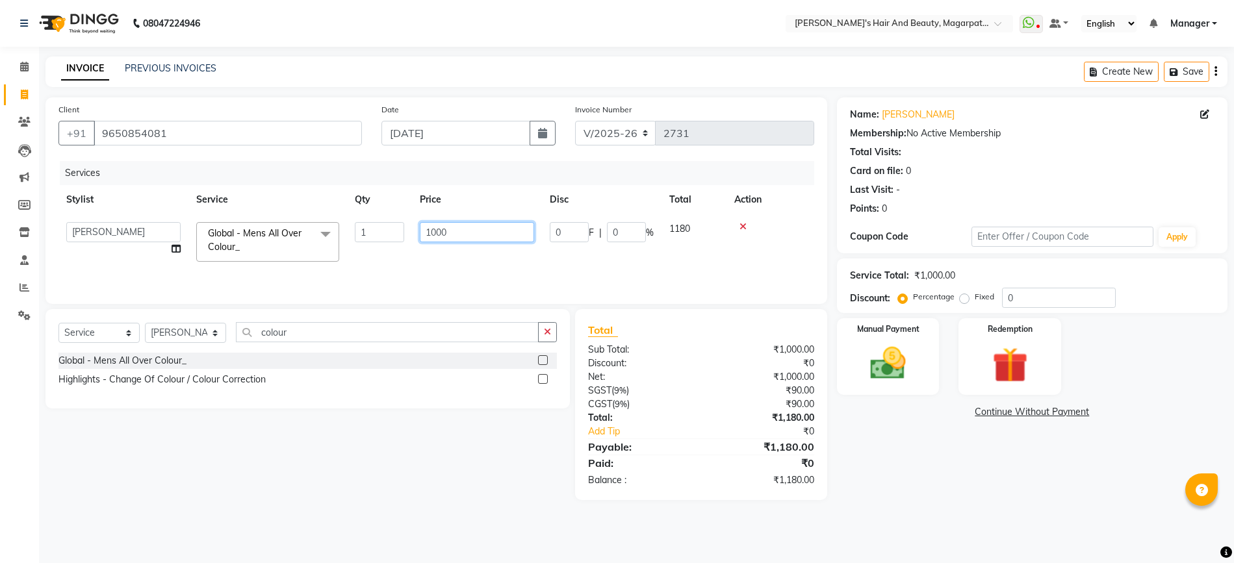
click at [446, 233] on input "1000" at bounding box center [477, 232] width 114 height 20
type input "1"
type input "1450"
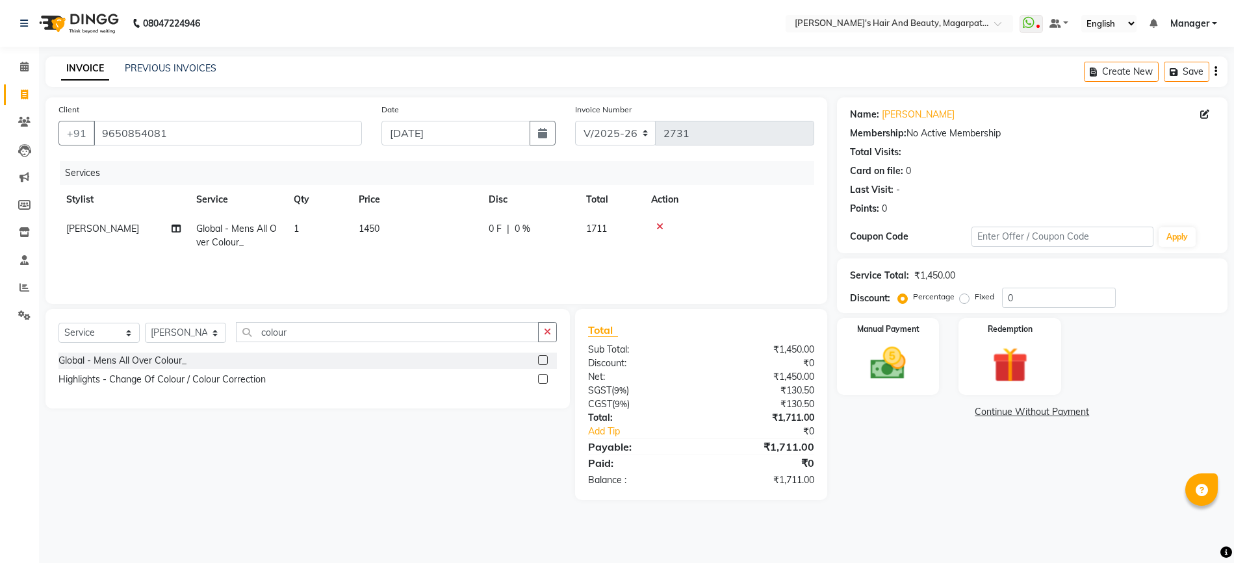
click at [450, 257] on div "Services Stylist Service Qty Price Disc Total Action [PERSON_NAME] Global - Men…" at bounding box center [435, 226] width 755 height 130
click at [876, 380] on img at bounding box center [888, 363] width 60 height 42
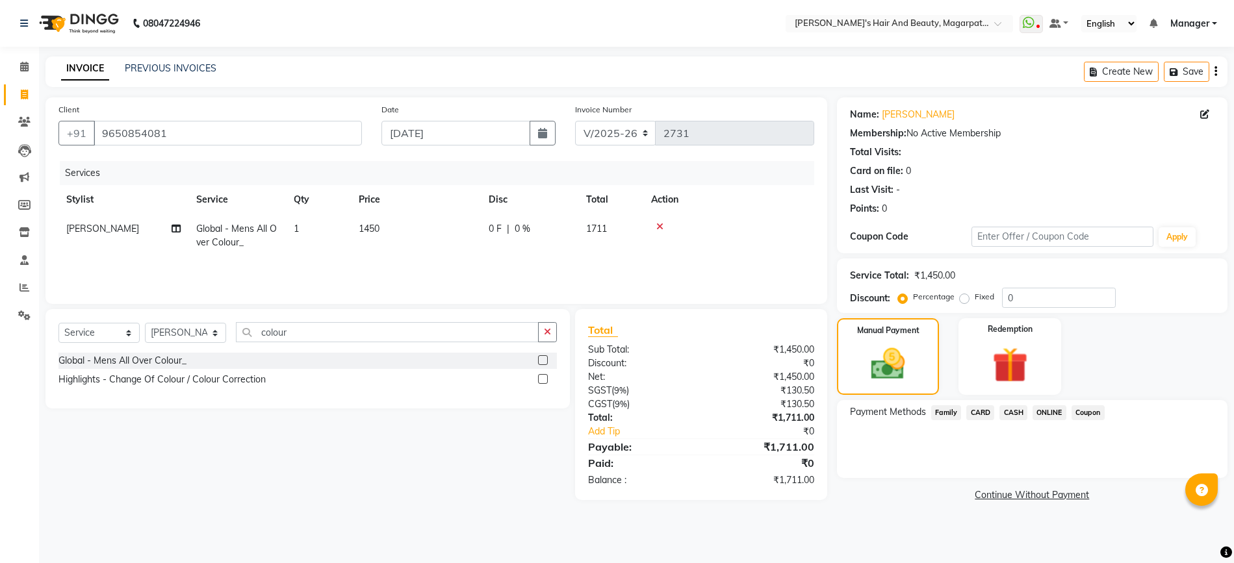
click at [1063, 411] on span "ONLINE" at bounding box center [1049, 412] width 34 height 15
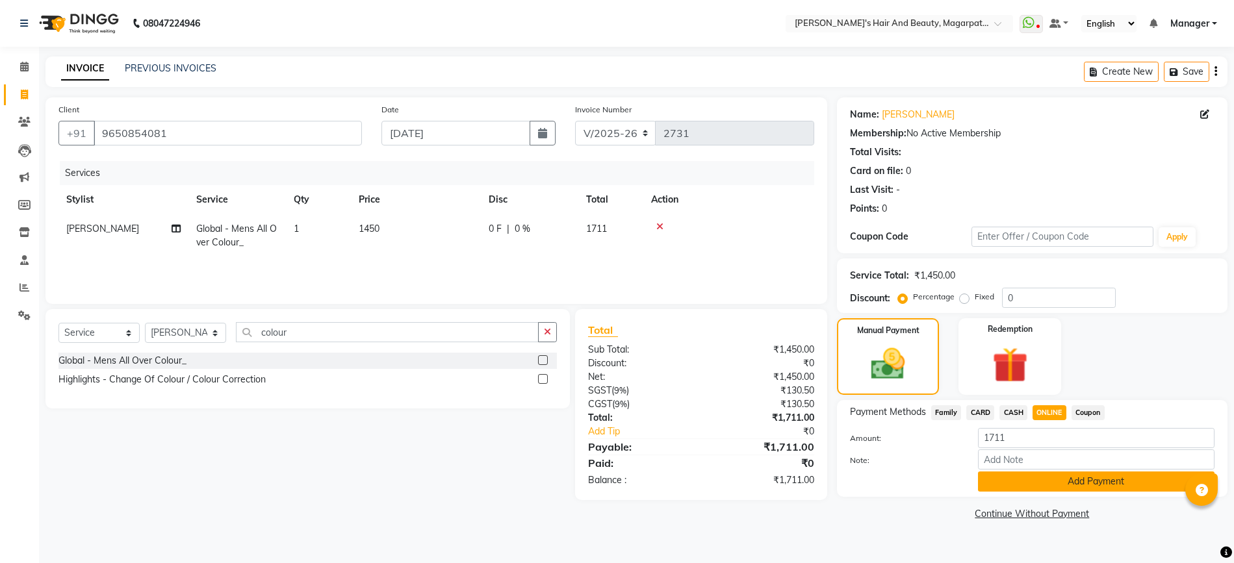
click at [1061, 473] on button "Add Payment" at bounding box center [1096, 482] width 236 height 20
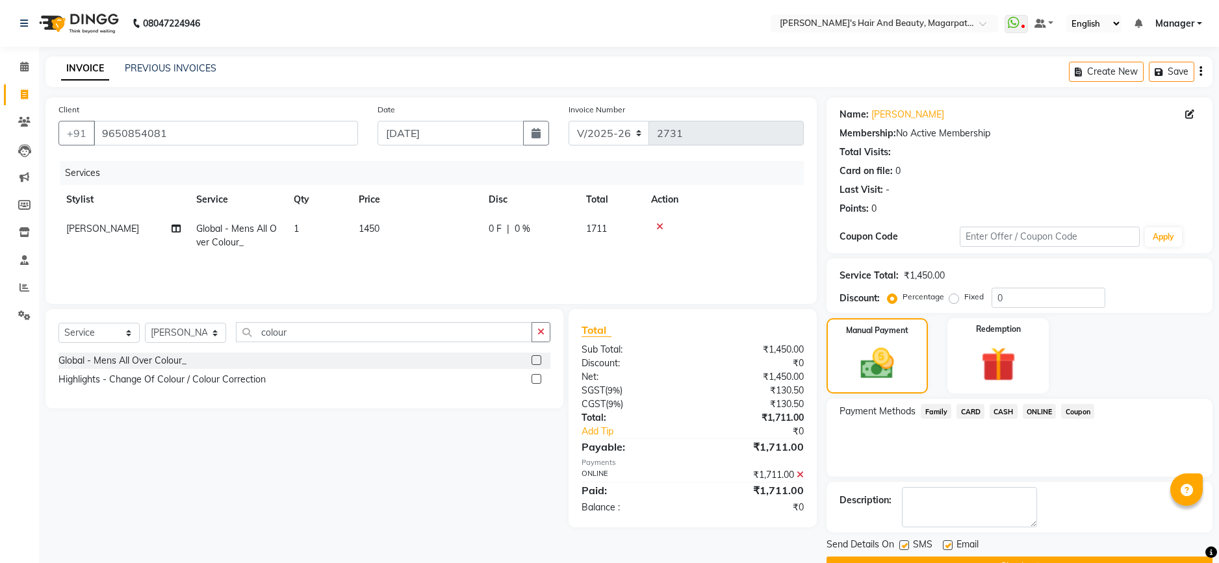
scroll to position [33, 0]
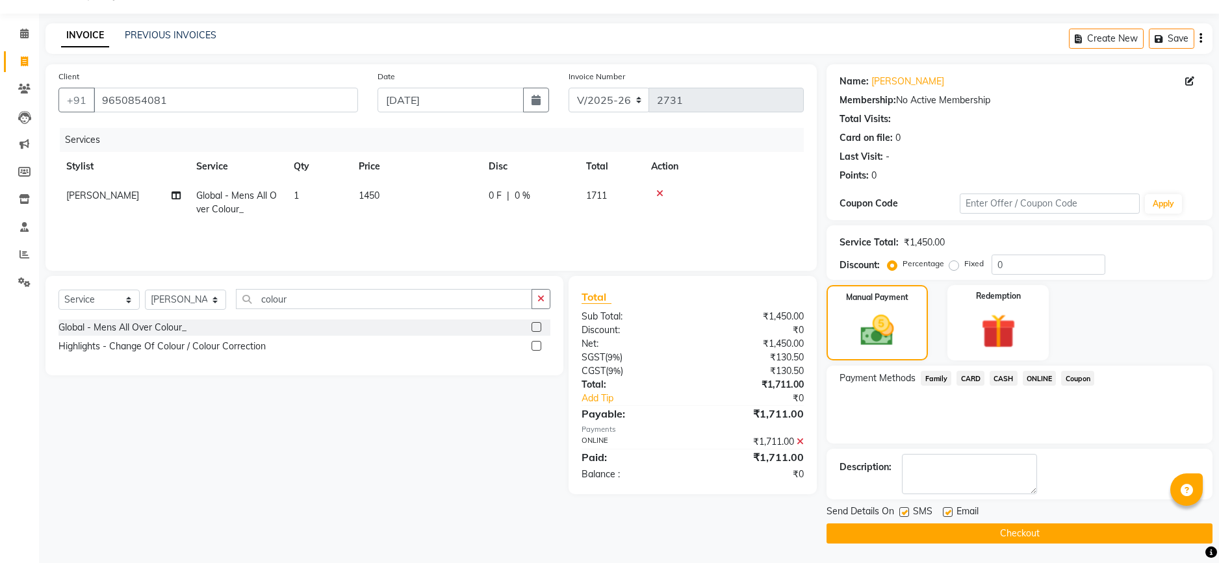
click at [1044, 530] on button "Checkout" at bounding box center [1019, 534] width 386 height 20
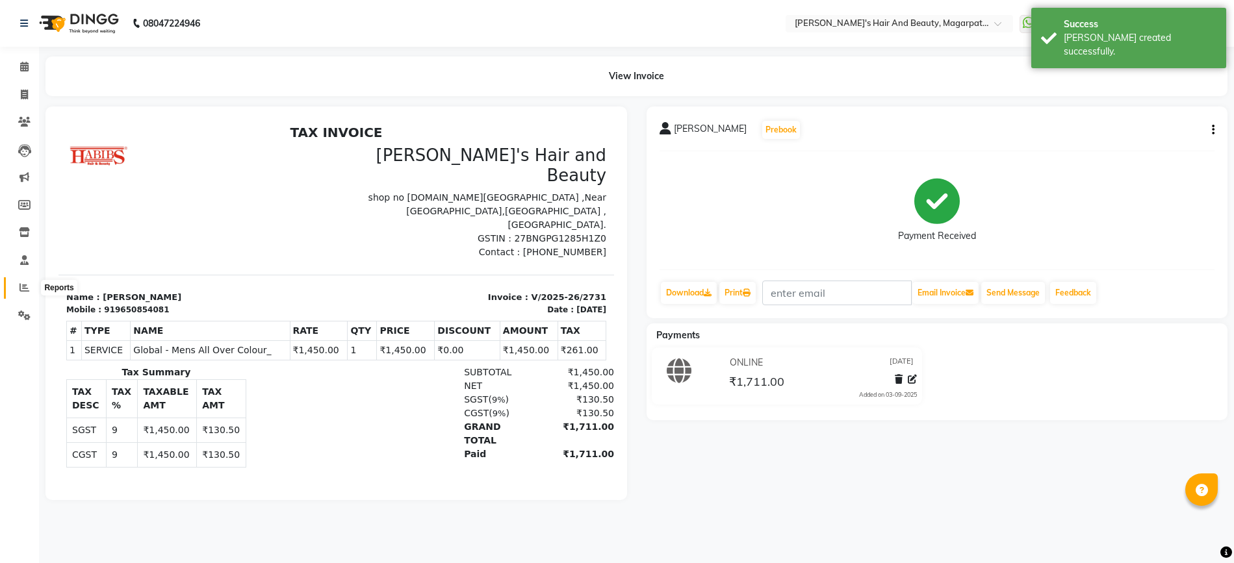
click at [31, 287] on span at bounding box center [24, 288] width 23 height 15
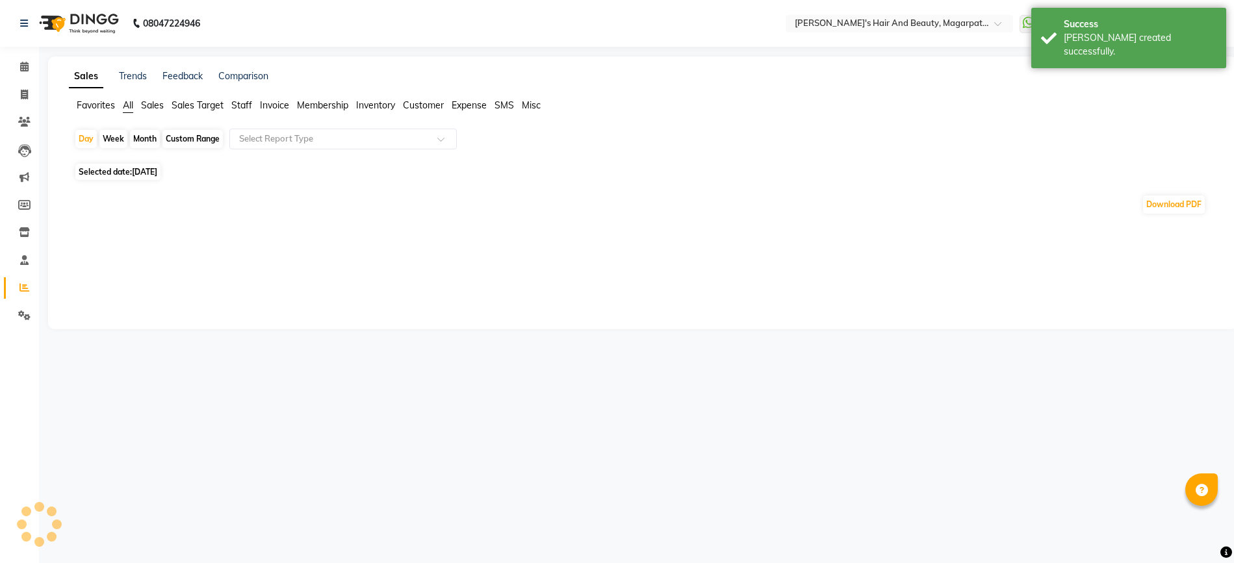
click at [245, 110] on span "Staff" at bounding box center [241, 105] width 21 height 12
